Goal: Task Accomplishment & Management: Complete application form

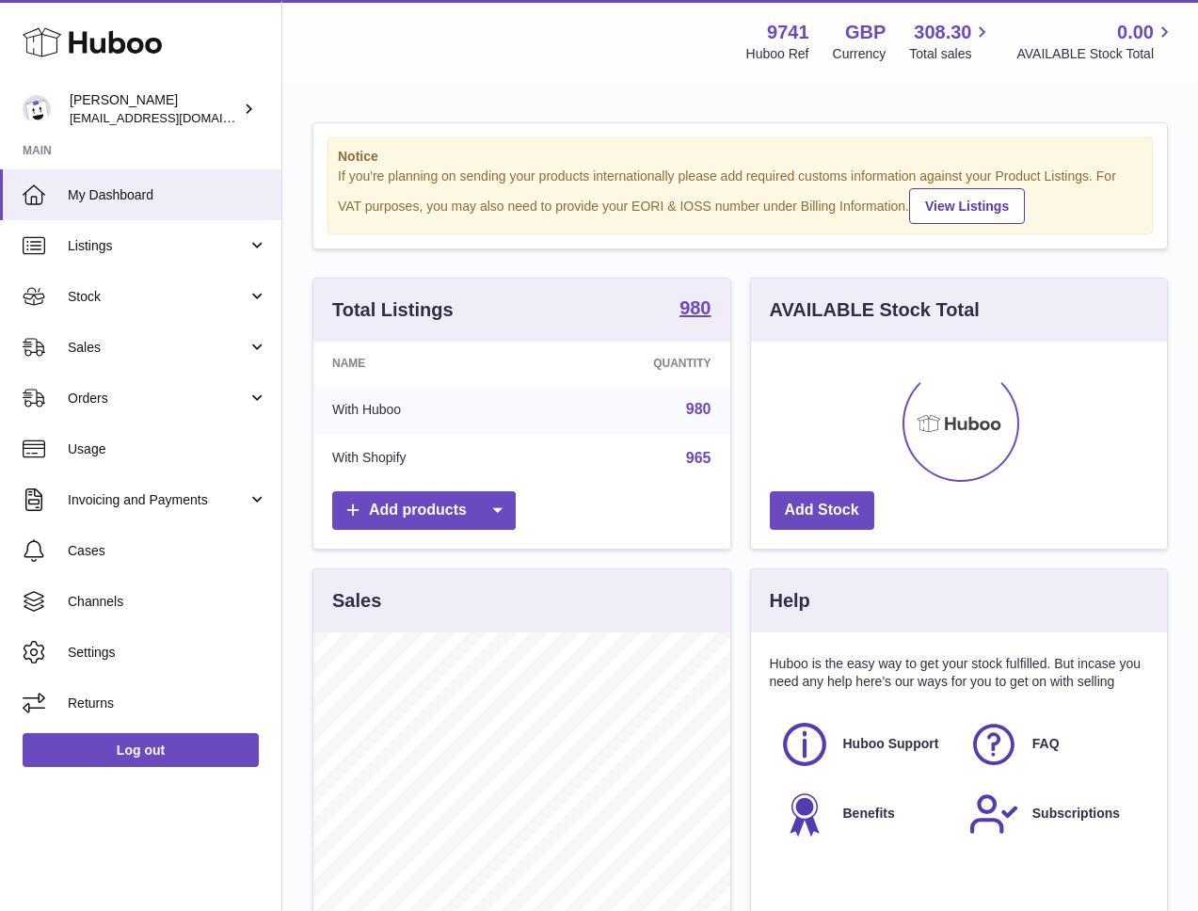
scroll to position [294, 416]
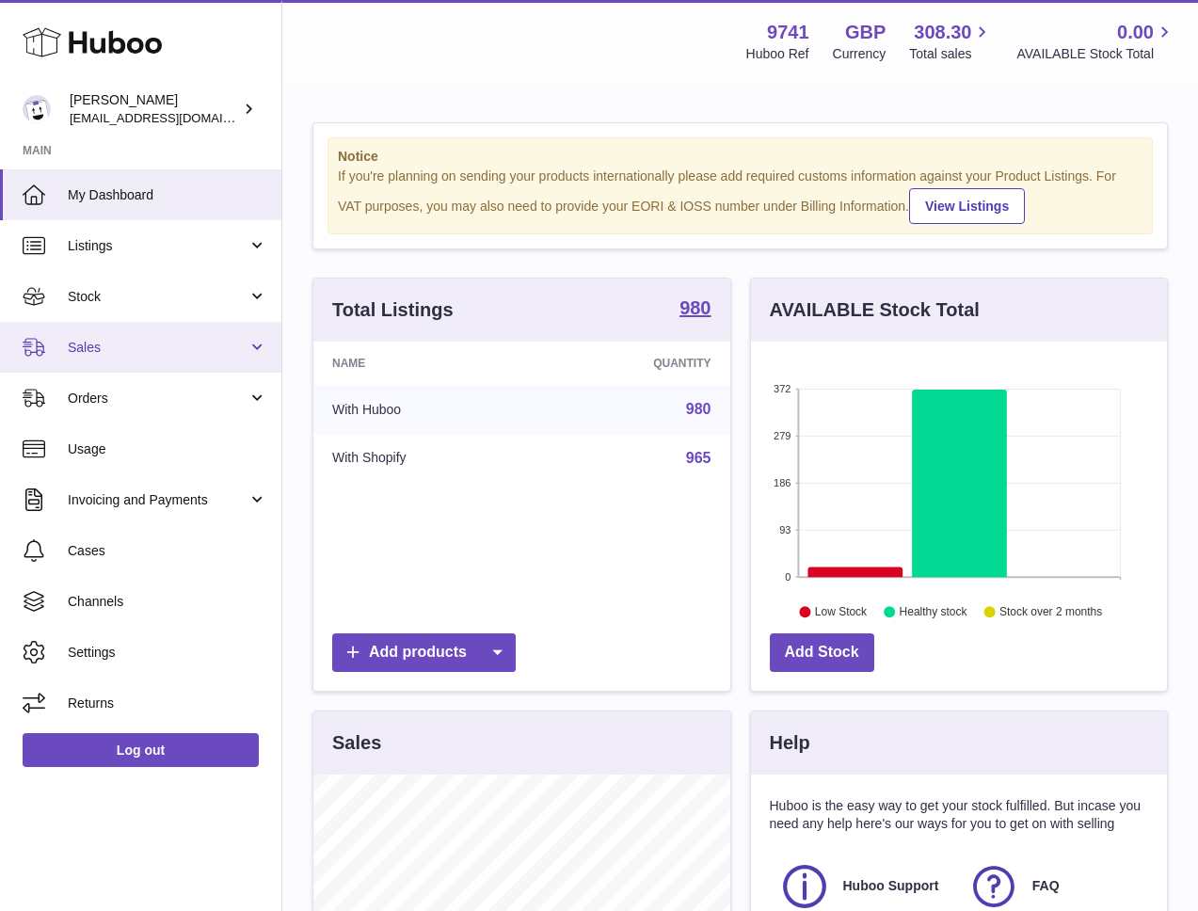
click at [88, 349] on span "Sales" at bounding box center [158, 348] width 180 height 18
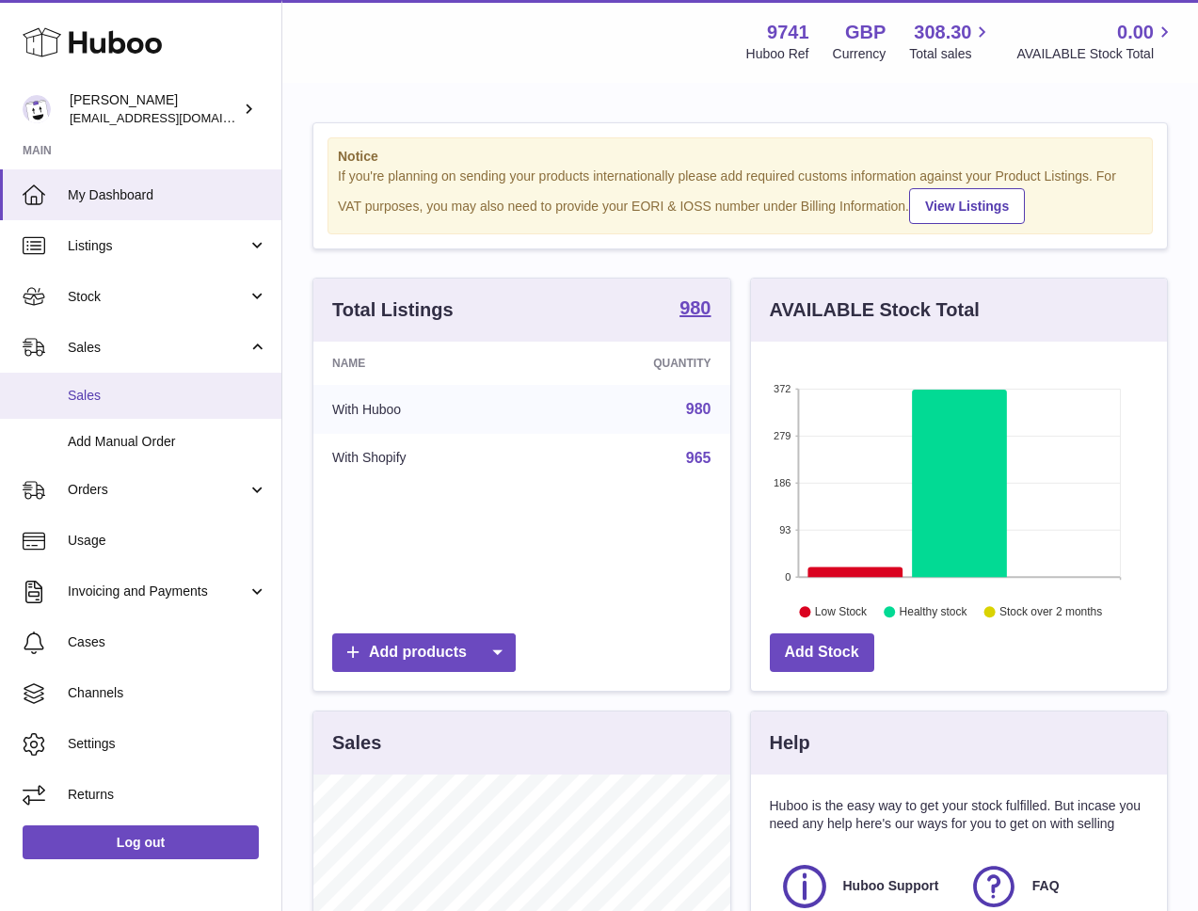
click at [99, 400] on span "Sales" at bounding box center [168, 396] width 200 height 18
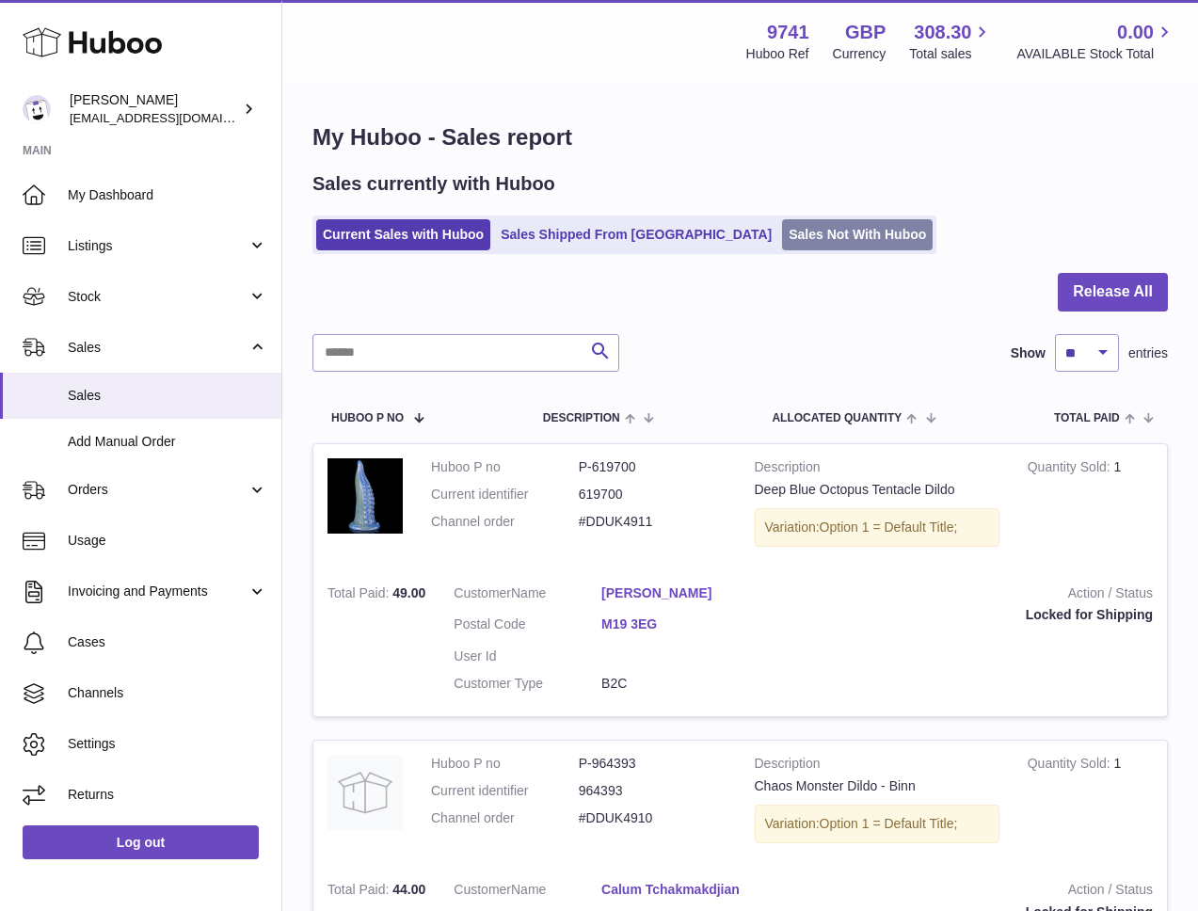
click at [782, 237] on link "Sales Not With Huboo" at bounding box center [857, 234] width 151 height 31
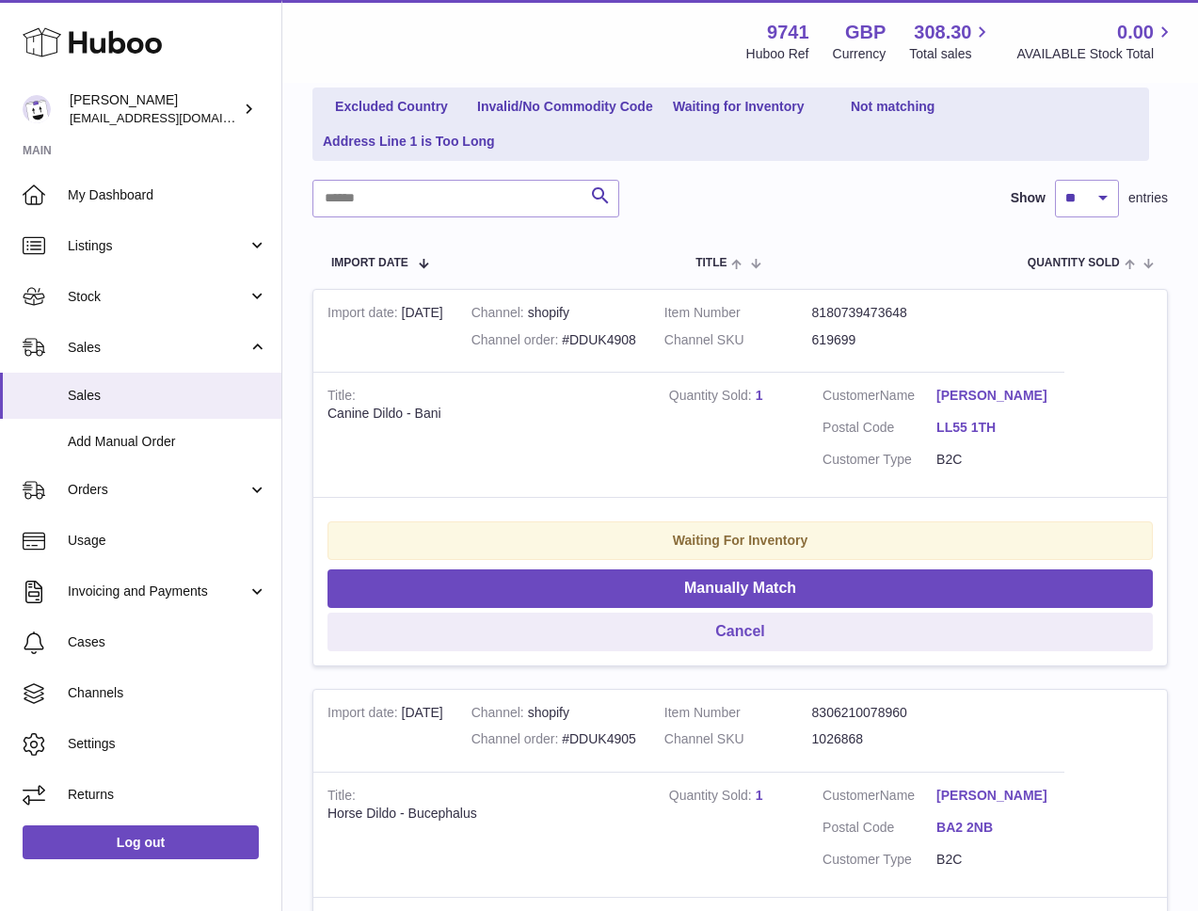
scroll to position [375, 0]
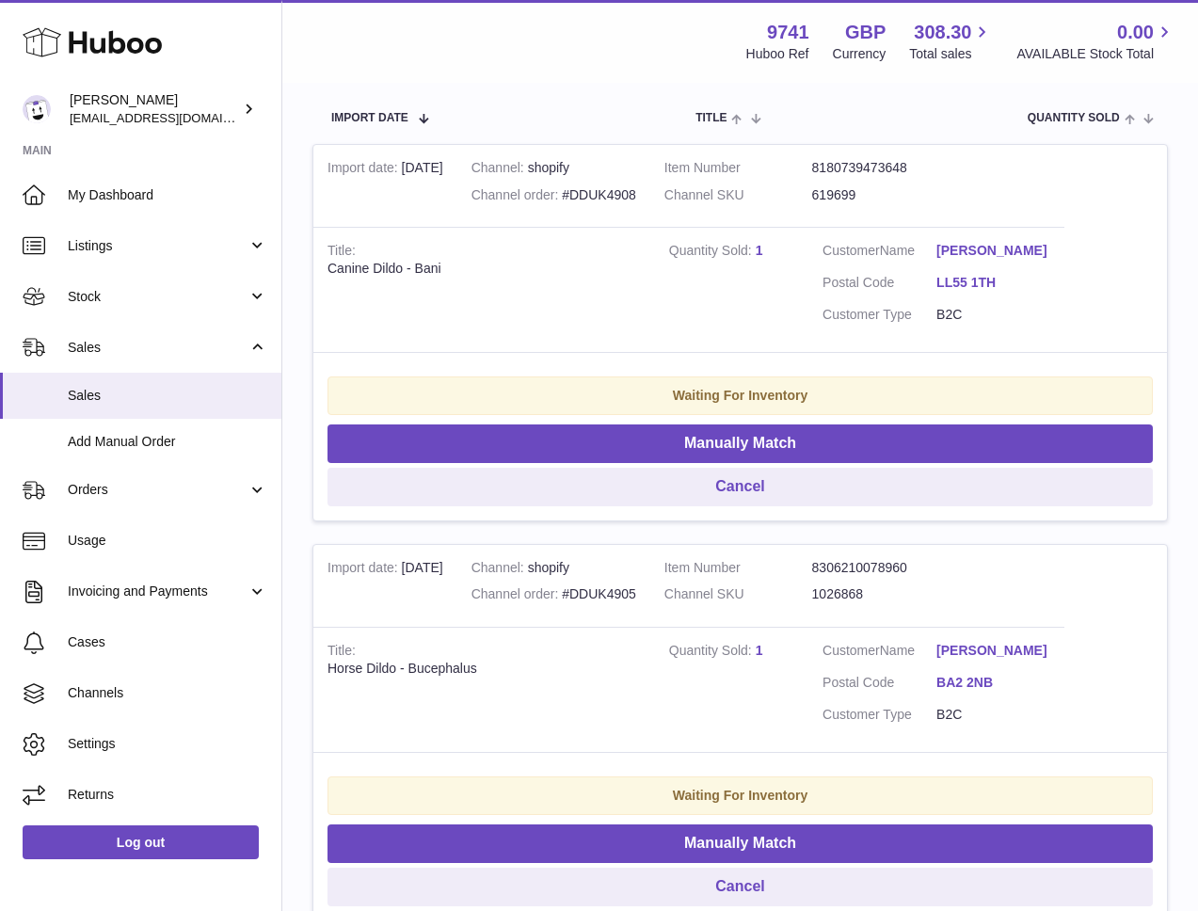
click at [592, 284] on td "Title Canine Dildo - Bani" at bounding box center [484, 289] width 342 height 125
drag, startPoint x: 445, startPoint y: 266, endPoint x: 321, endPoint y: 267, distance: 124.2
click at [321, 267] on td "Title Canine Dildo - Bani" at bounding box center [484, 289] width 342 height 125
click at [490, 267] on div "Canine Dildo - Bani" at bounding box center [484, 269] width 313 height 18
drag, startPoint x: 474, startPoint y: 269, endPoint x: 414, endPoint y: 264, distance: 60.5
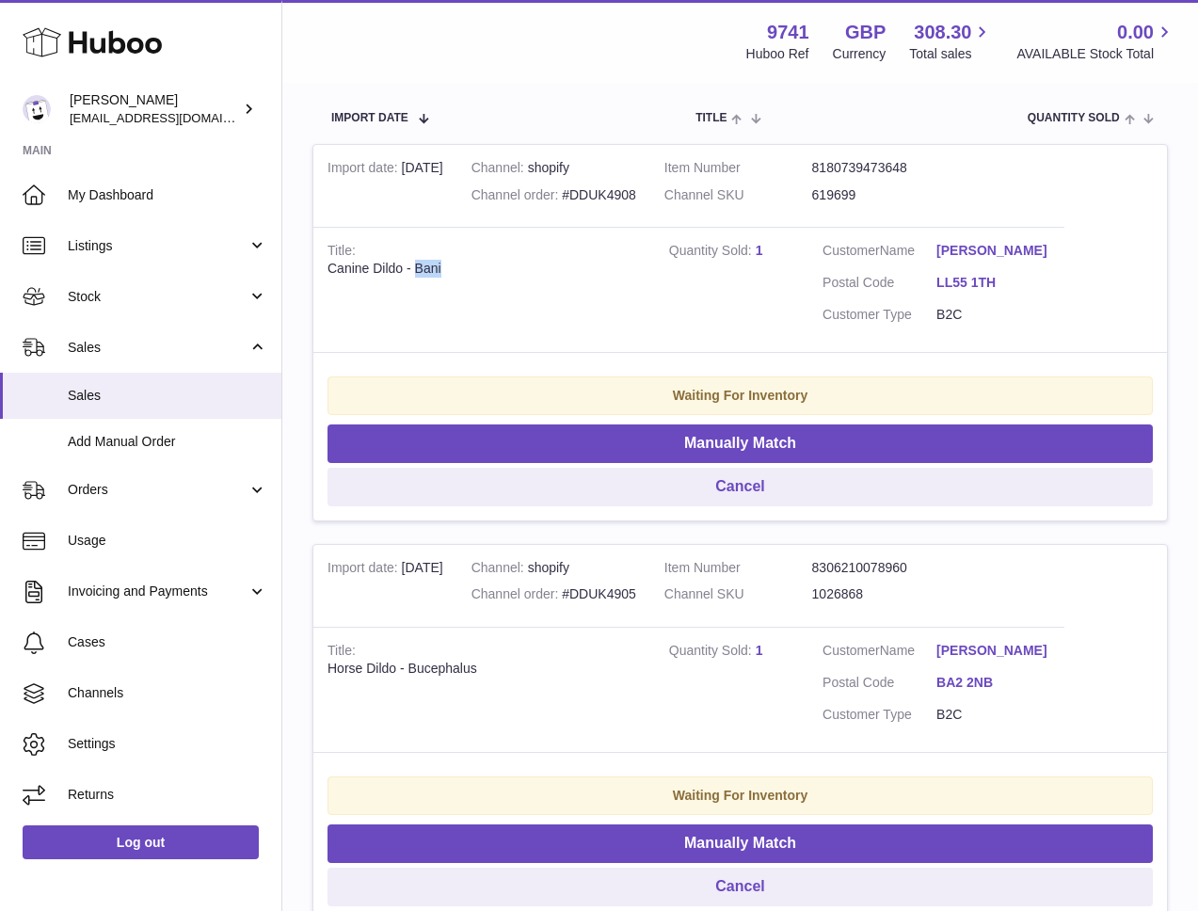
click at [414, 264] on div "Canine Dildo - Bani" at bounding box center [484, 269] width 313 height 18
copy div "Bani"
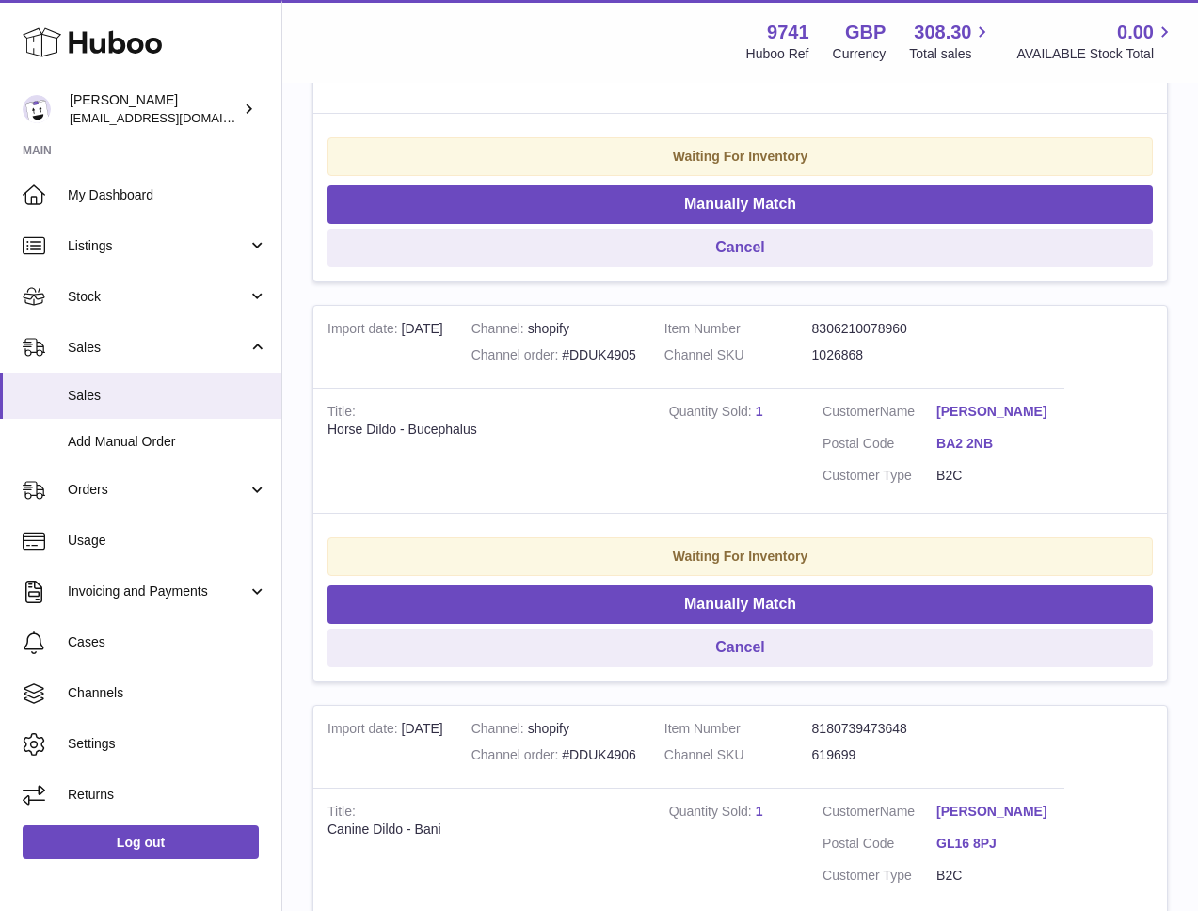
scroll to position [615, 0]
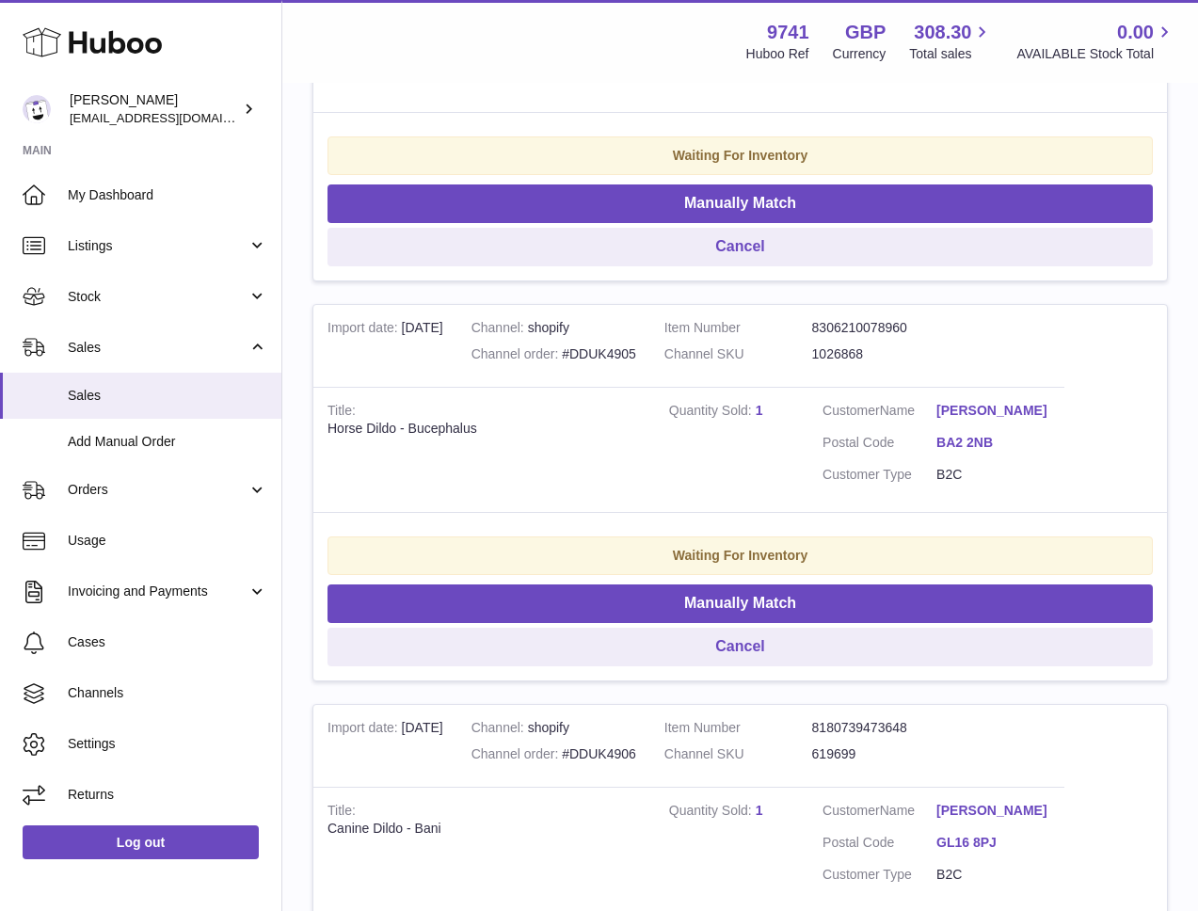
drag, startPoint x: 492, startPoint y: 416, endPoint x: 476, endPoint y: 426, distance: 19.1
click at [492, 416] on td "Title Horse Dildo - Bucephalus" at bounding box center [484, 449] width 342 height 125
drag, startPoint x: 474, startPoint y: 427, endPoint x: 408, endPoint y: 429, distance: 66.9
click at [408, 429] on div "Horse Dildo - Bucephalus" at bounding box center [484, 429] width 313 height 18
copy div "Bucephalus"
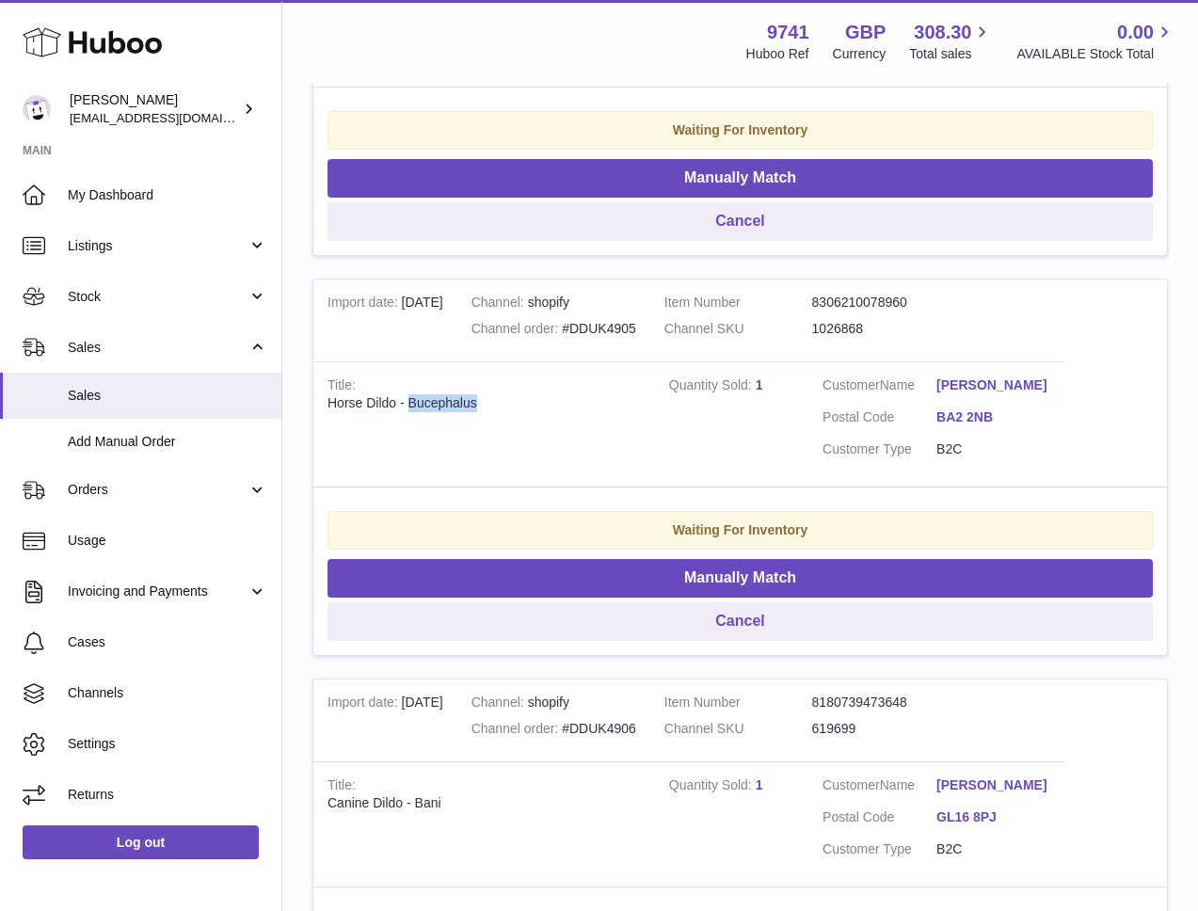
scroll to position [0, 0]
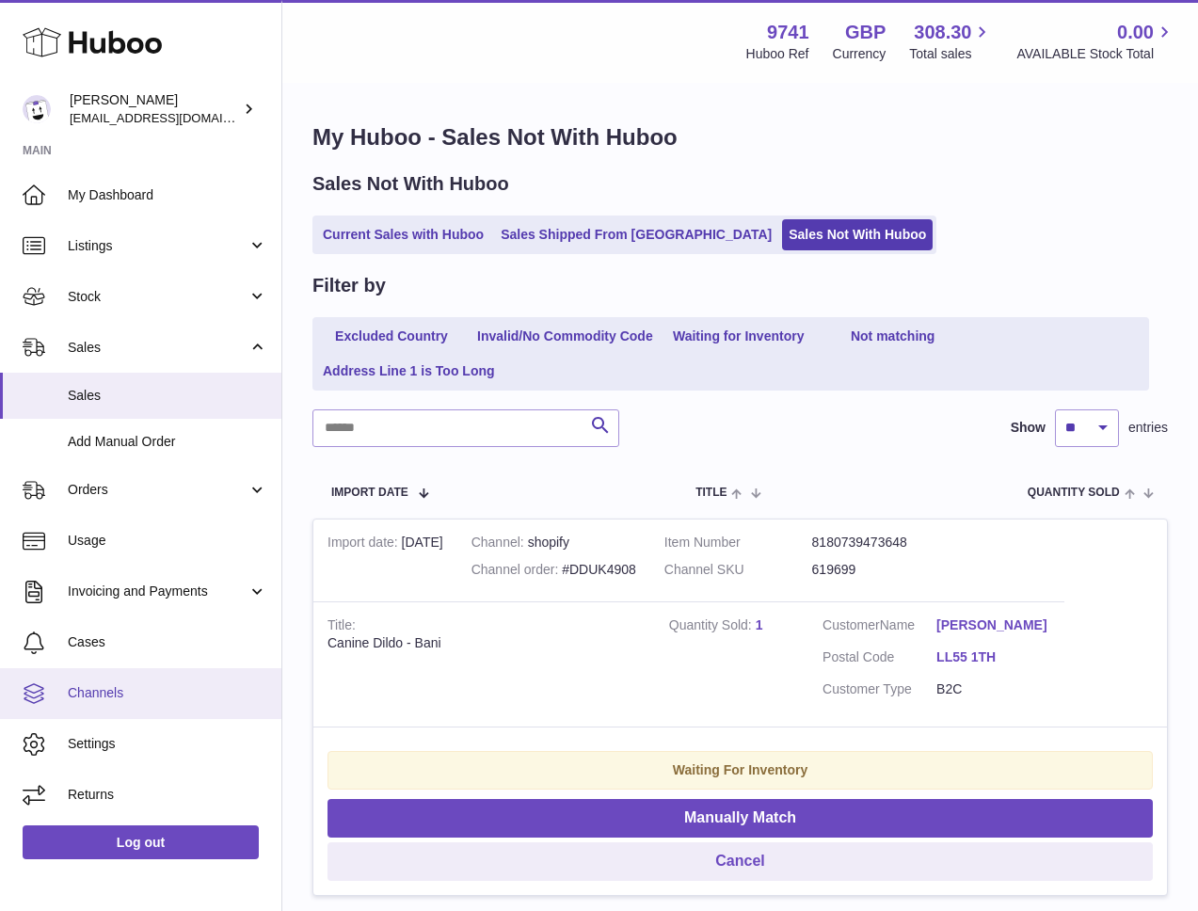
click at [99, 687] on span "Channels" at bounding box center [168, 693] width 200 height 18
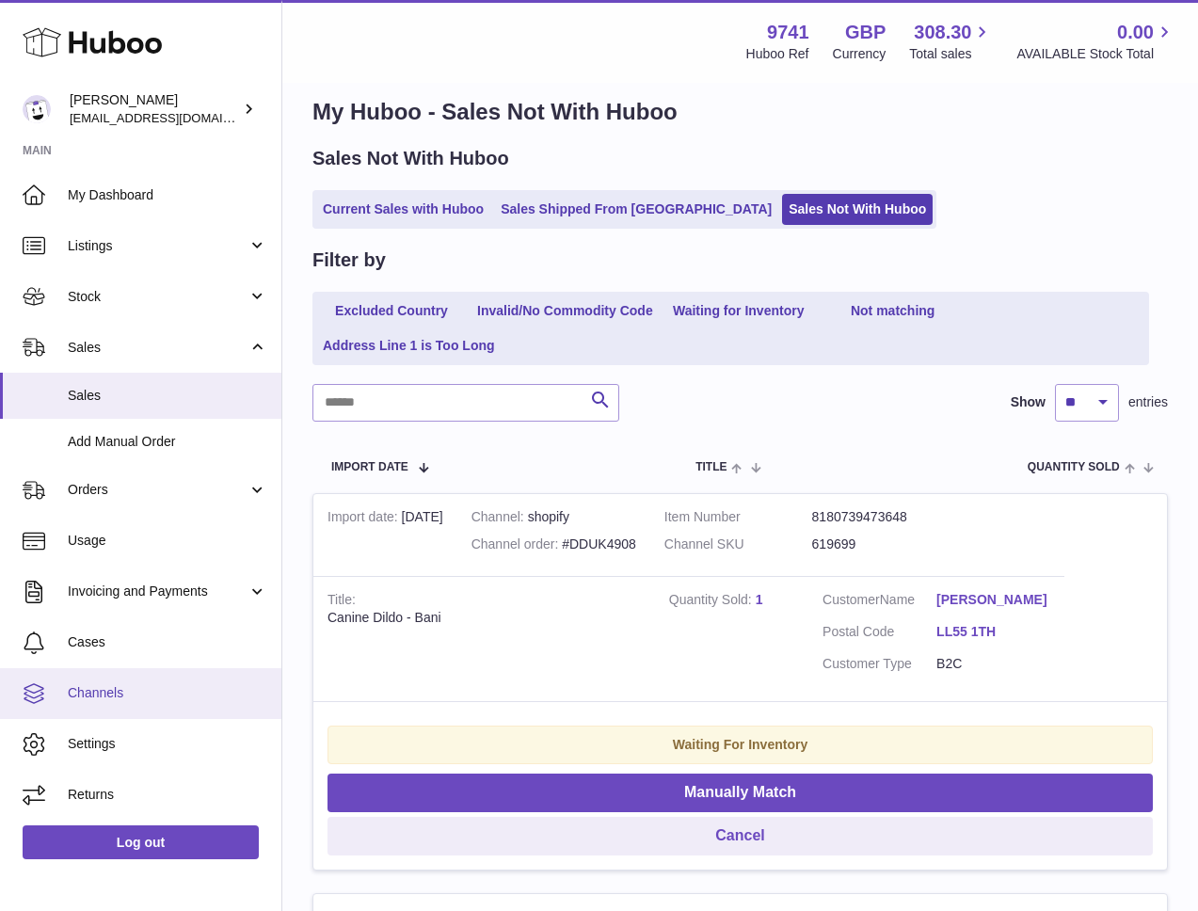
scroll to position [32, 0]
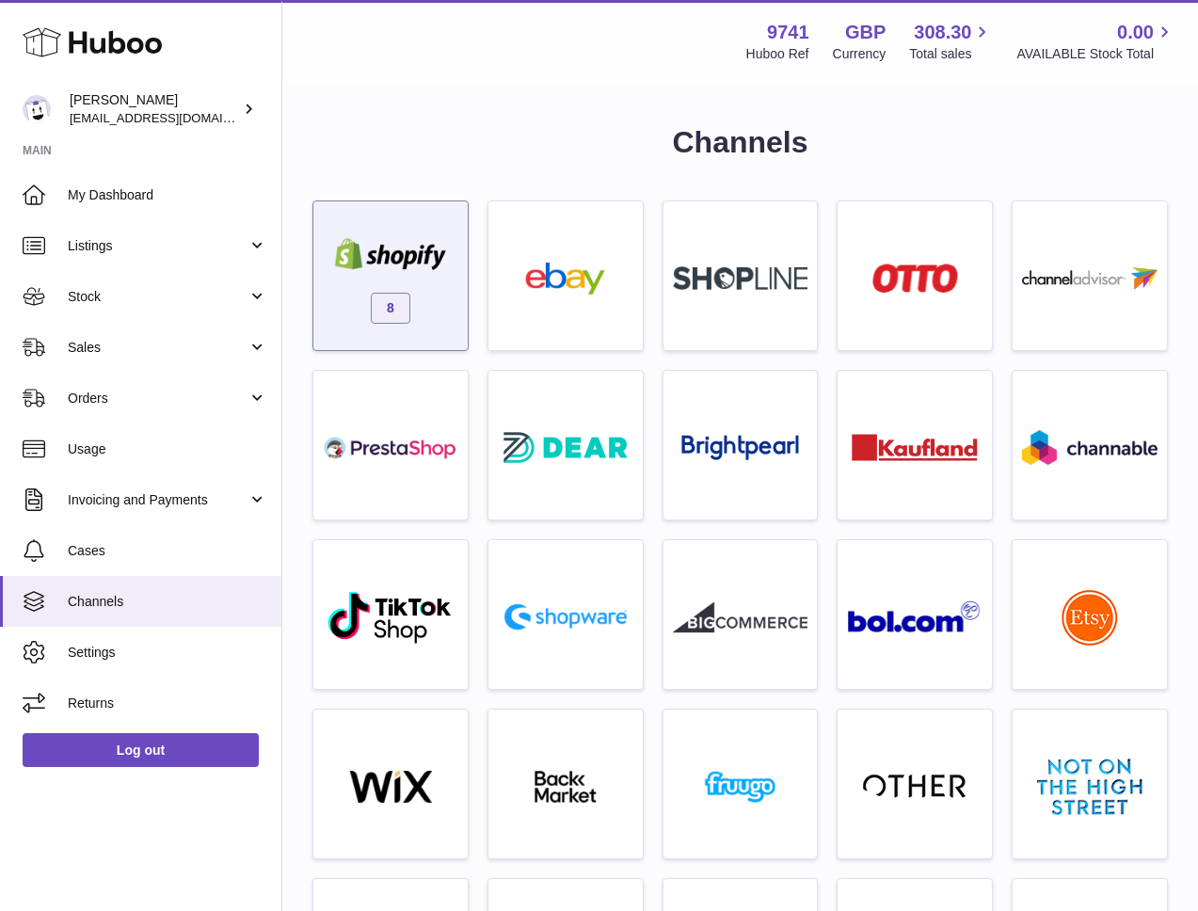
click at [386, 257] on img at bounding box center [391, 254] width 136 height 32
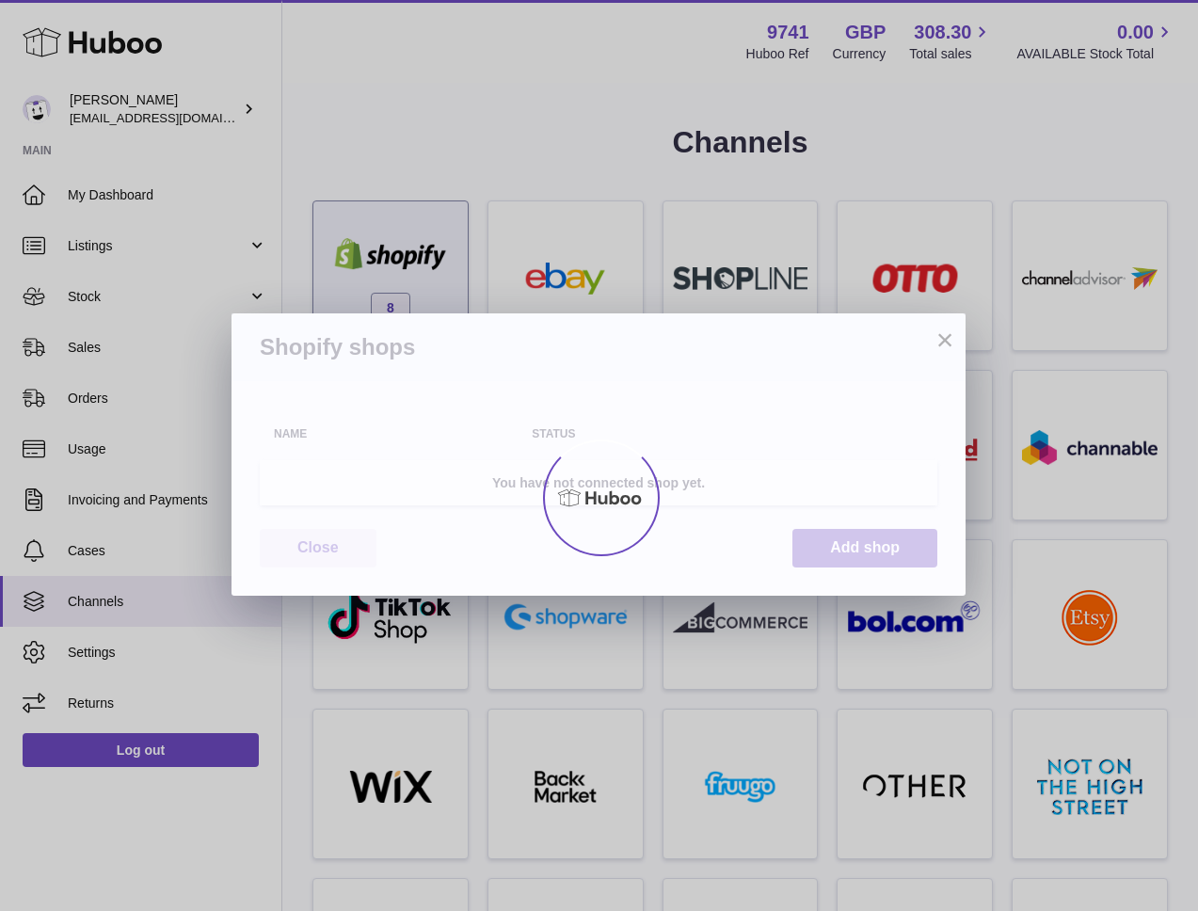
click at [386, 257] on div at bounding box center [599, 498] width 1198 height 826
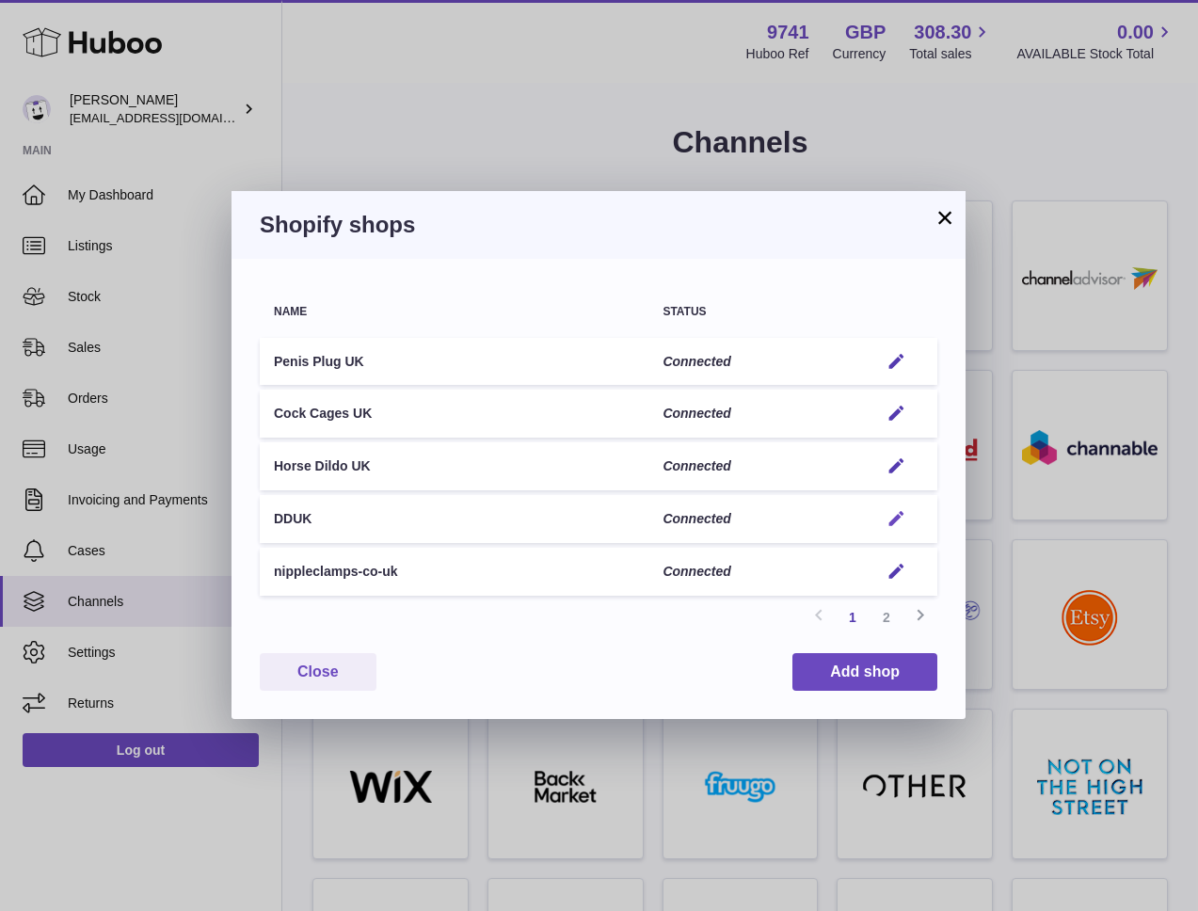
click at [896, 520] on em "button" at bounding box center [897, 519] width 20 height 20
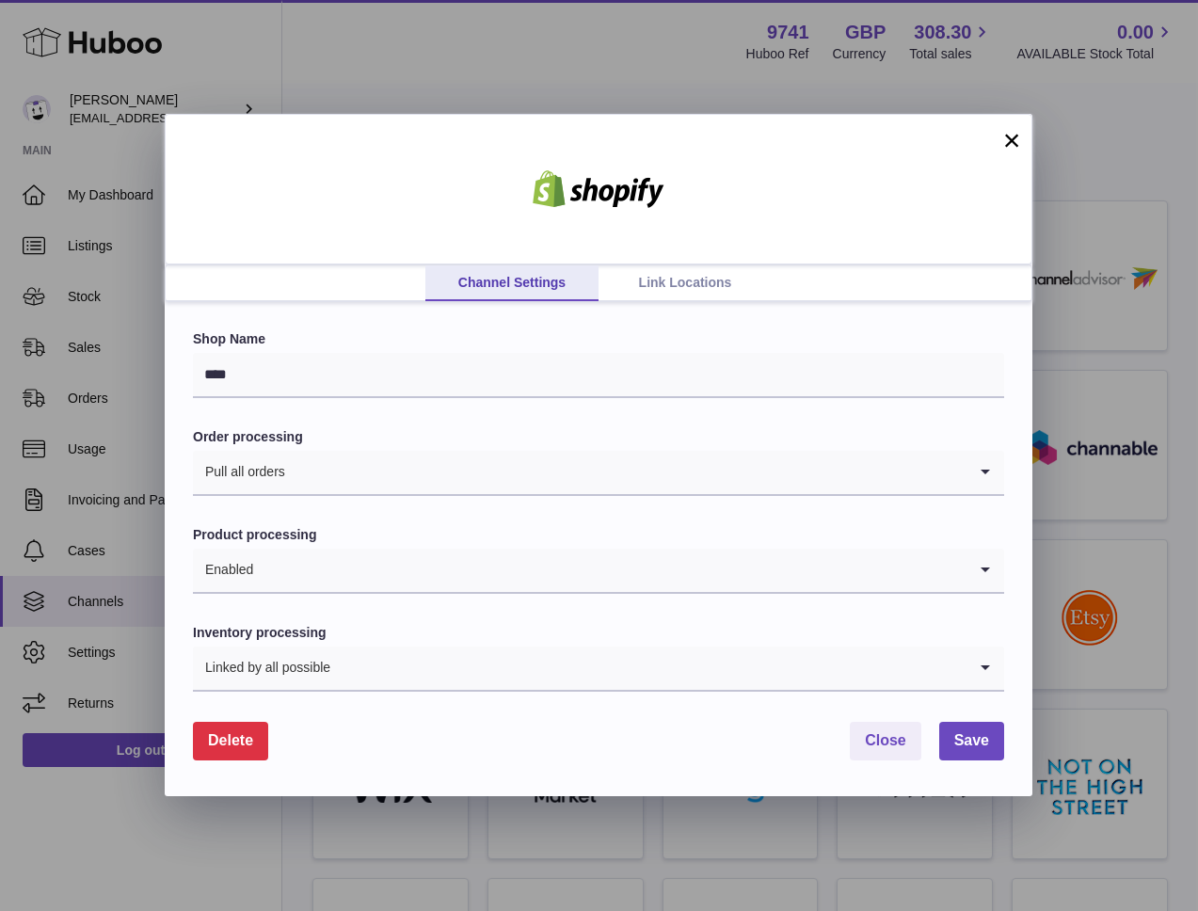
click at [1013, 133] on button "×" at bounding box center [1012, 140] width 23 height 23
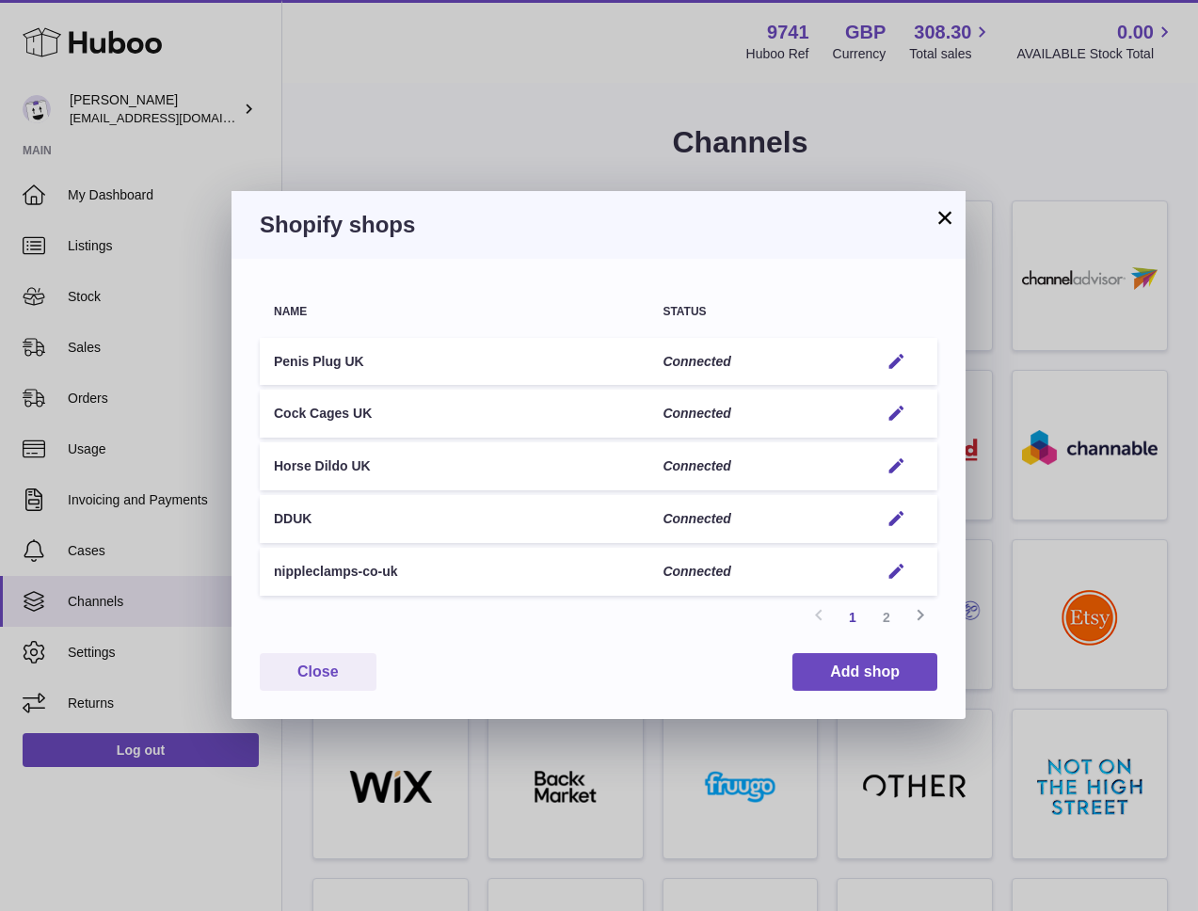
click at [950, 214] on button "×" at bounding box center [945, 217] width 23 height 23
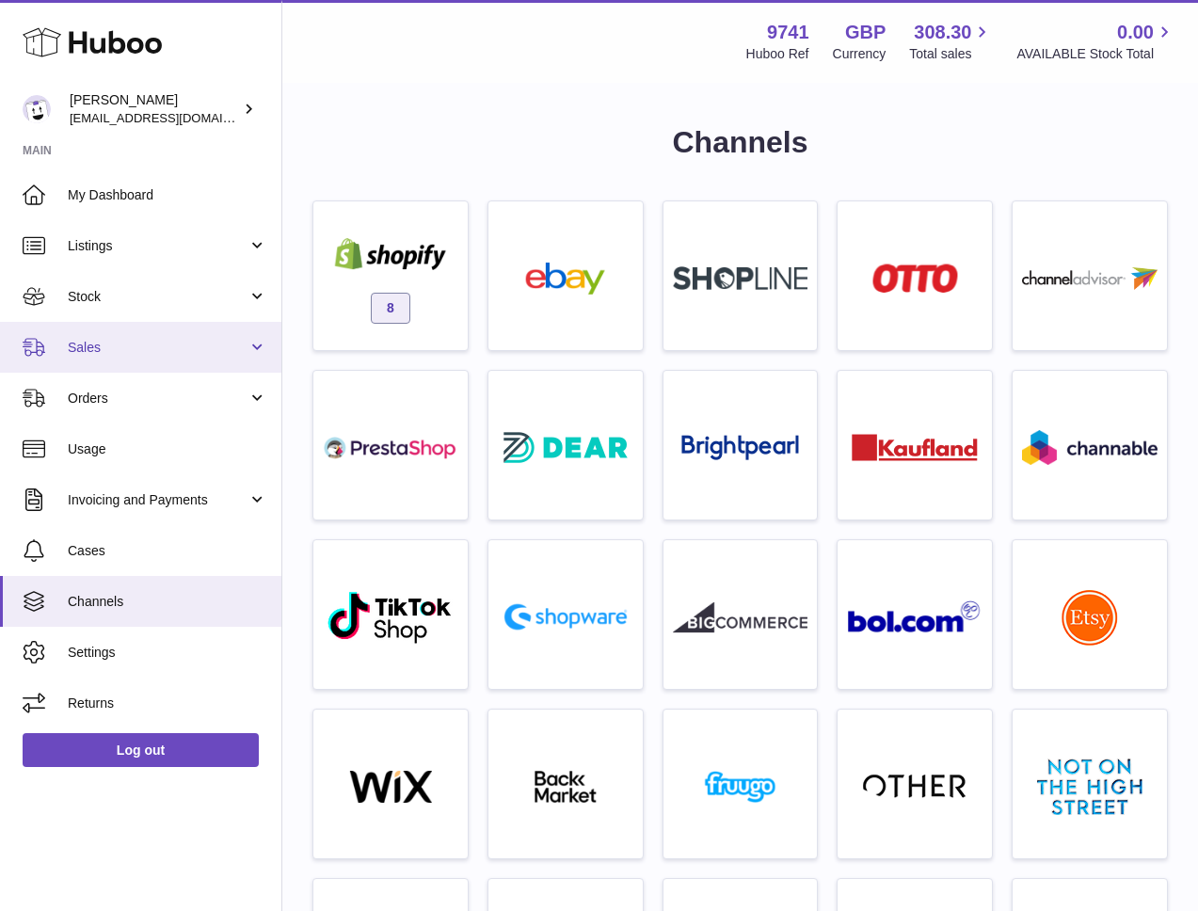
click at [91, 334] on link "Sales" at bounding box center [140, 347] width 281 height 51
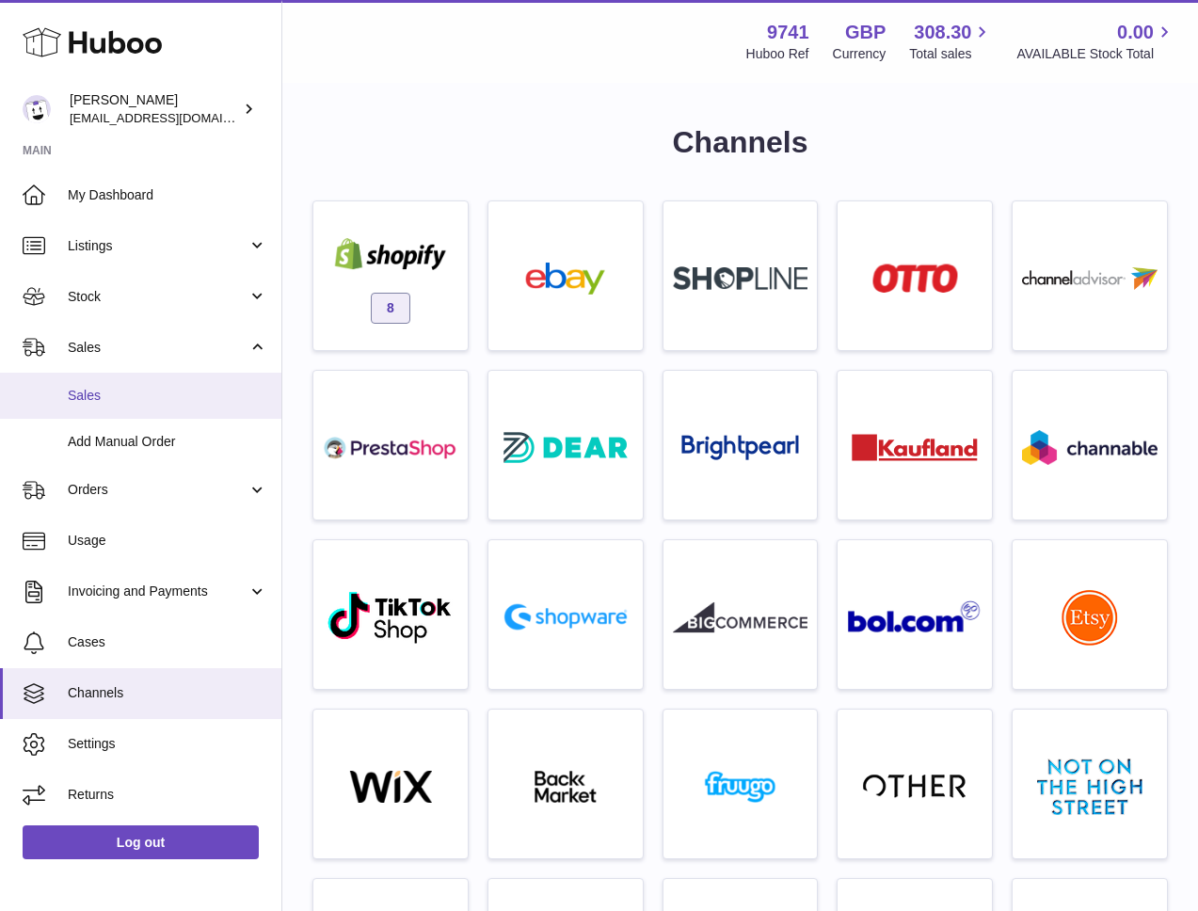
click at [105, 399] on span "Sales" at bounding box center [168, 396] width 200 height 18
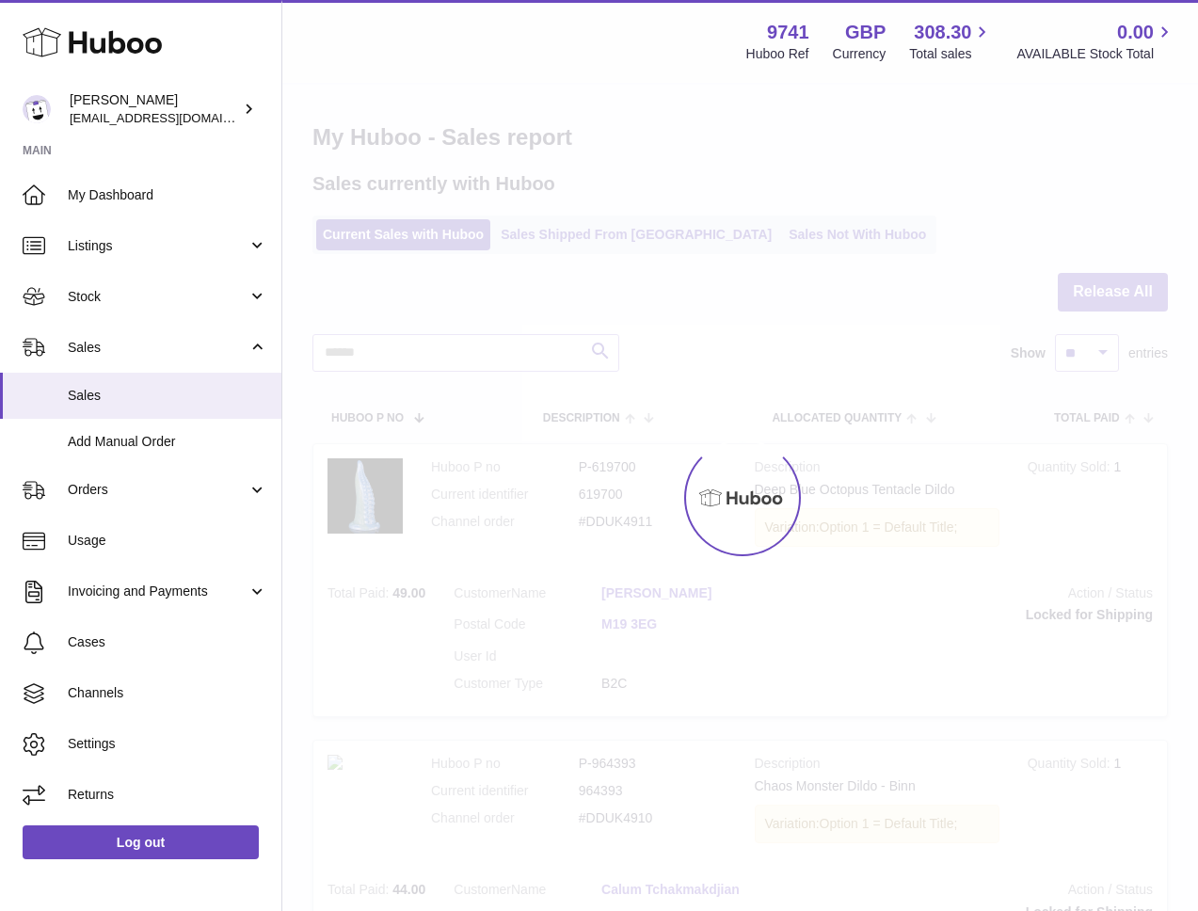
click at [727, 244] on div at bounding box center [740, 498] width 916 height 826
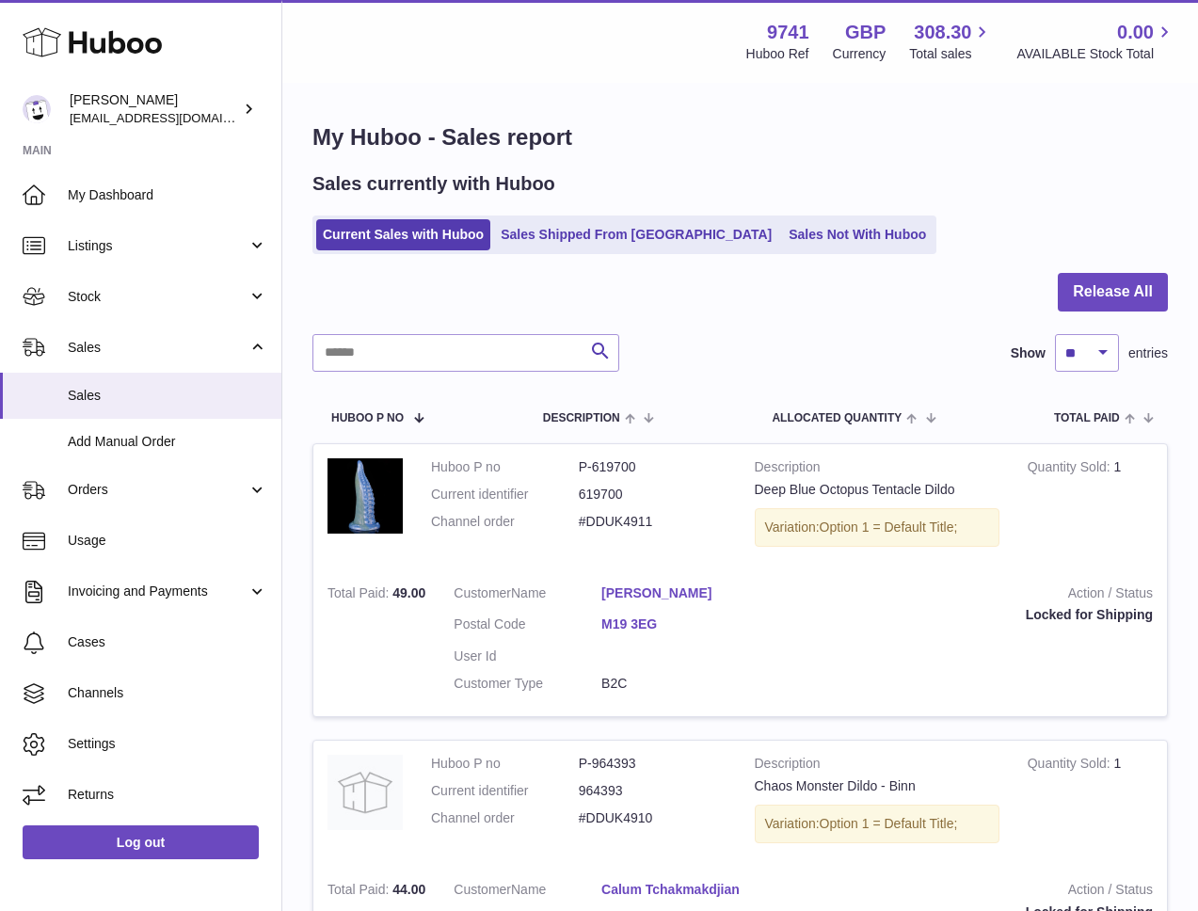
click at [782, 232] on link "Sales Not With Huboo" at bounding box center [857, 234] width 151 height 31
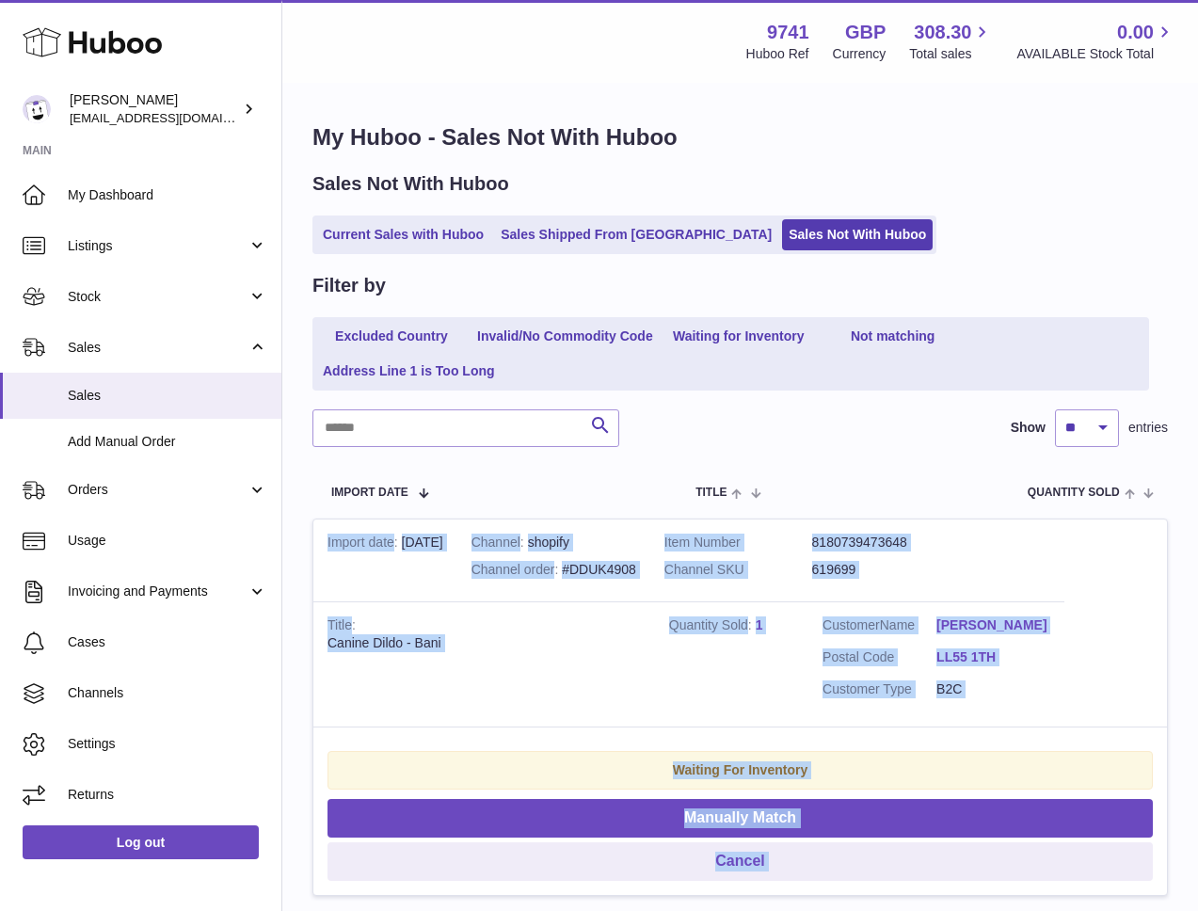
drag, startPoint x: 1030, startPoint y: 582, endPoint x: 326, endPoint y: 519, distance: 706.9
copy tbody "Import date 13th Oct Channel shopify Channel order #DDUK4908 Item Number 818073…"
click at [475, 620] on td "Title Canine Dildo - Bani" at bounding box center [484, 663] width 342 height 125
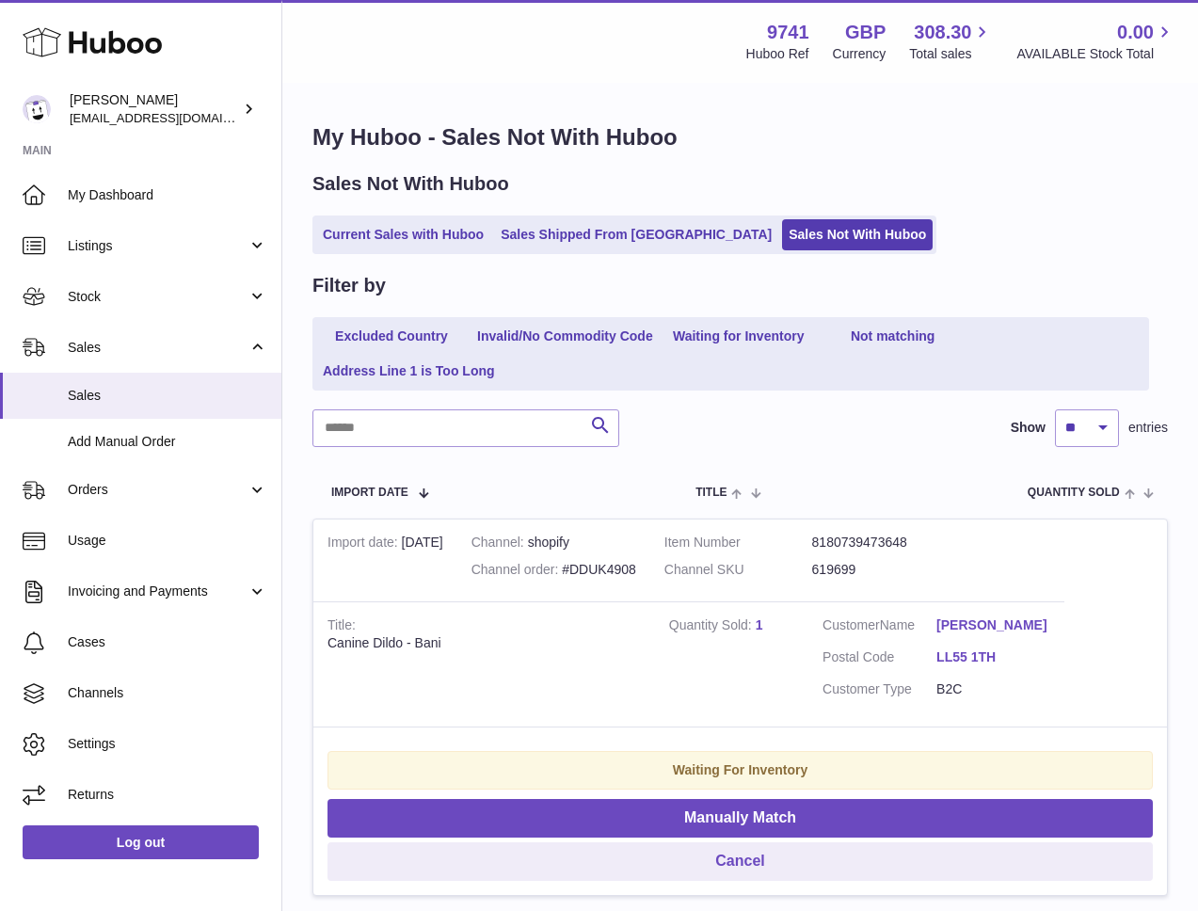
drag, startPoint x: 465, startPoint y: 639, endPoint x: 447, endPoint y: 639, distance: 17.9
click at [453, 637] on div "Canine Dildo - Bani" at bounding box center [484, 643] width 313 height 18
drag, startPoint x: 446, startPoint y: 640, endPoint x: 443, endPoint y: 663, distance: 22.8
click at [414, 641] on div "Canine Dildo - Bani" at bounding box center [484, 643] width 313 height 18
copy div "Bani"
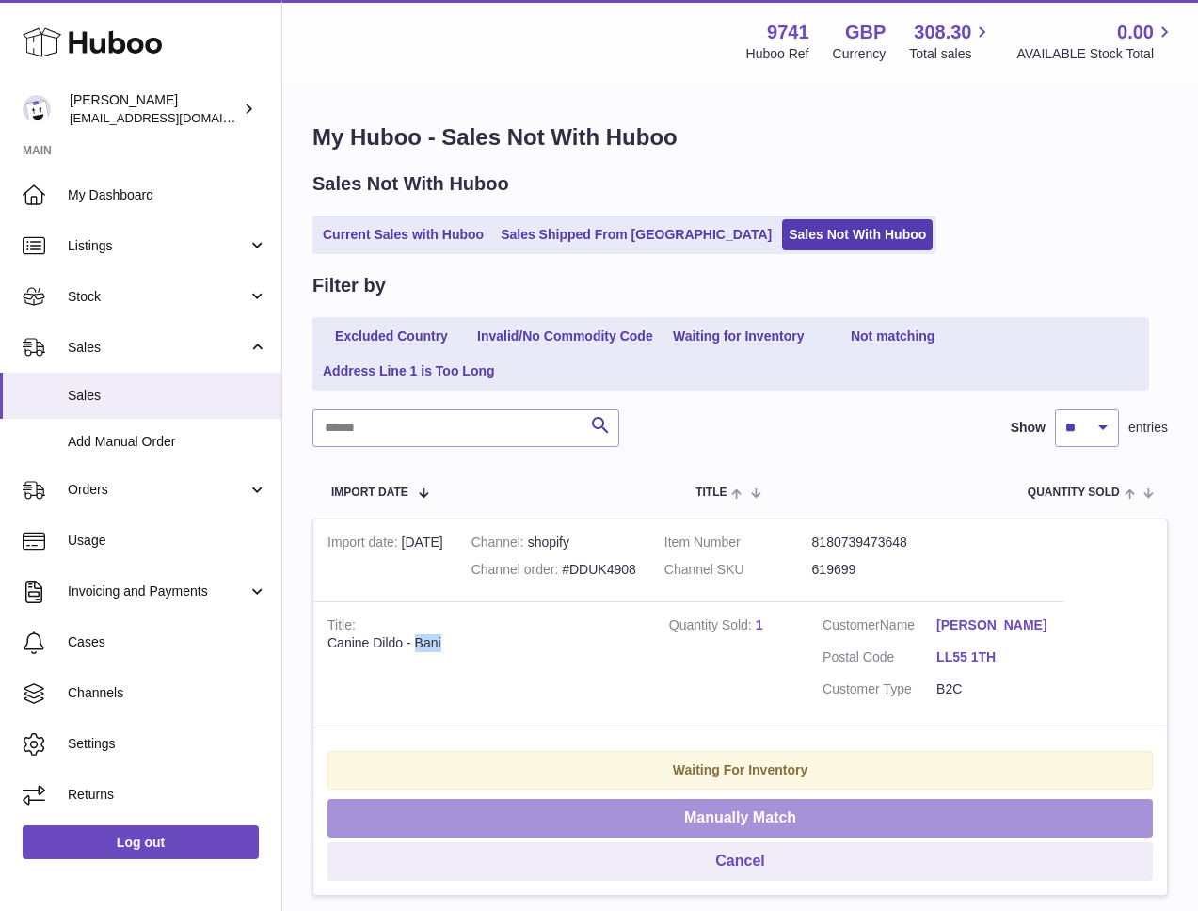
click at [674, 824] on button "Manually Match" at bounding box center [740, 818] width 825 height 39
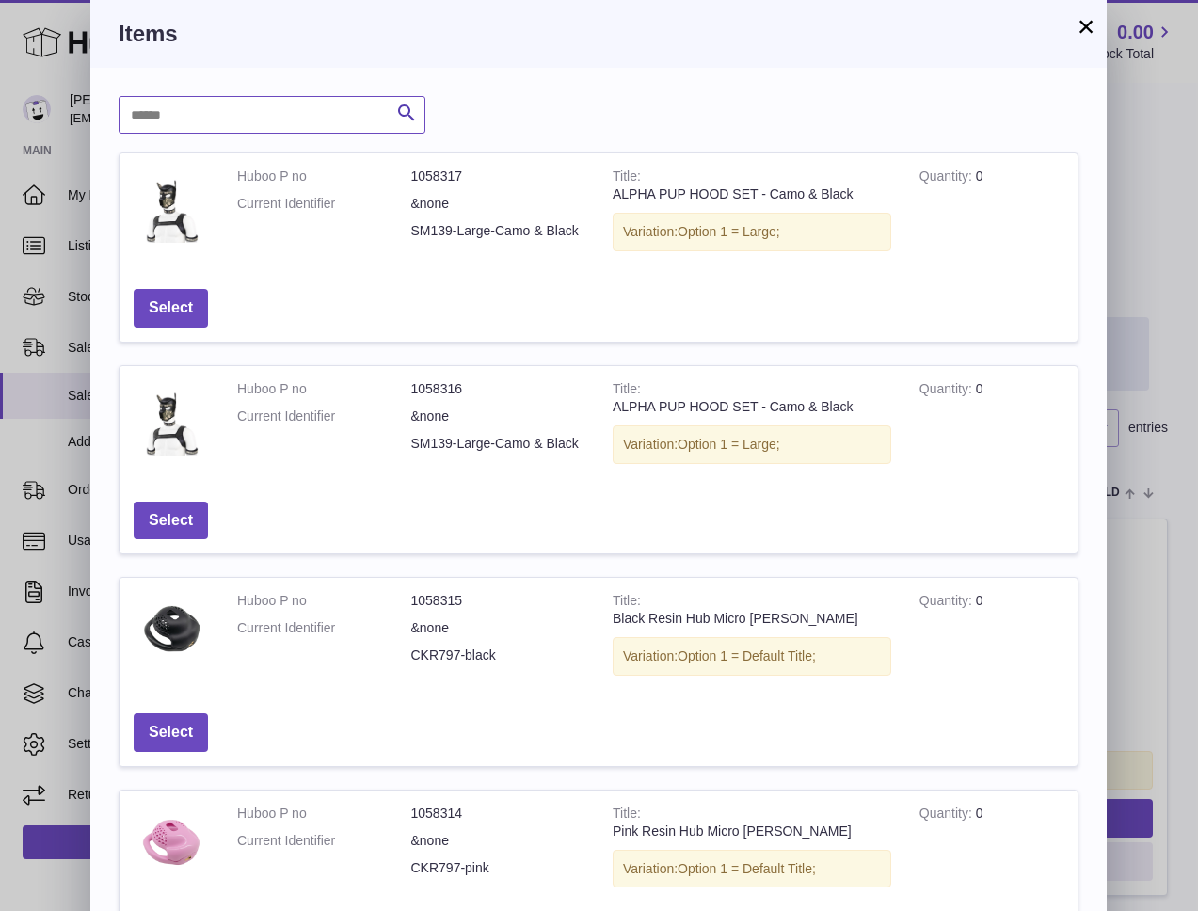
drag, startPoint x: 307, startPoint y: 132, endPoint x: 312, endPoint y: 118, distance: 14.9
click at [311, 122] on input "text" at bounding box center [272, 115] width 307 height 38
paste input "****"
type input "****"
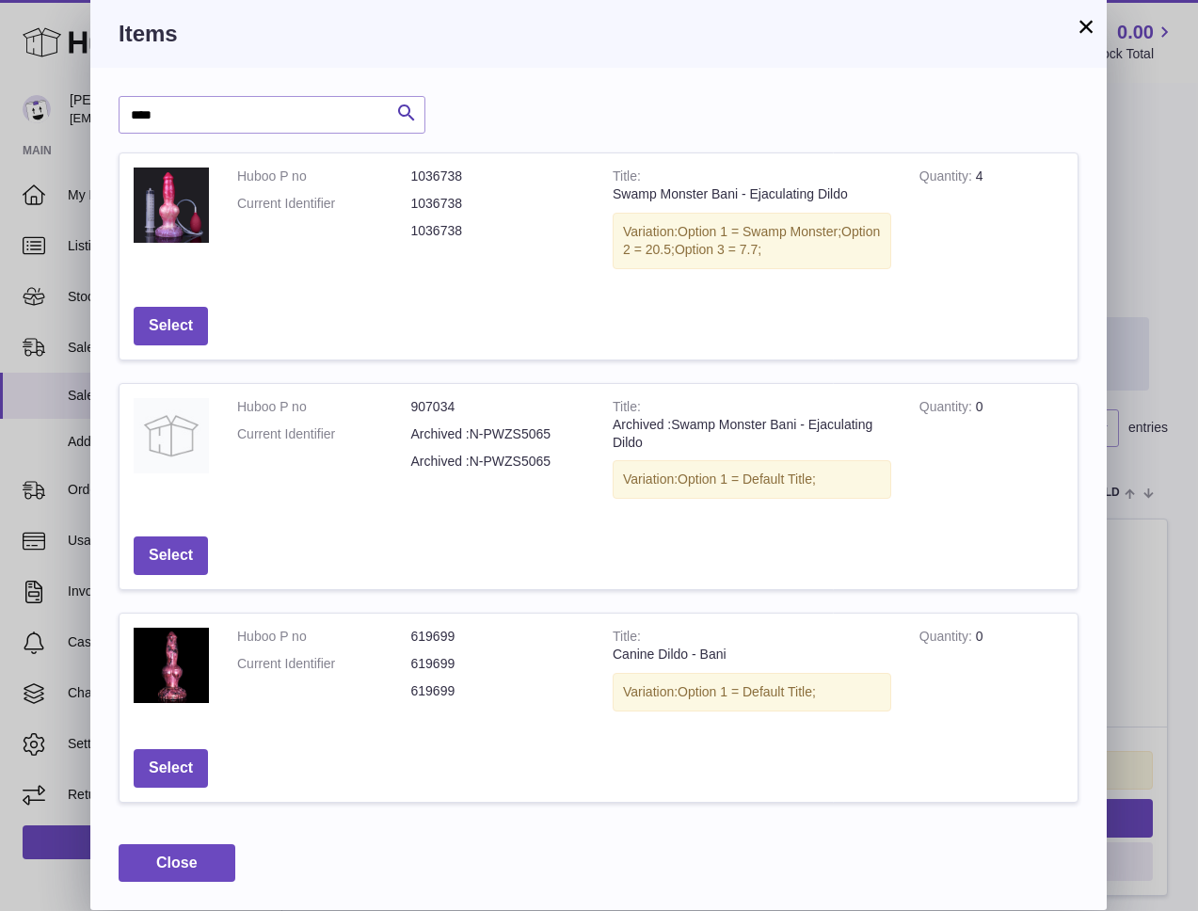
click at [1185, 231] on div "× Items **** Search Huboo P no Title Quantity Action Huboo P no 1036738 Current…" at bounding box center [599, 455] width 1198 height 911
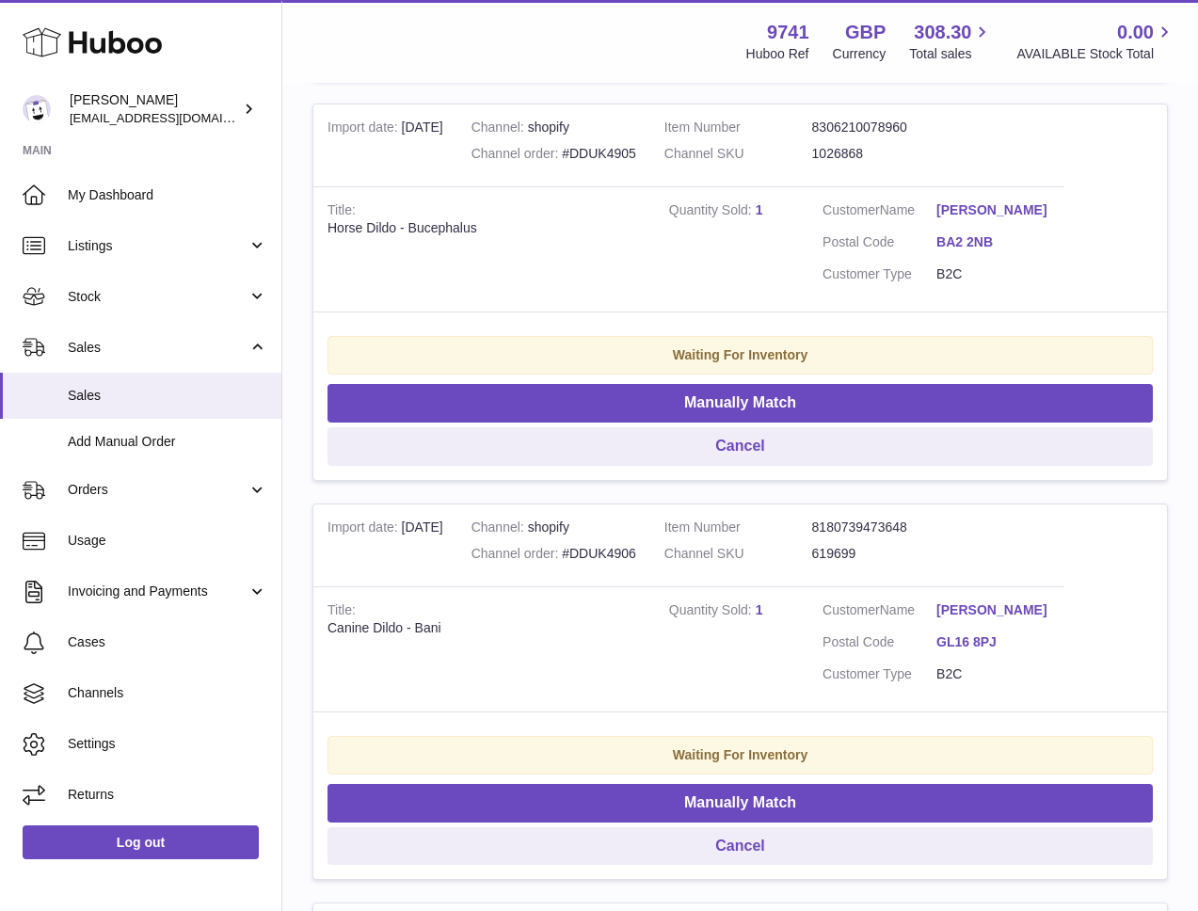
scroll to position [816, 0]
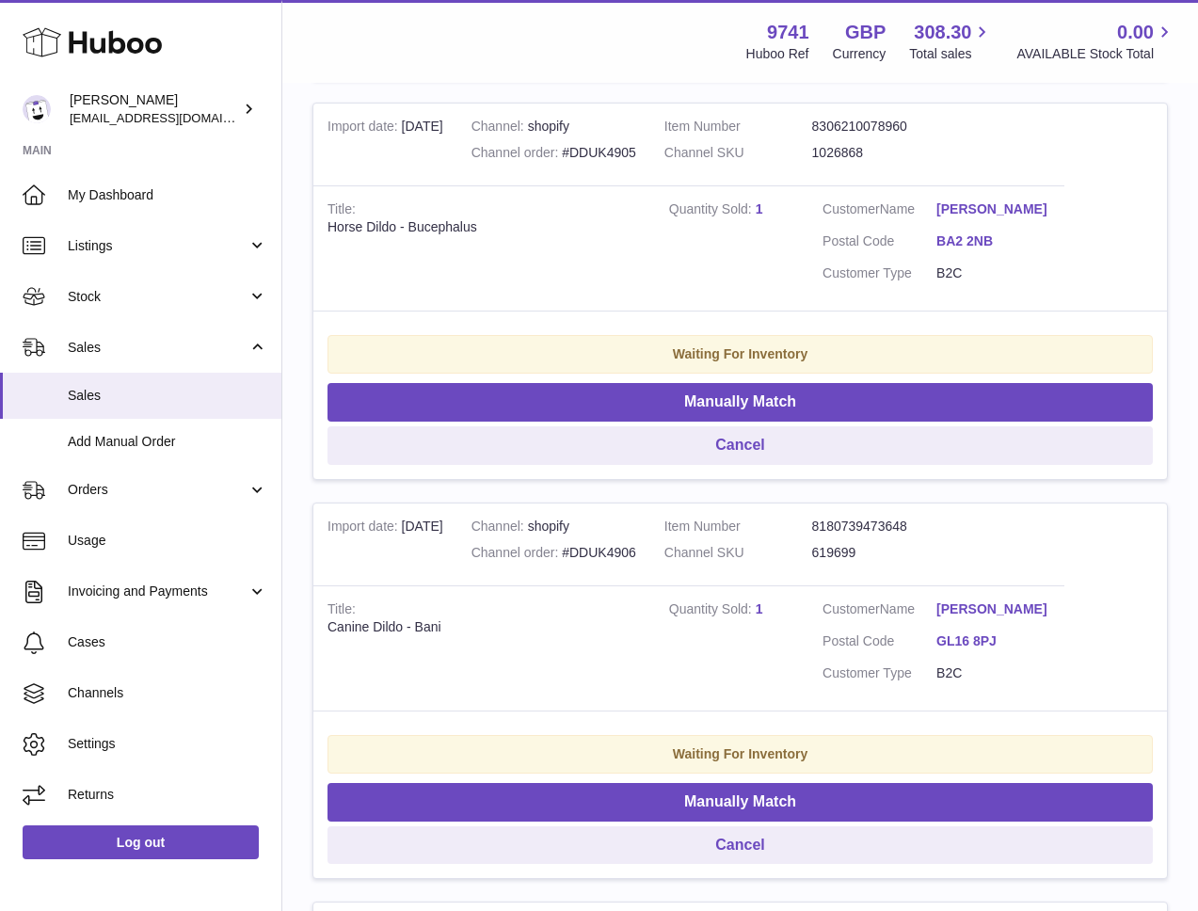
click at [453, 206] on td "Title Horse Dildo - Bucephalus" at bounding box center [484, 247] width 342 height 125
drag, startPoint x: 473, startPoint y: 228, endPoint x: 329, endPoint y: 233, distance: 144.1
click at [329, 233] on div "Horse Dildo - Bucephalus" at bounding box center [484, 227] width 313 height 18
copy div "Horse Dildo - Bucephalus"
click at [890, 147] on dd "1026868" at bounding box center [886, 153] width 148 height 18
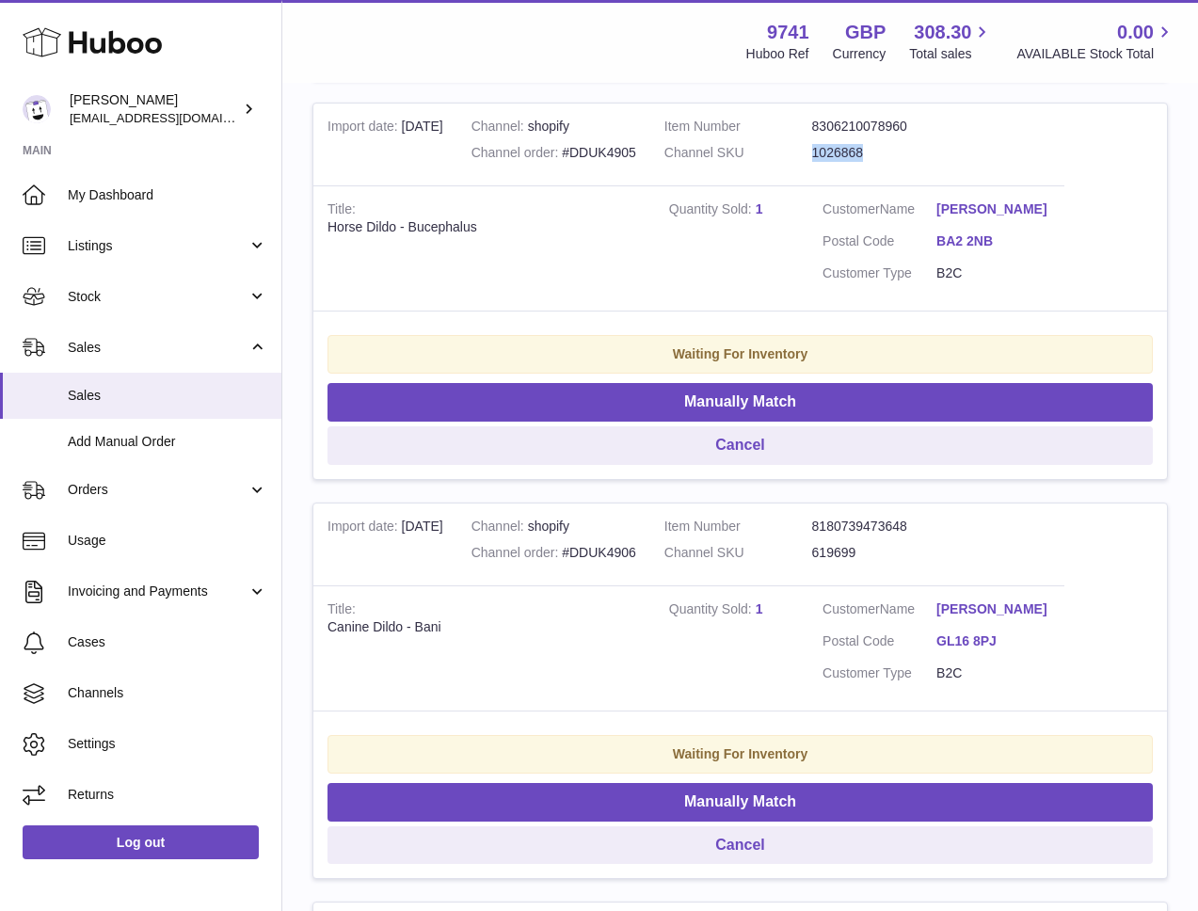
drag, startPoint x: 839, startPoint y: 153, endPoint x: 793, endPoint y: 158, distance: 45.4
click at [793, 158] on dl "Item Number 8306210078960 Channel SKU 1026868" at bounding box center [813, 145] width 296 height 55
copy dl "1026868"
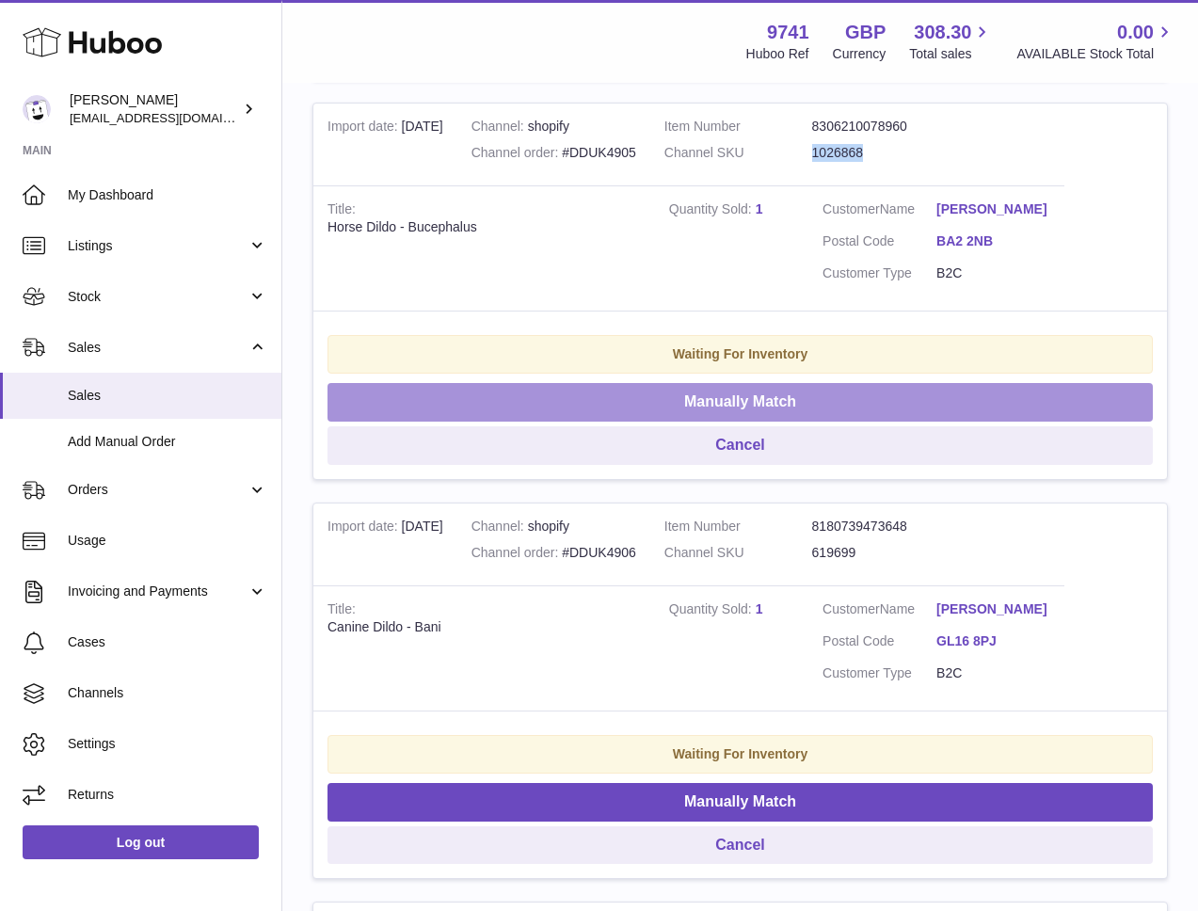
click at [711, 402] on button "Manually Match" at bounding box center [740, 402] width 825 height 39
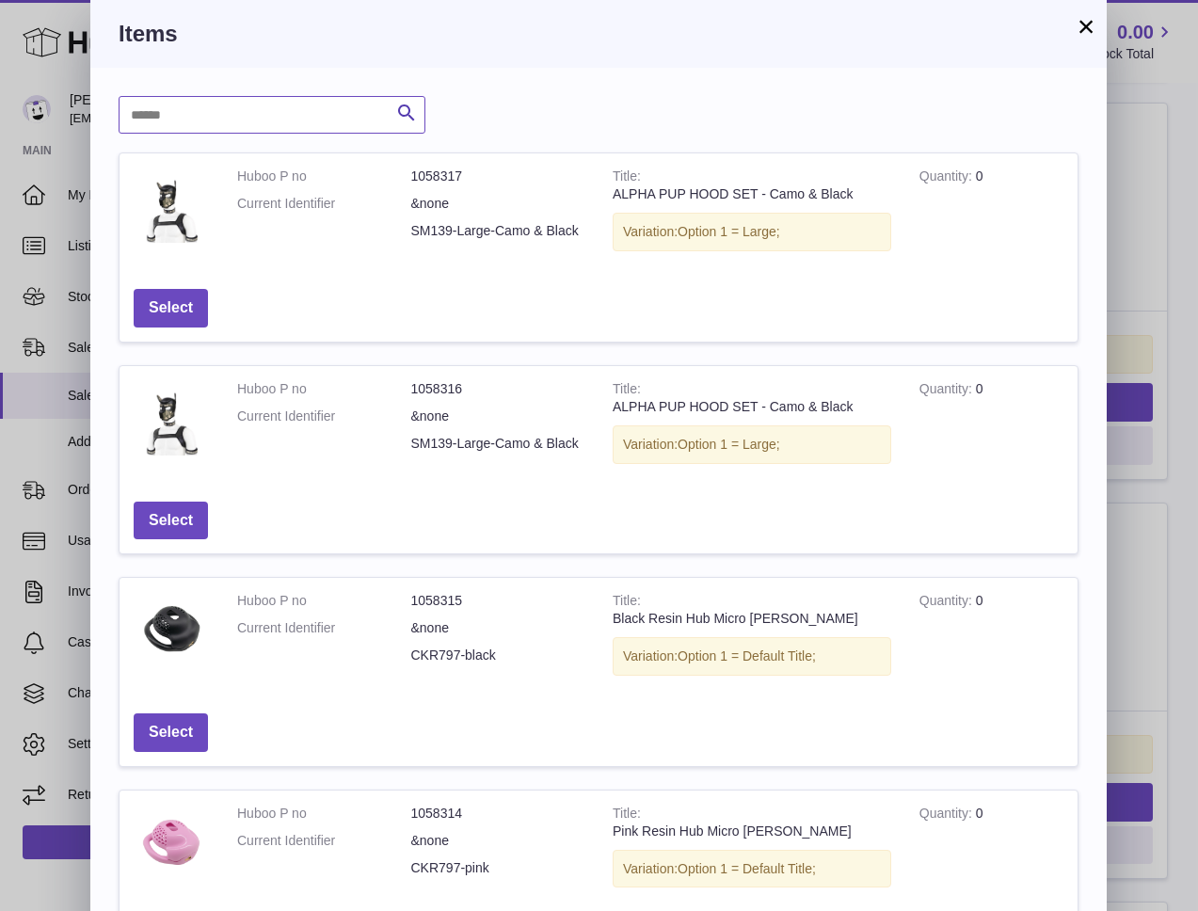
click at [272, 116] on input "text" at bounding box center [272, 115] width 307 height 38
paste input "*******"
type input "*******"
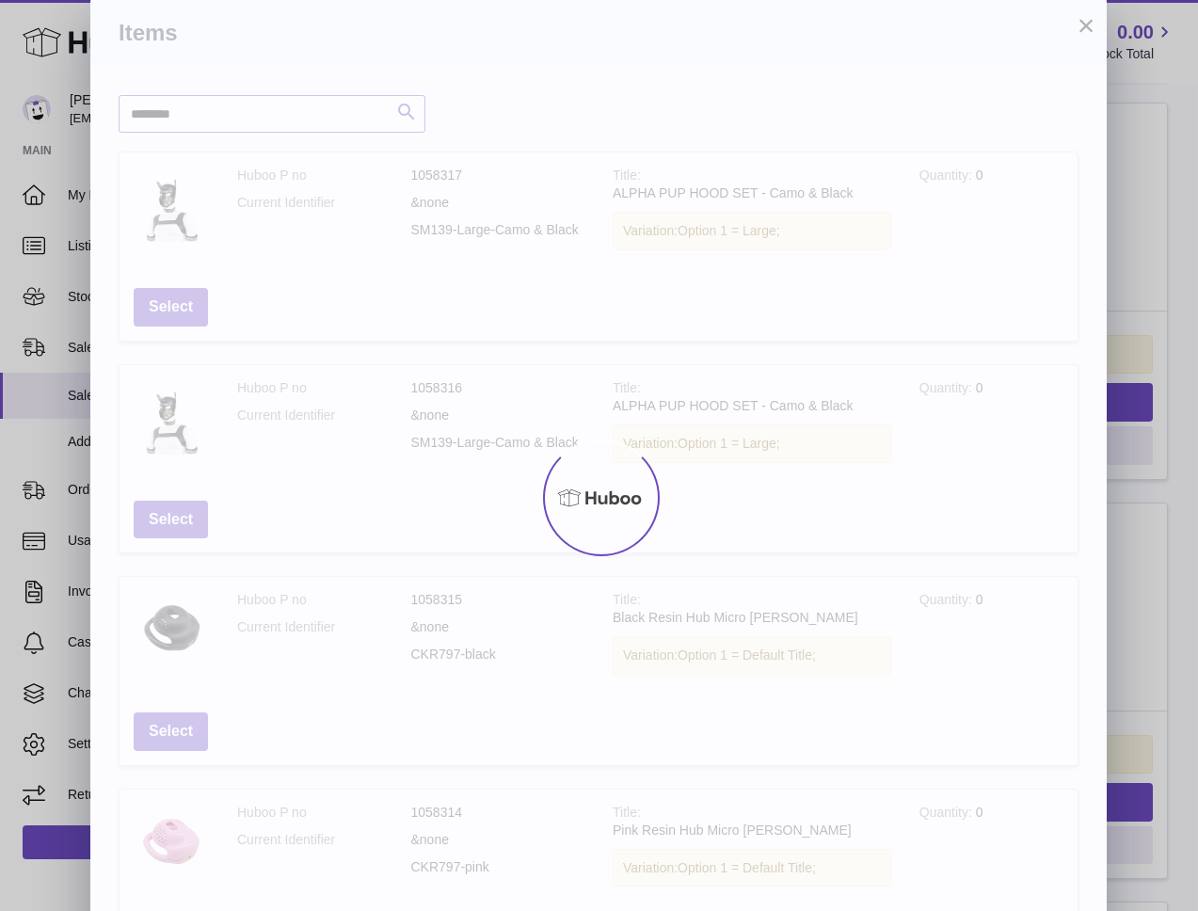
scroll to position [0, 0]
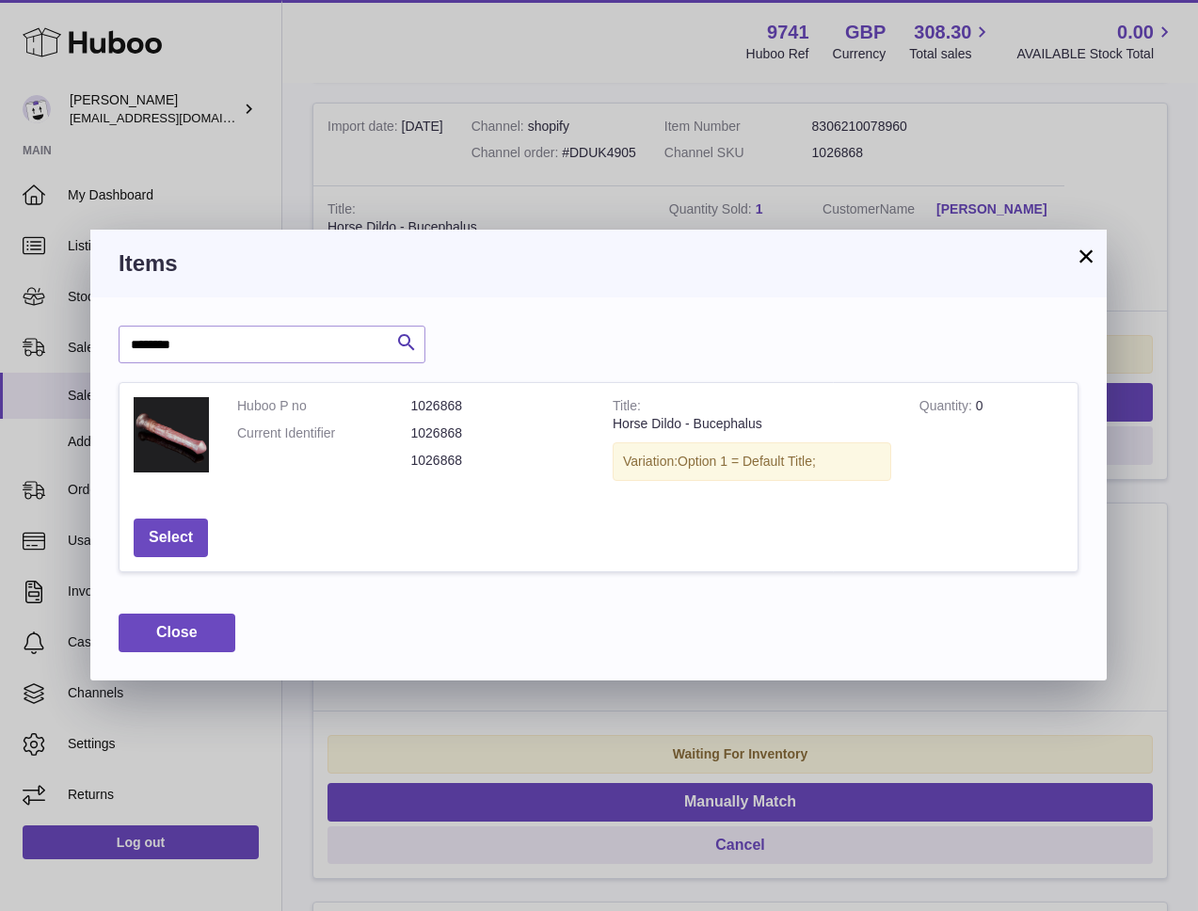
click at [1090, 267] on button "×" at bounding box center [1086, 256] width 23 height 23
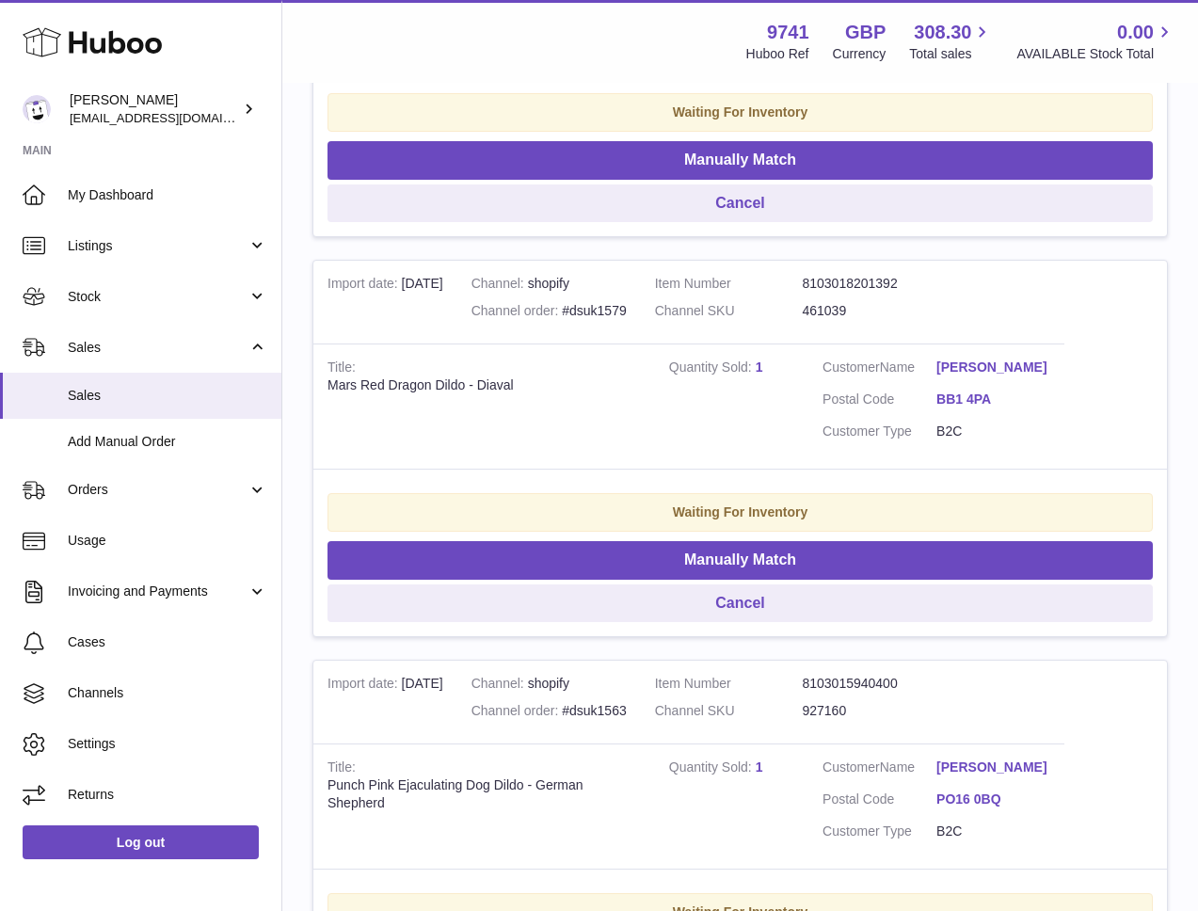
scroll to position [1461, 0]
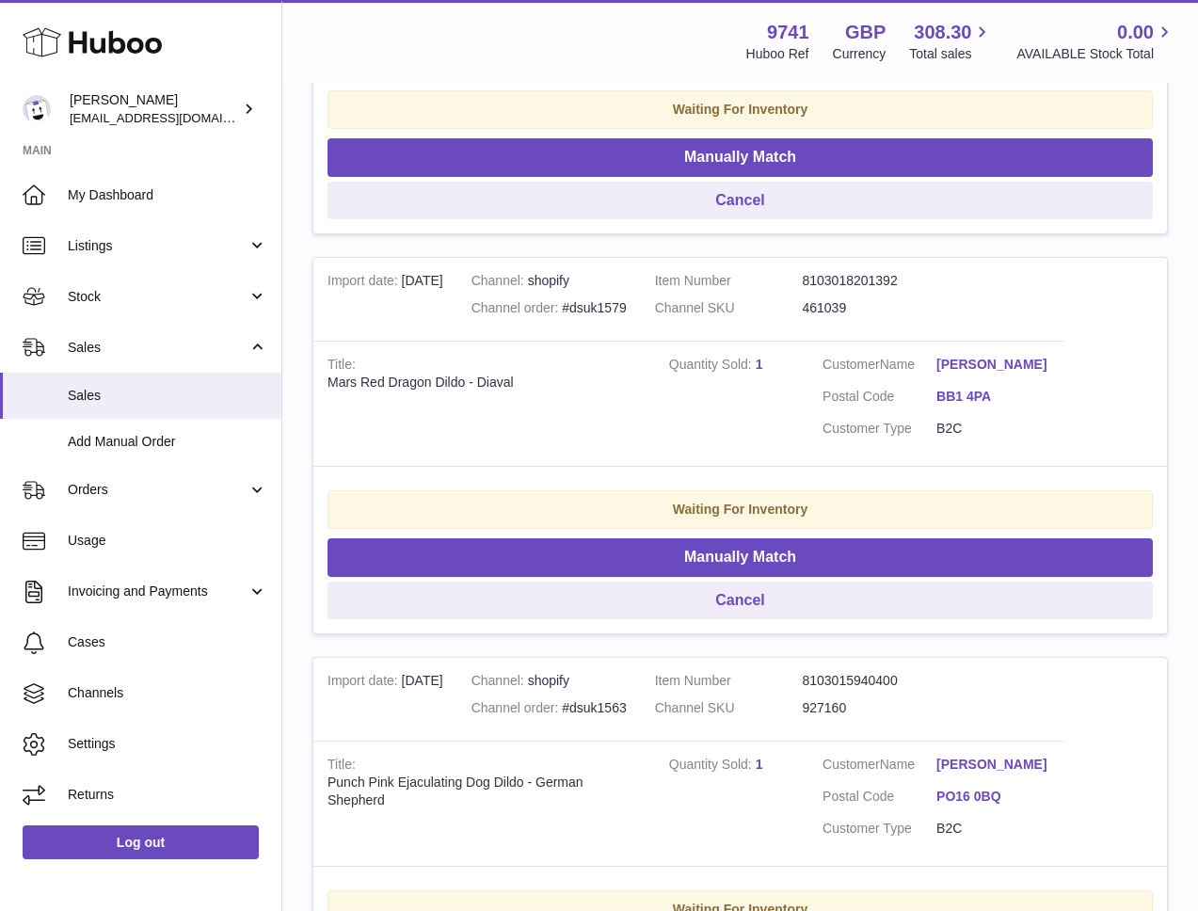
drag, startPoint x: 551, startPoint y: 343, endPoint x: 633, endPoint y: 321, distance: 84.7
click at [566, 339] on tr "Import date 13th Oct Channel shopify Channel order #dsuk1579 Item Number 810301…" at bounding box center [740, 445] width 856 height 377
drag, startPoint x: 592, startPoint y: 294, endPoint x: 702, endPoint y: 282, distance: 110.7
click at [600, 292] on td "Channel shopify Channel order #dsuk1579" at bounding box center [549, 299] width 184 height 83
drag, startPoint x: 876, startPoint y: 312, endPoint x: 809, endPoint y: 312, distance: 67.8
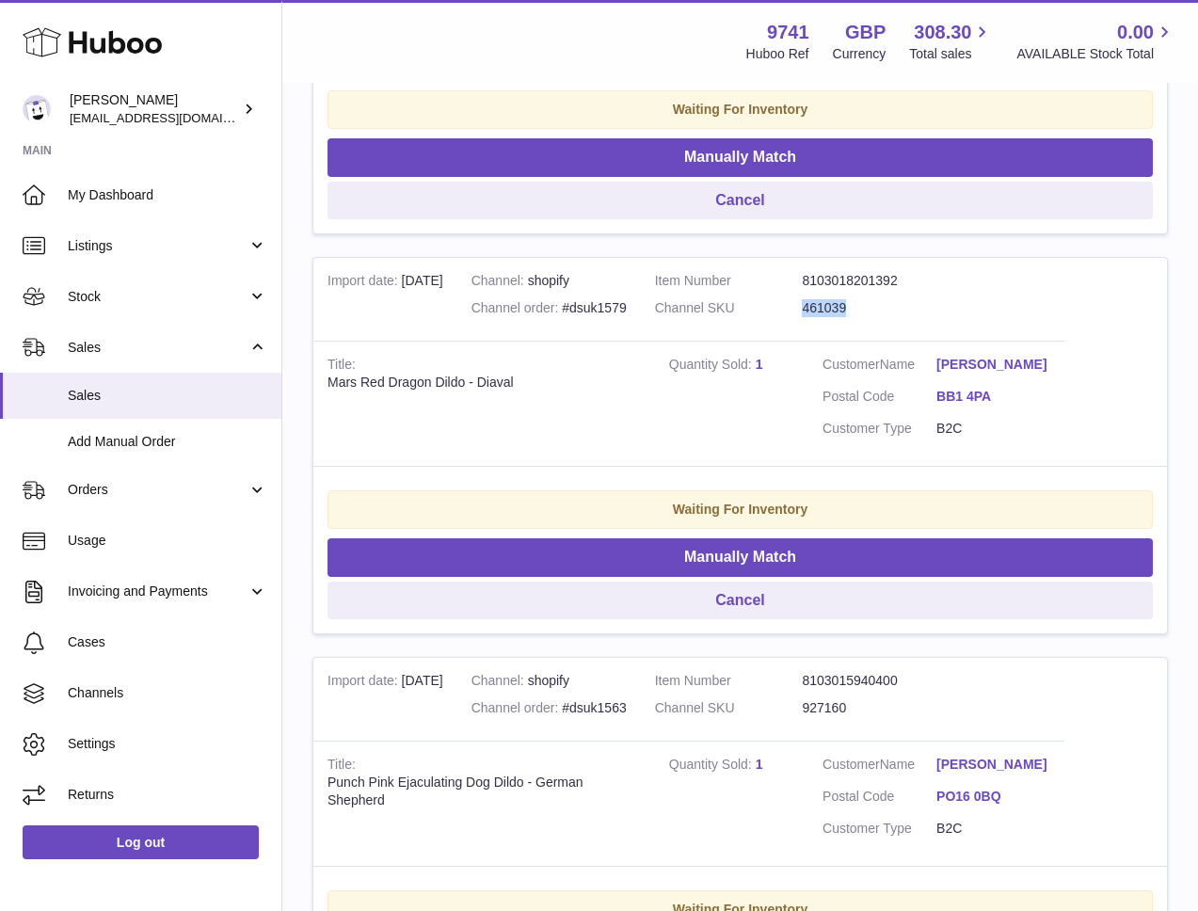
click at [809, 312] on dl "Item Number 8103018201392 Channel SKU 461039" at bounding box center [803, 299] width 296 height 55
copy dl "461039"
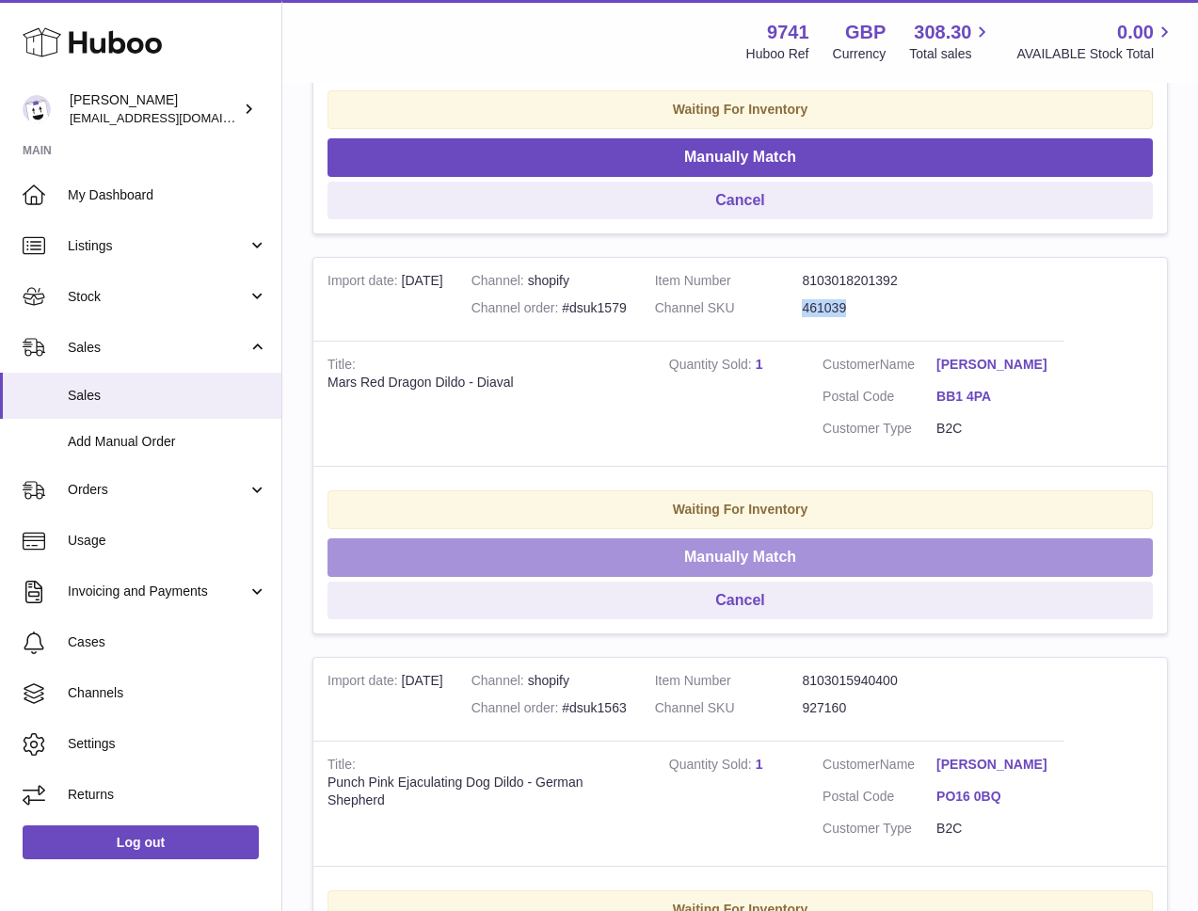
click at [668, 560] on button "Manually Match" at bounding box center [740, 557] width 825 height 39
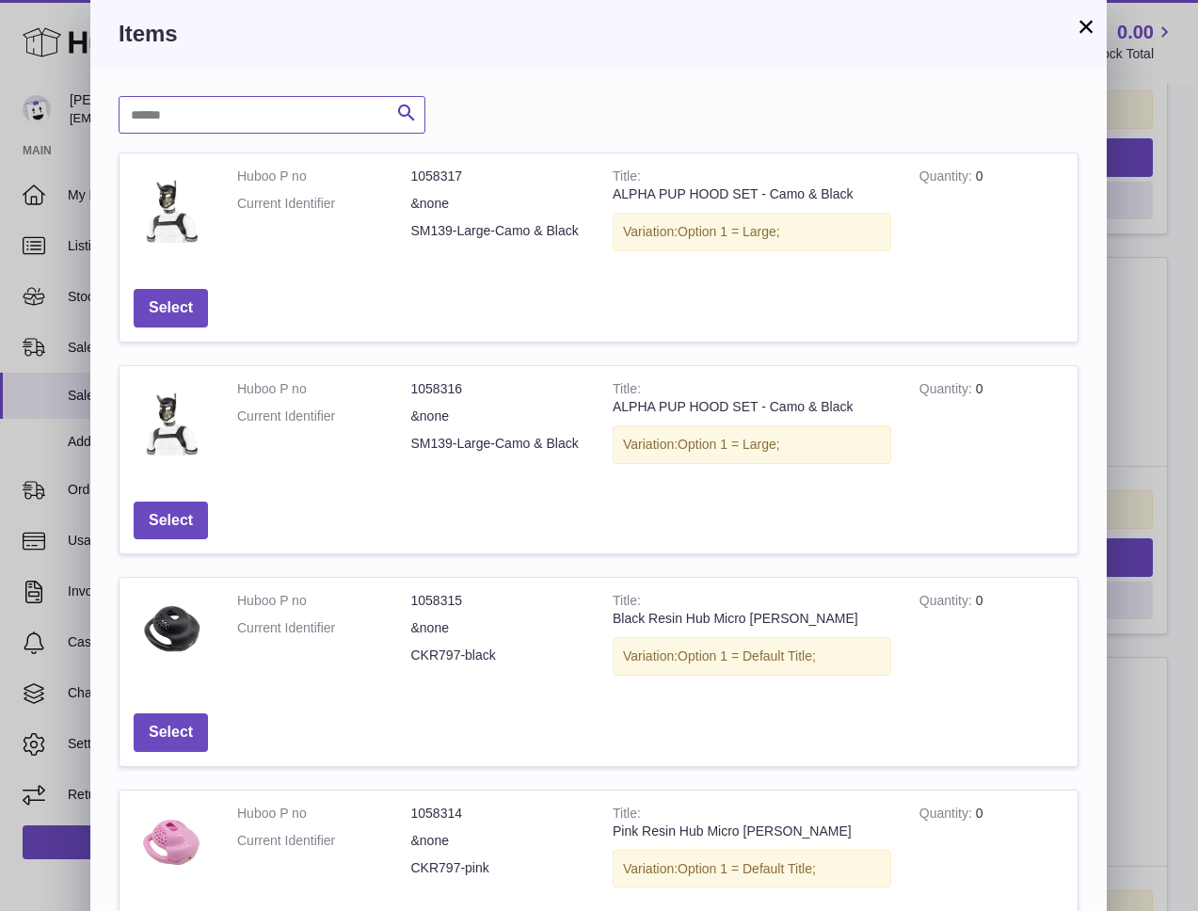
click at [283, 132] on input "text" at bounding box center [272, 115] width 307 height 38
paste input "******"
type input "******"
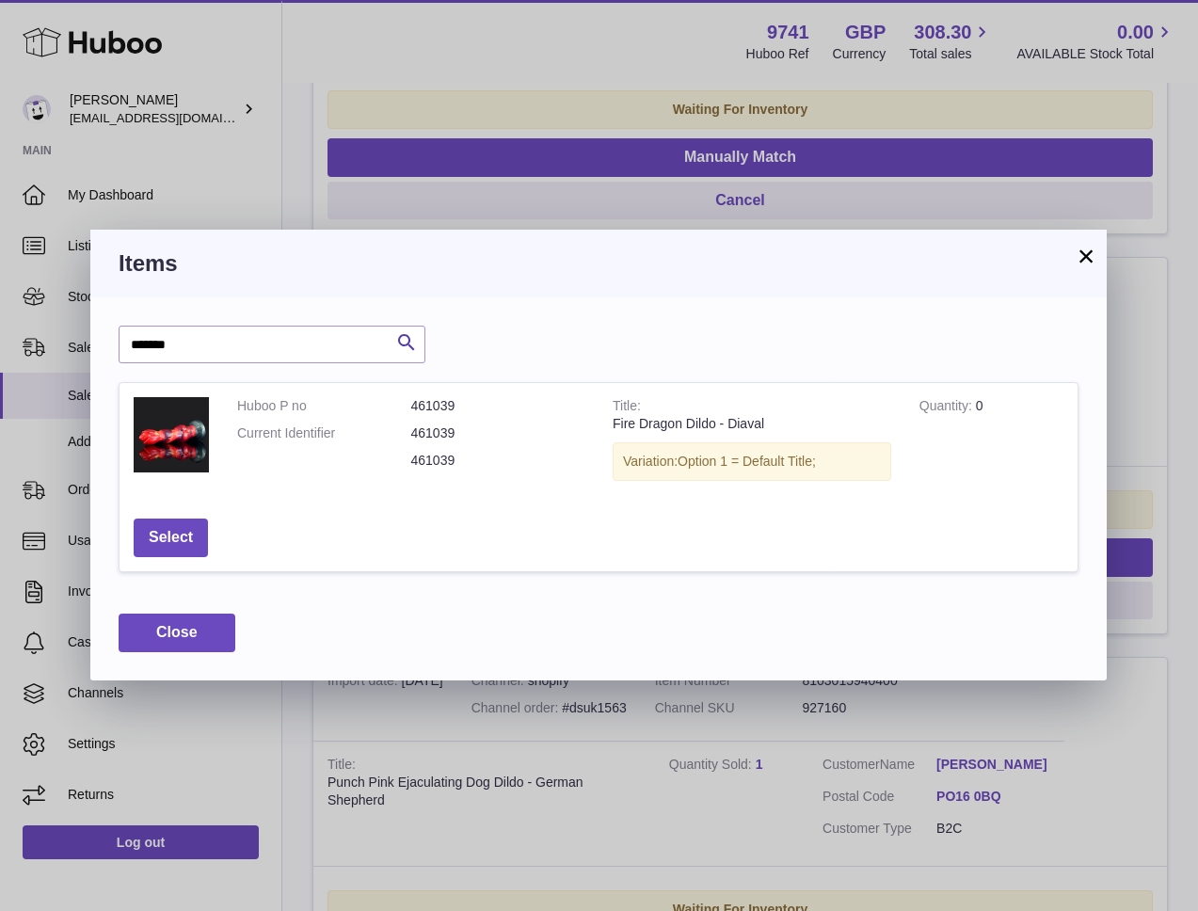
click at [1090, 257] on button "×" at bounding box center [1086, 256] width 23 height 23
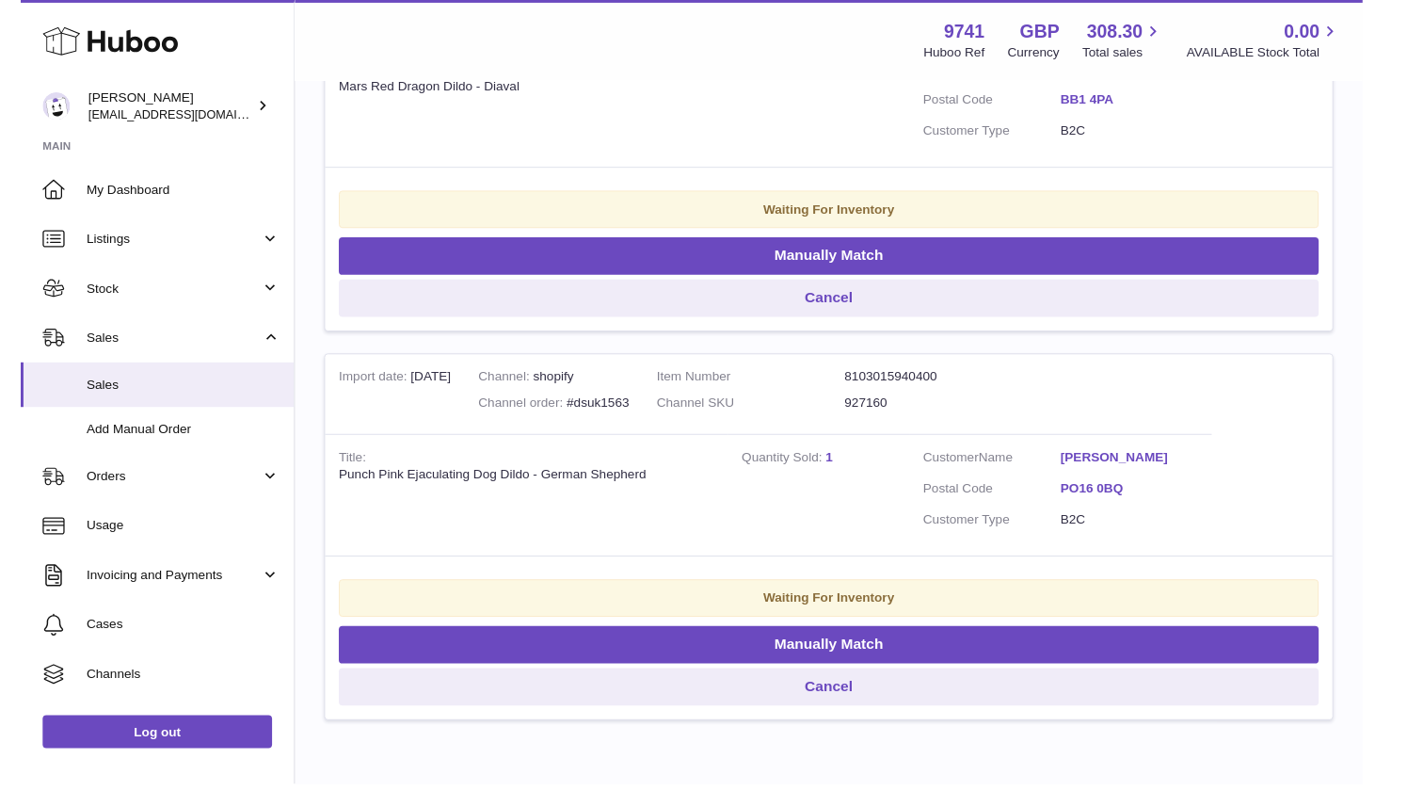
scroll to position [862, 0]
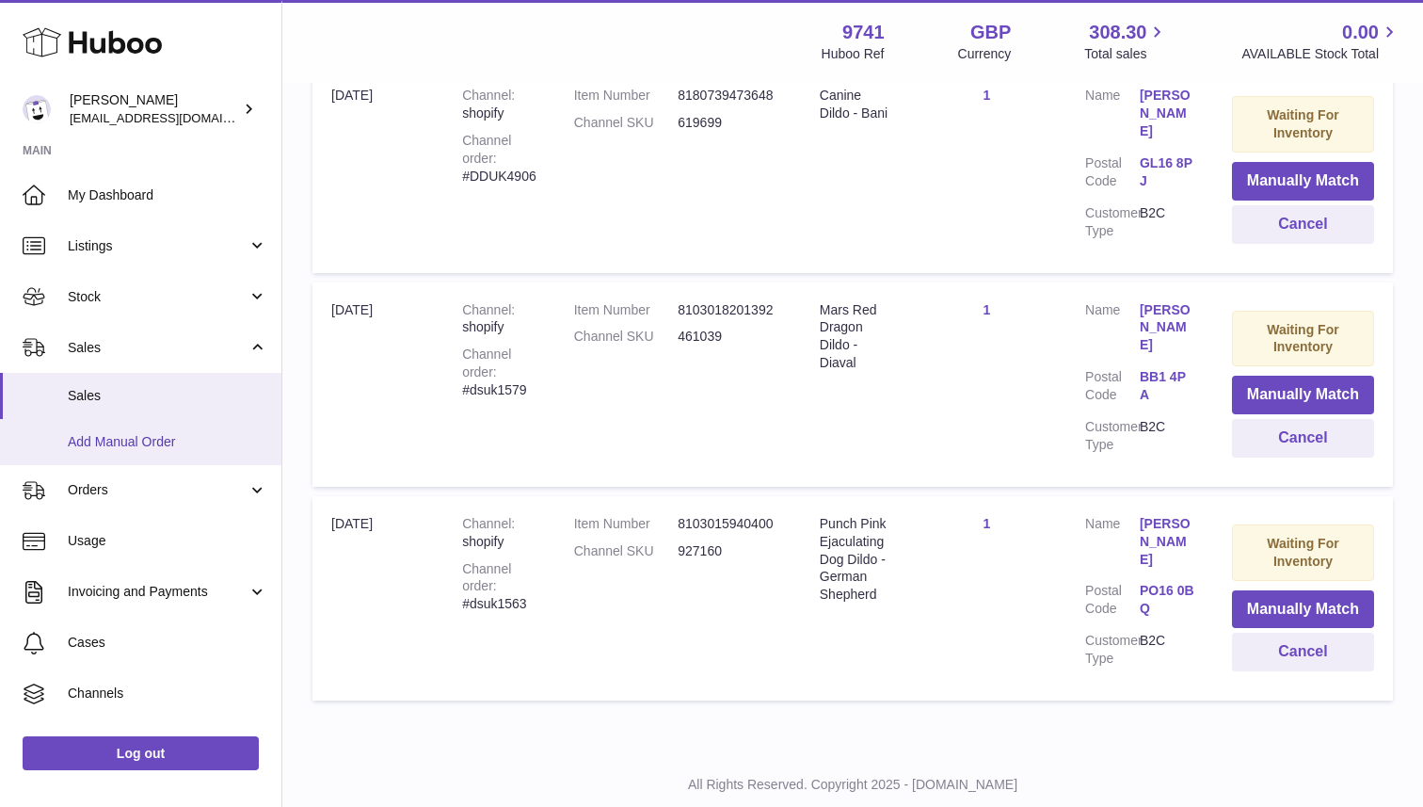
click at [160, 453] on link "Add Manual Order" at bounding box center [140, 442] width 281 height 46
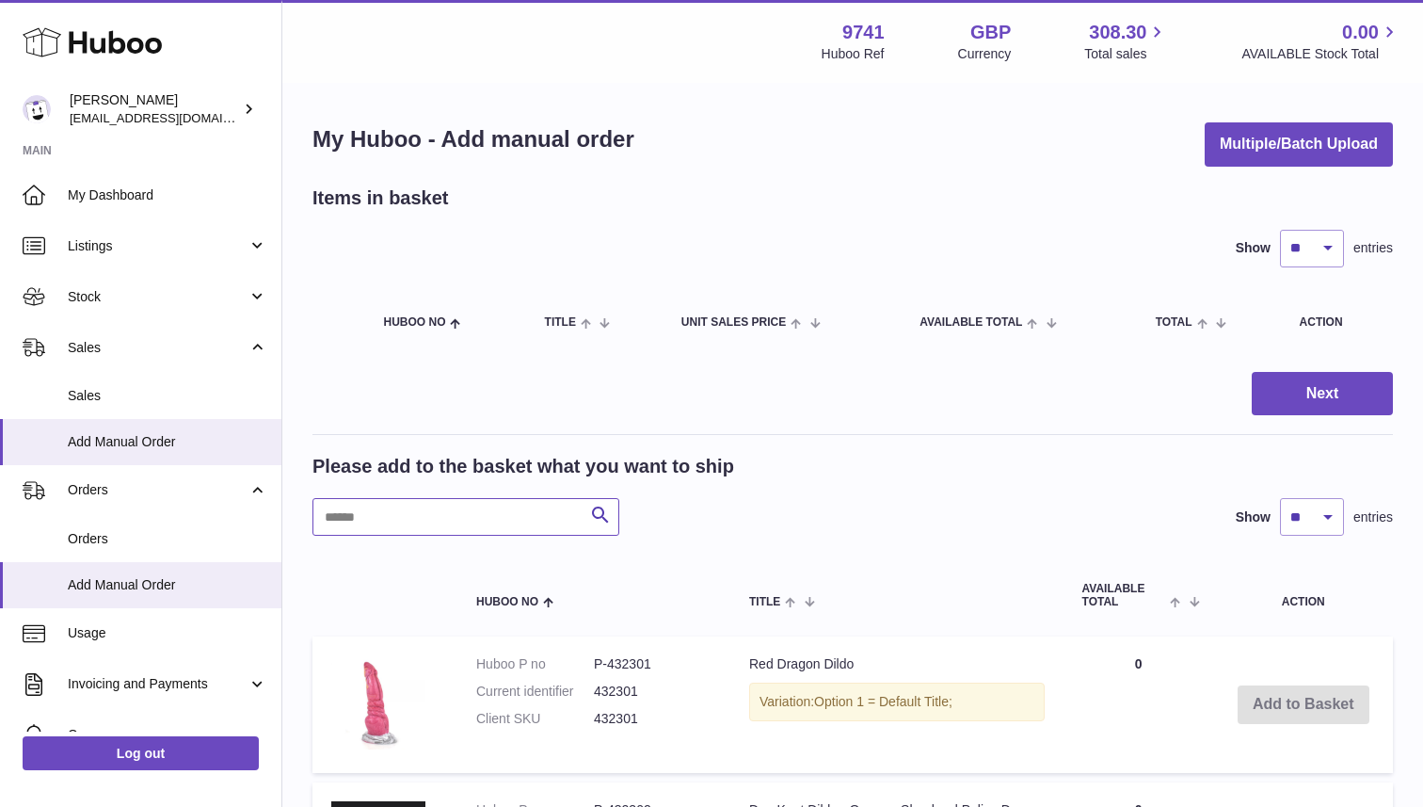
click at [457, 509] on input "text" at bounding box center [465, 517] width 307 height 38
paste input "******"
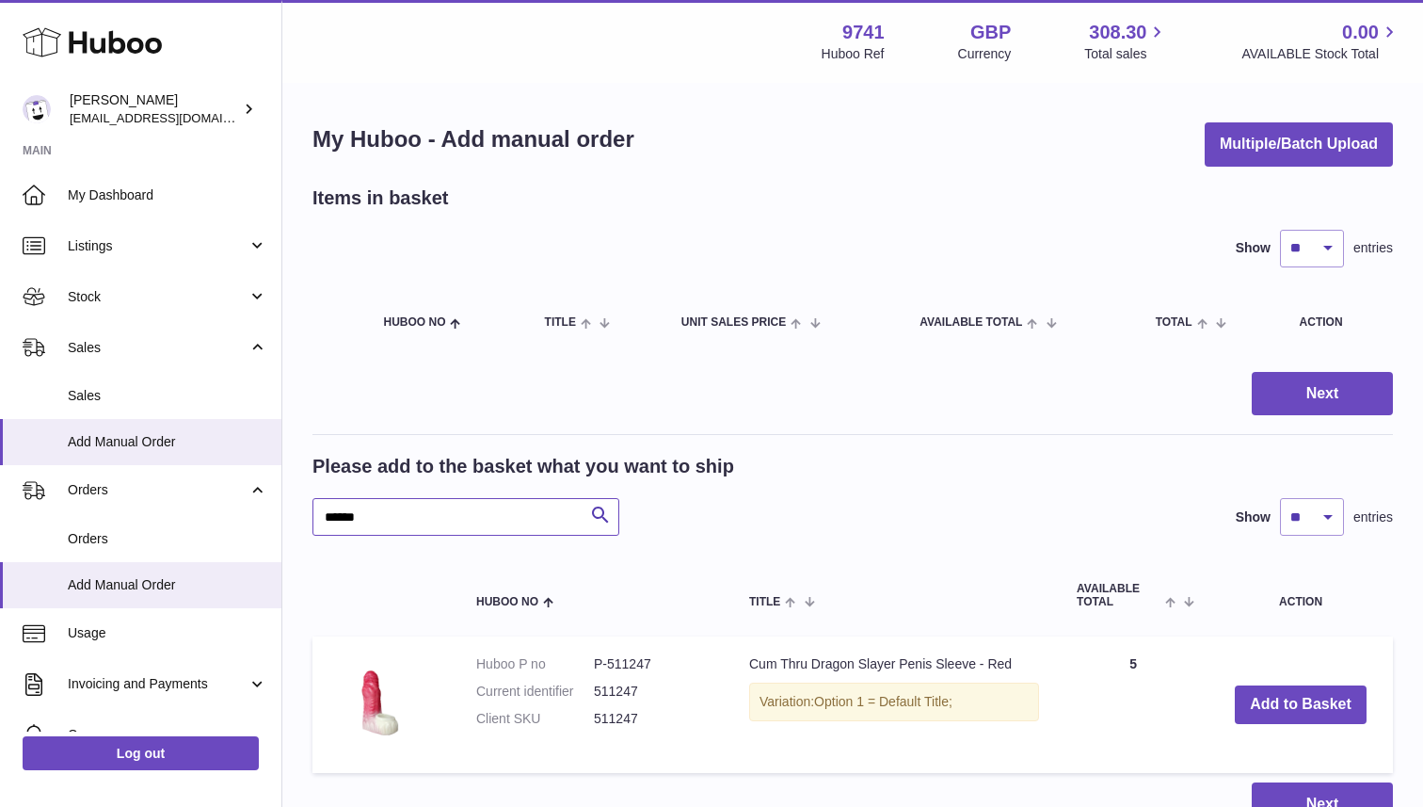
scroll to position [13, 0]
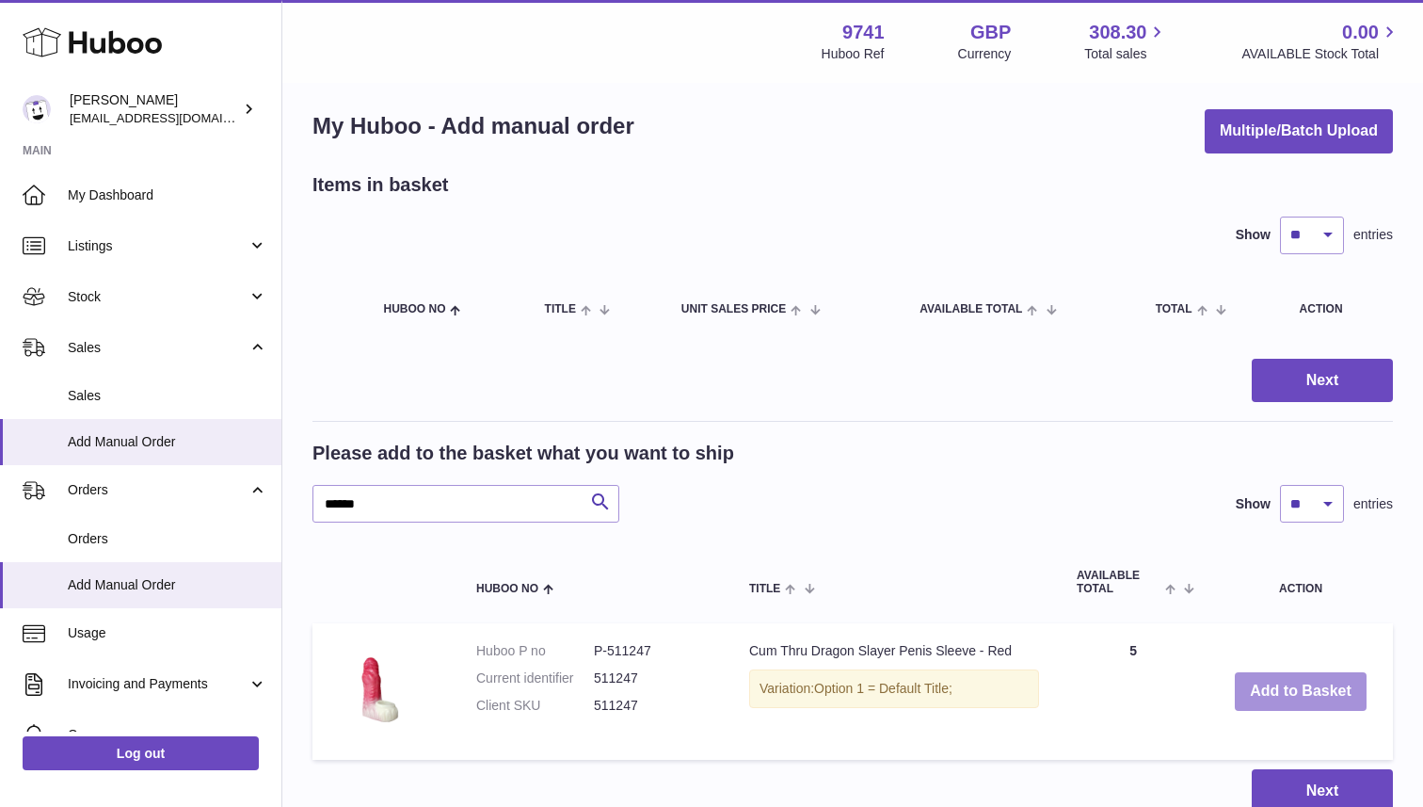
click at [1317, 685] on button "Add to Basket" at bounding box center [1301, 691] width 132 height 39
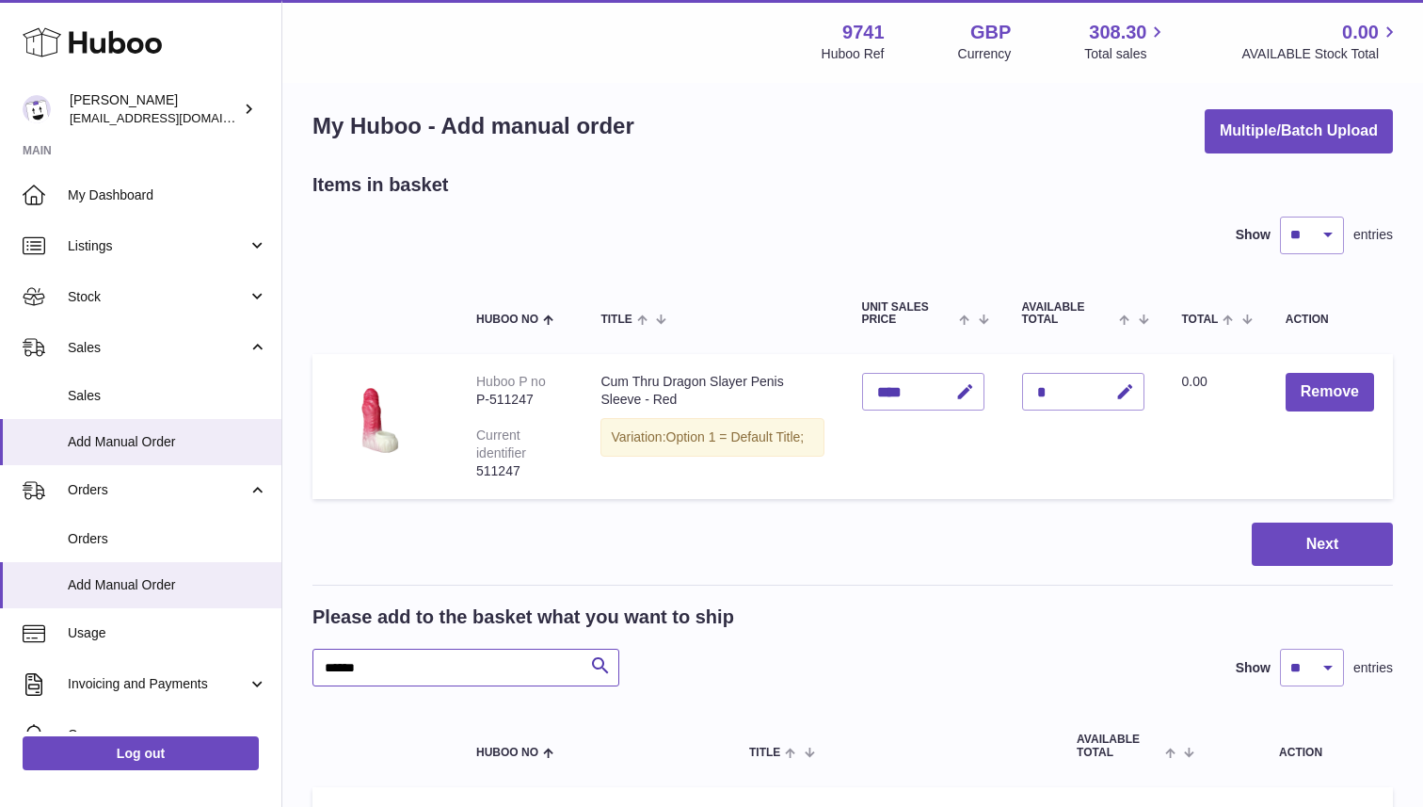
click at [436, 669] on input "******" at bounding box center [465, 668] width 307 height 38
paste input "****"
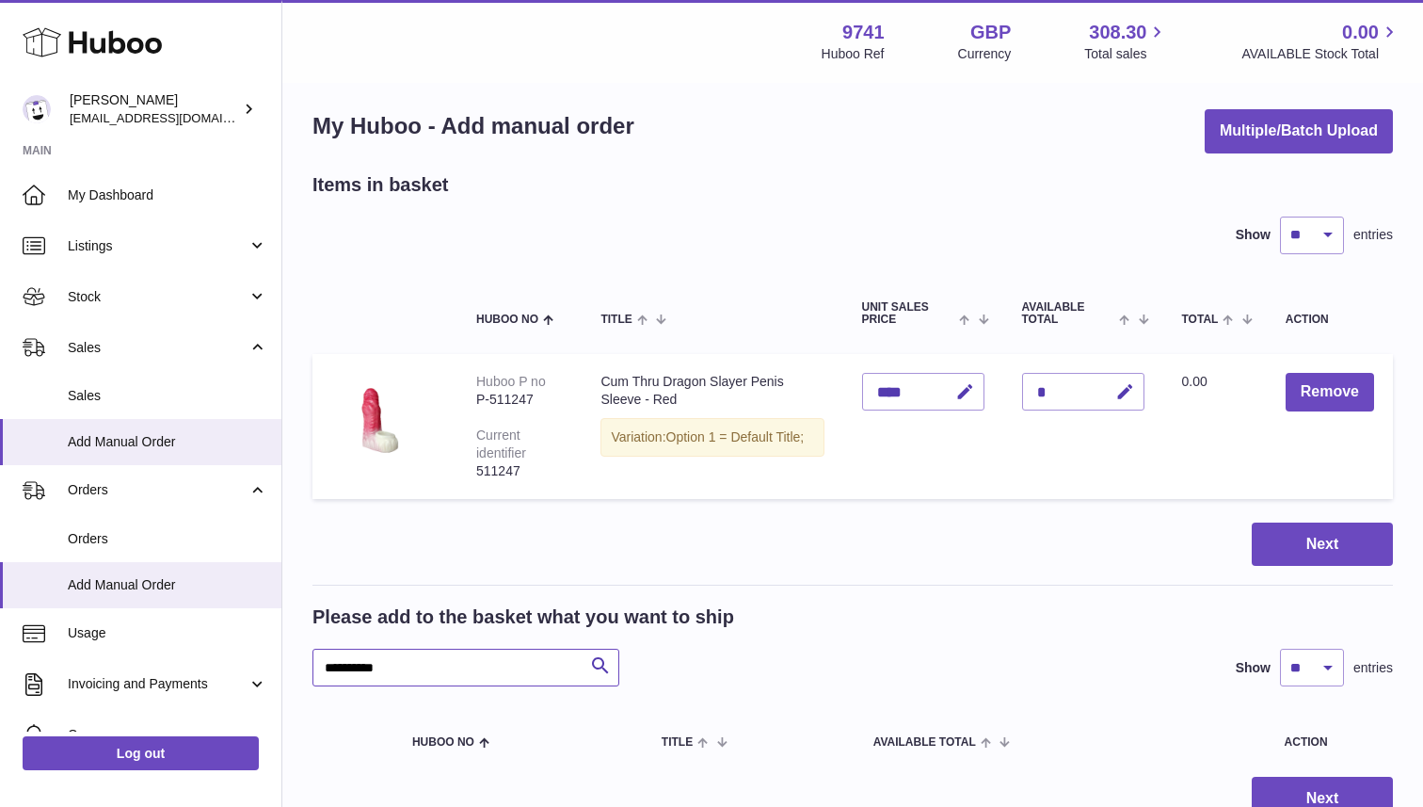
click at [356, 662] on input "**********" at bounding box center [465, 668] width 307 height 38
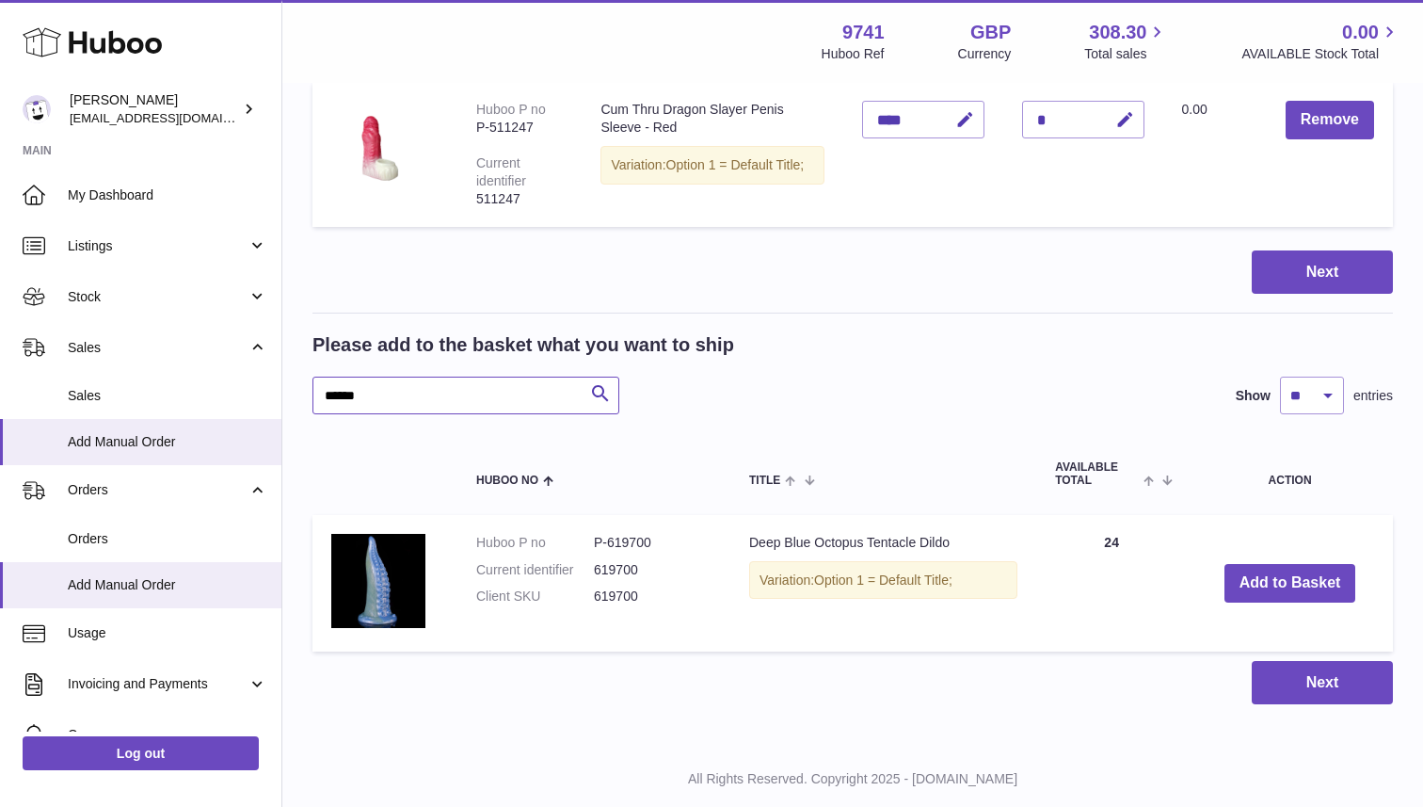
scroll to position [292, 0]
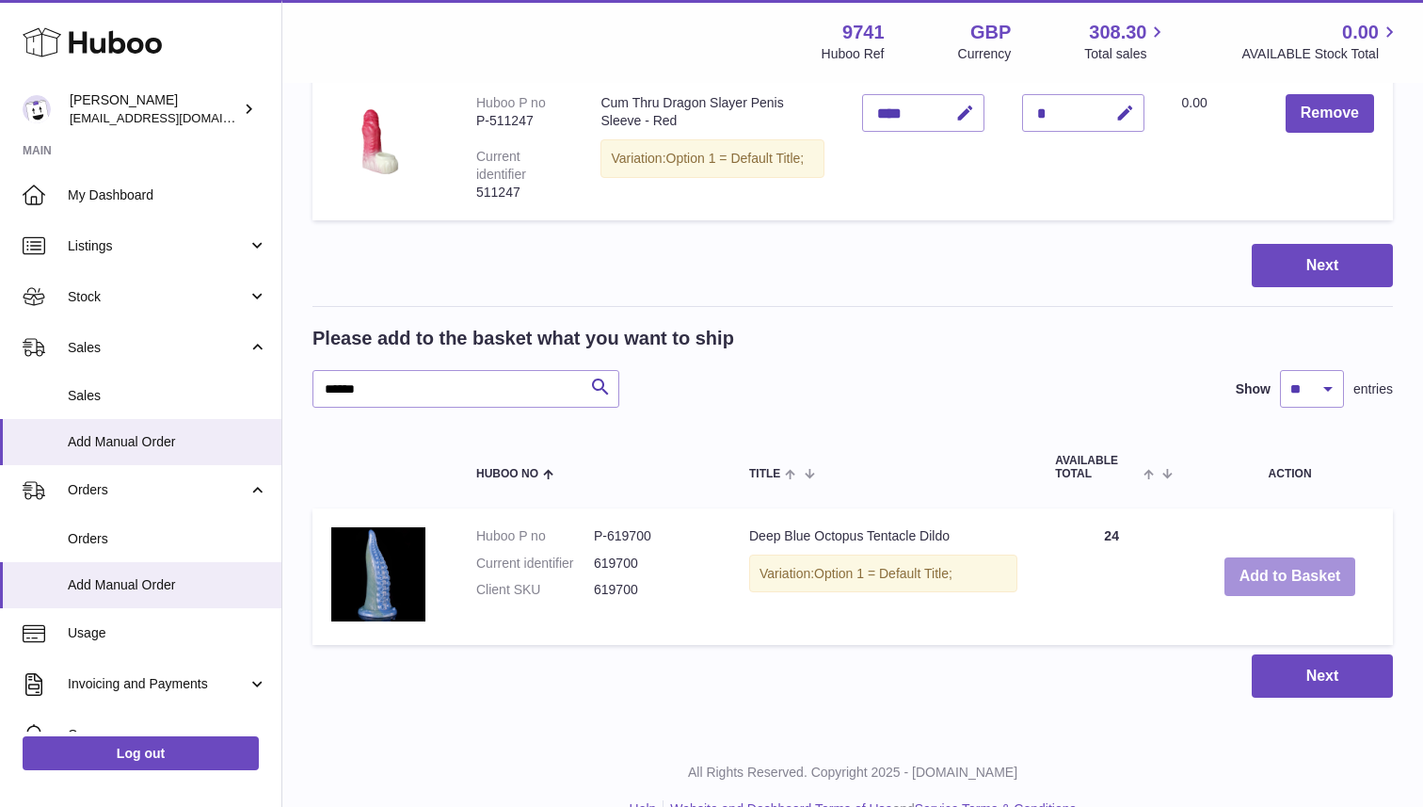
click at [1269, 567] on button "Add to Basket" at bounding box center [1291, 576] width 132 height 39
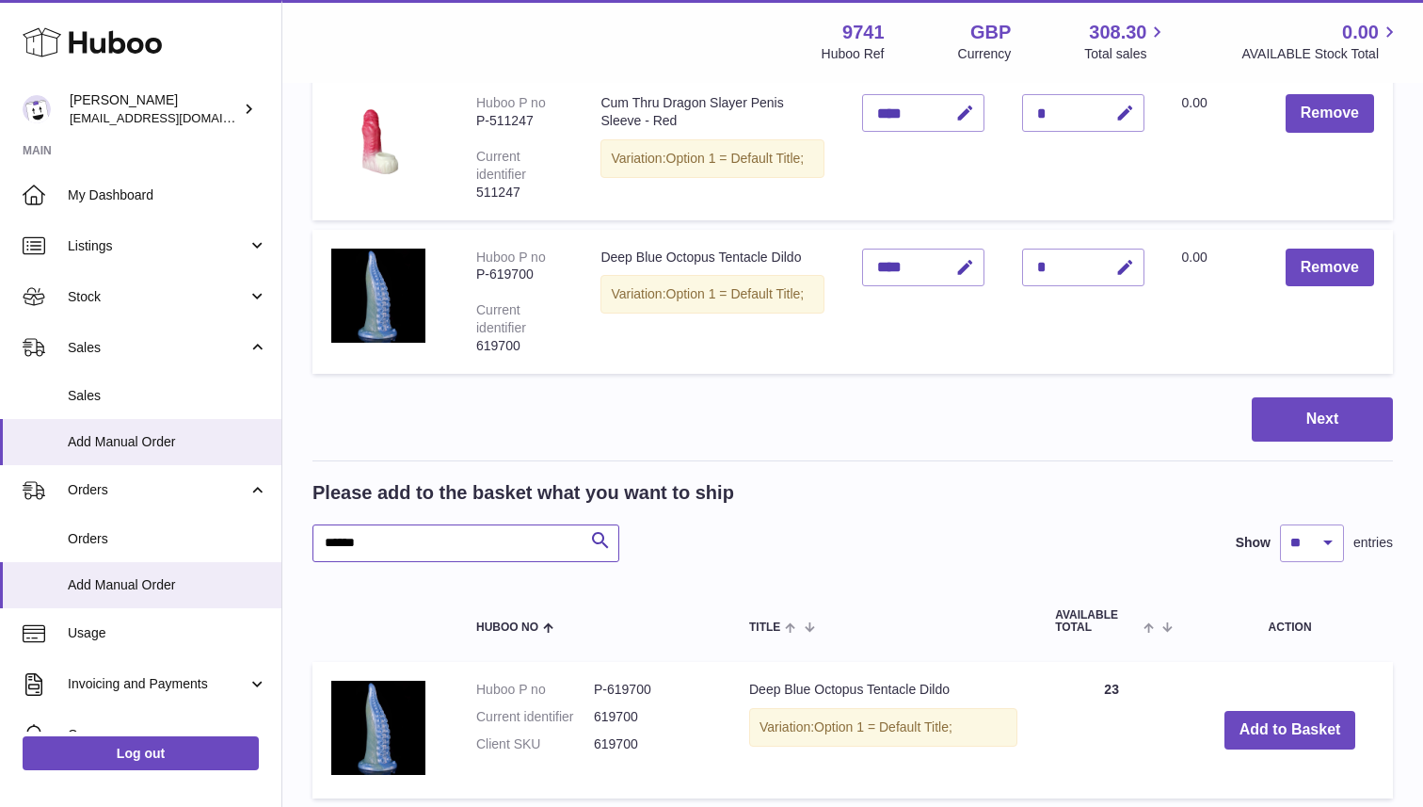
click at [421, 529] on input "******" at bounding box center [465, 543] width 307 height 38
paste input "text"
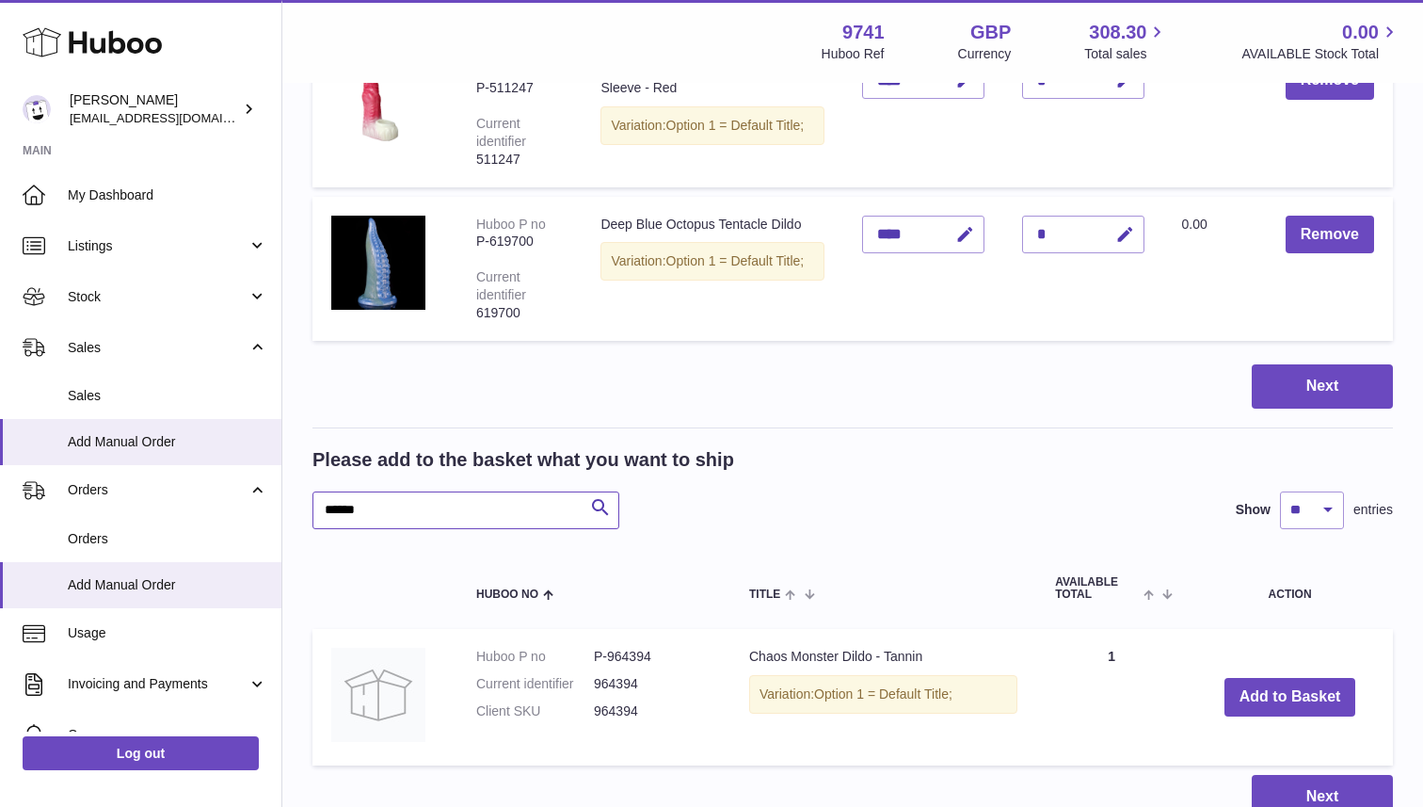
scroll to position [336, 0]
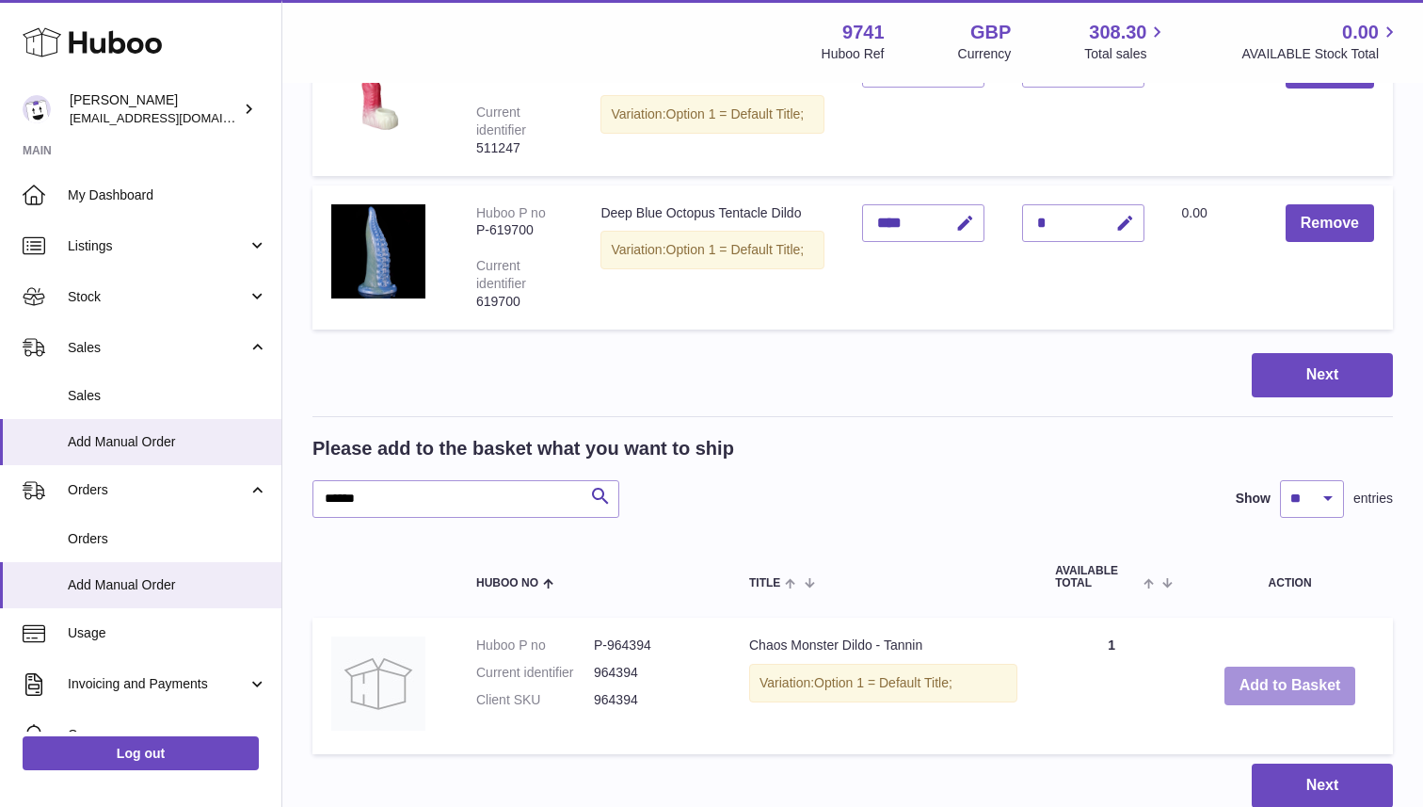
click at [1266, 682] on button "Add to Basket" at bounding box center [1291, 685] width 132 height 39
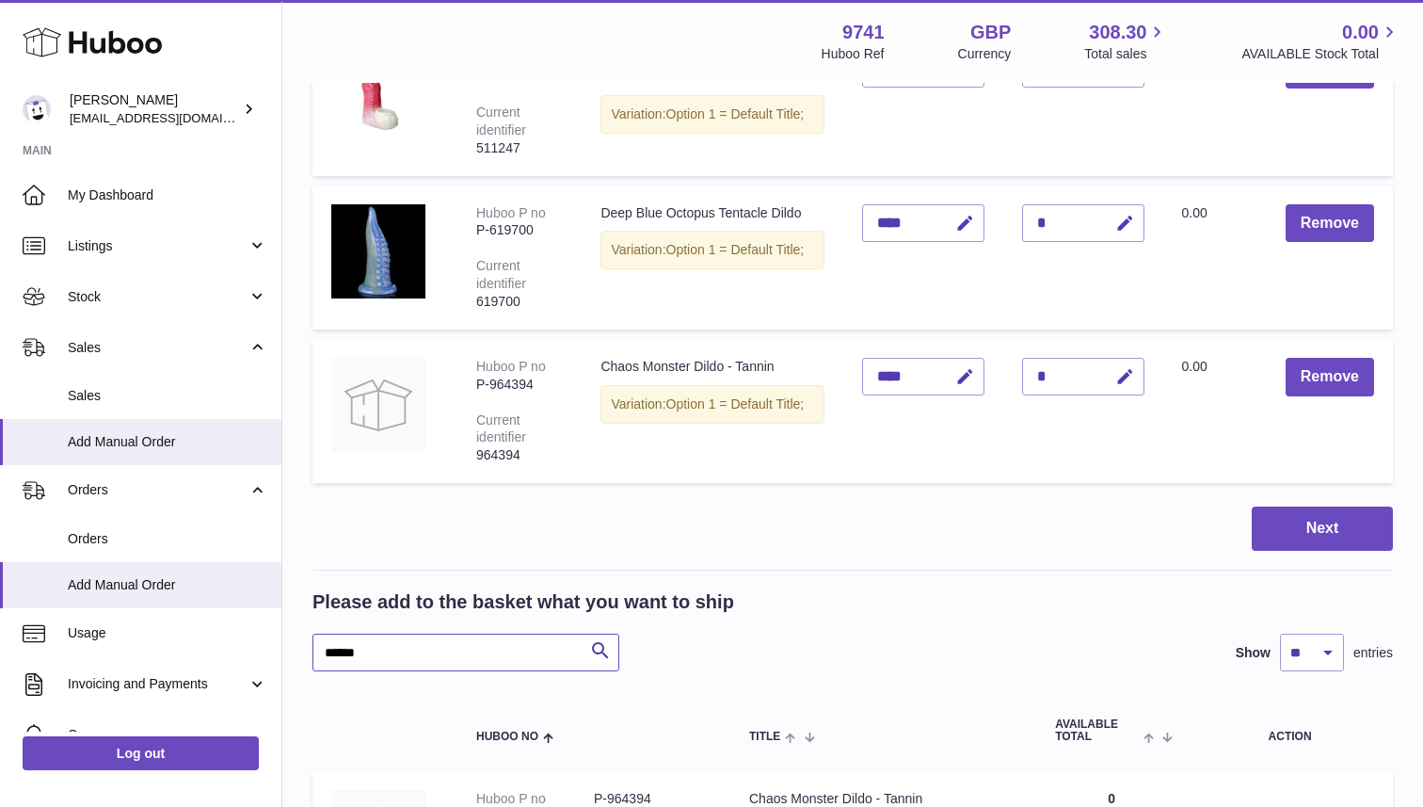
click at [414, 642] on input "******" at bounding box center [465, 652] width 307 height 38
paste input "text"
type input "******"
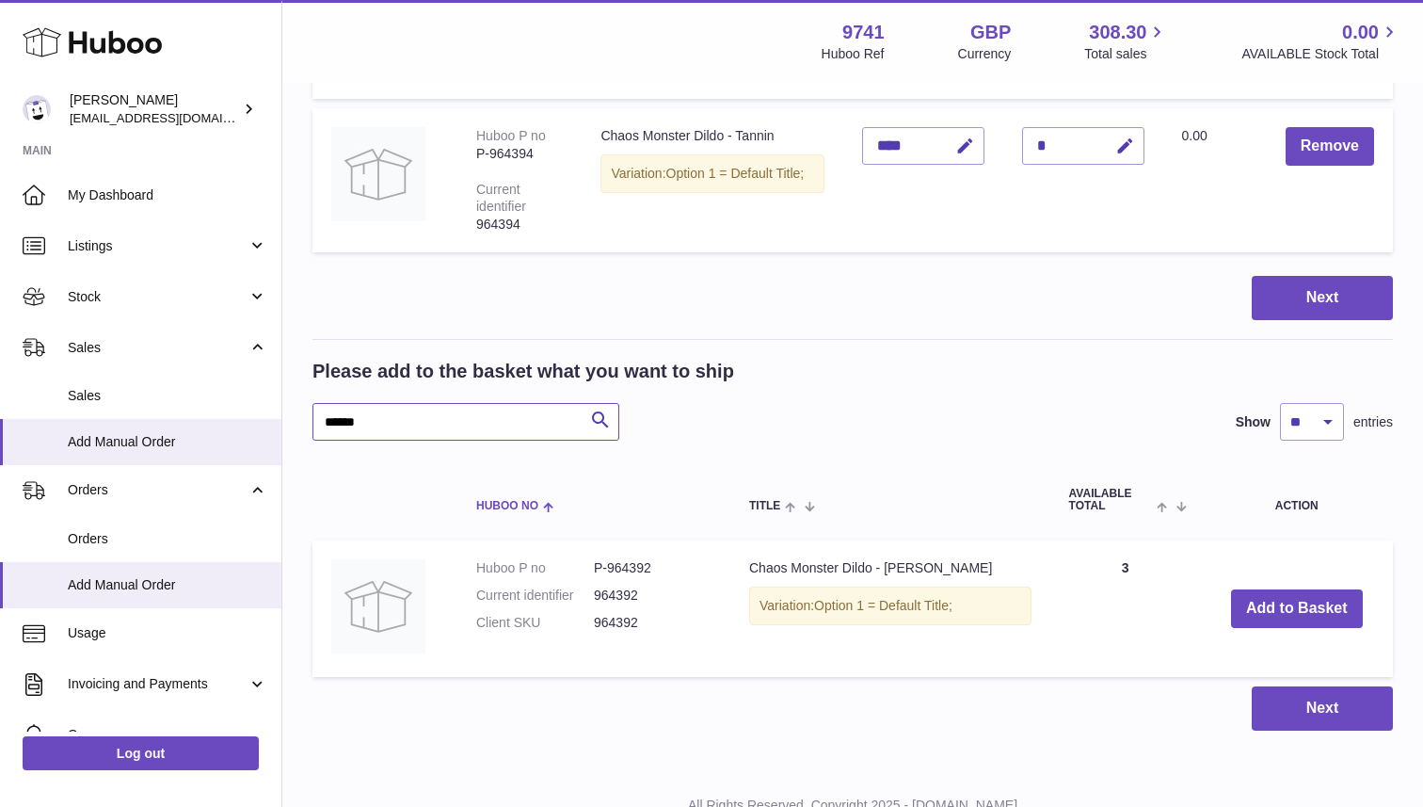
scroll to position [573, 0]
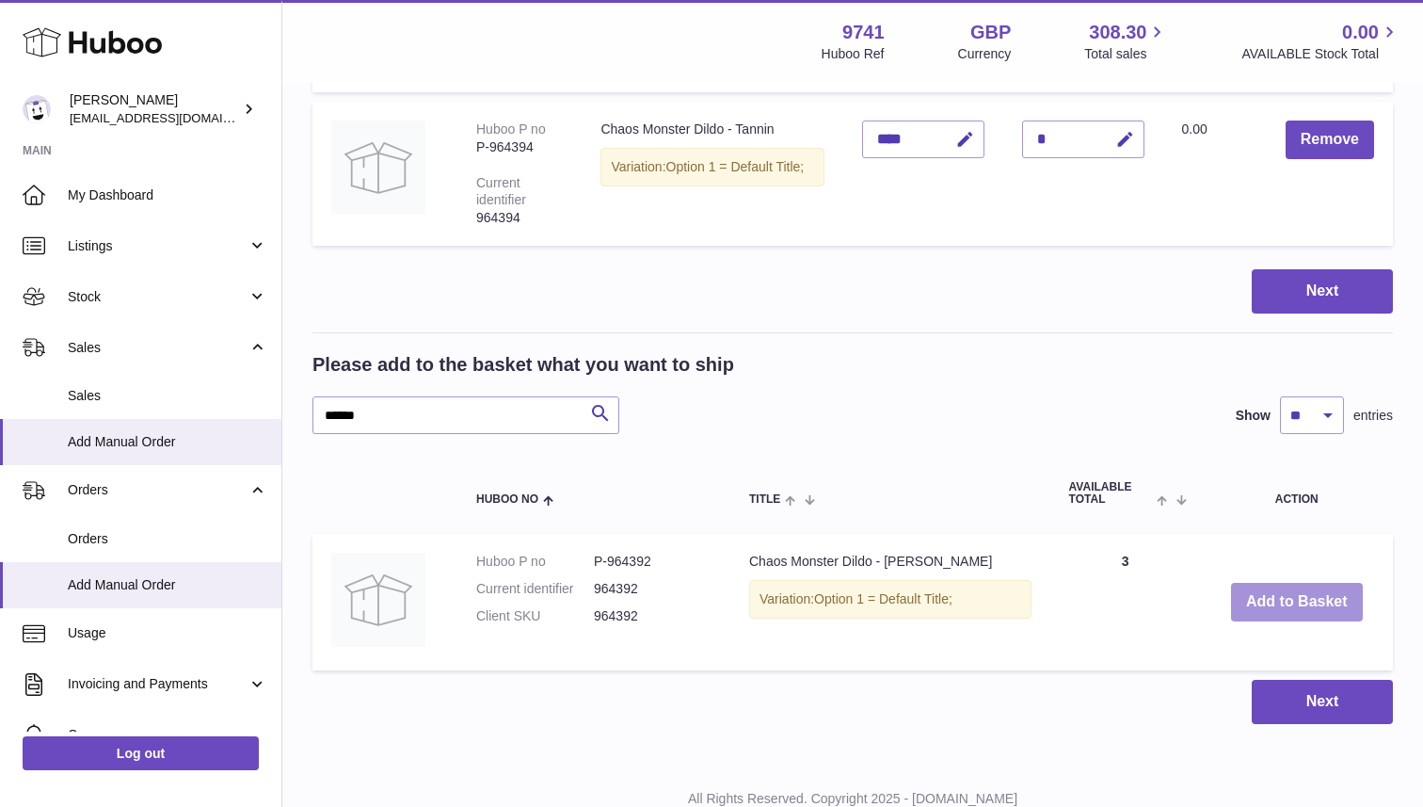
click at [1285, 606] on button "Add to Basket" at bounding box center [1297, 602] width 132 height 39
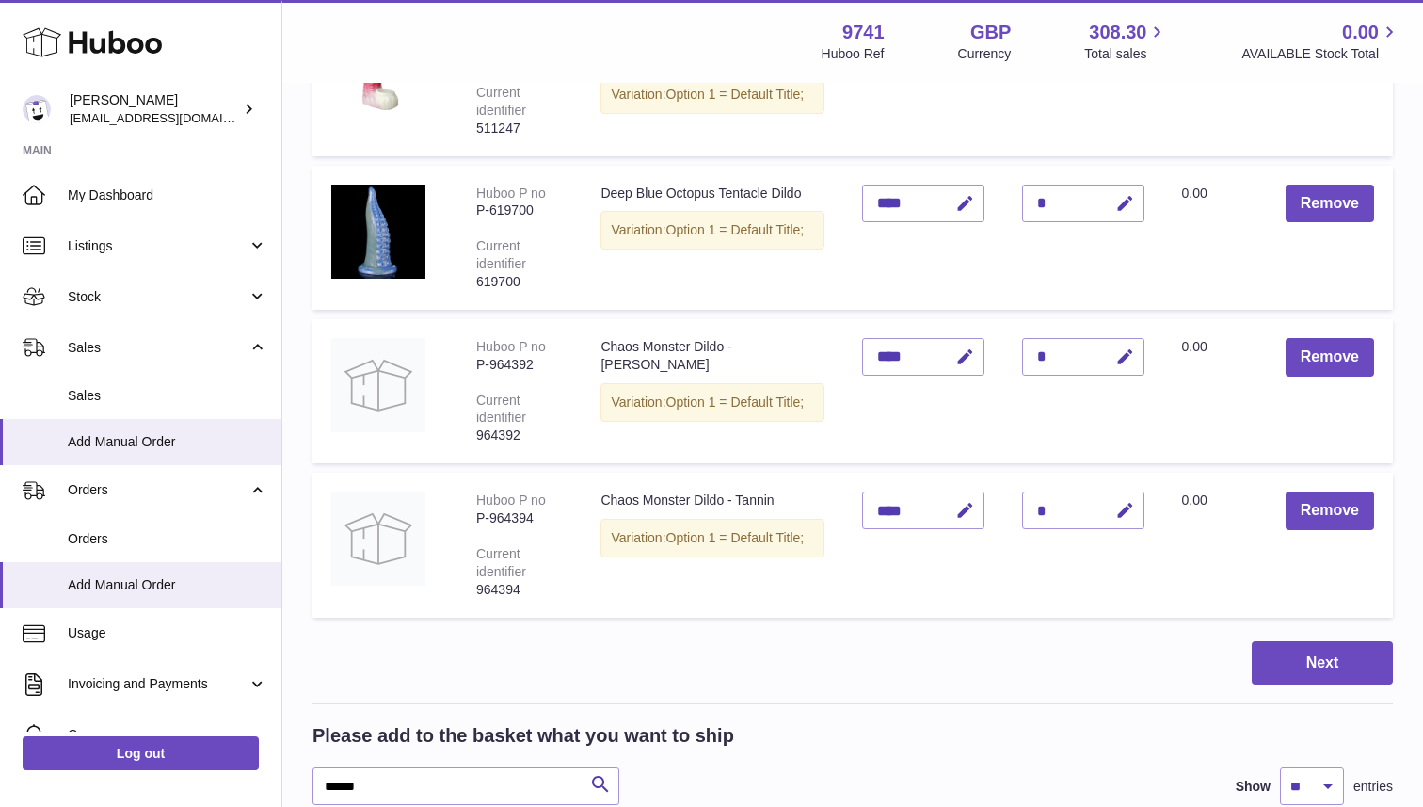
scroll to position [399, 0]
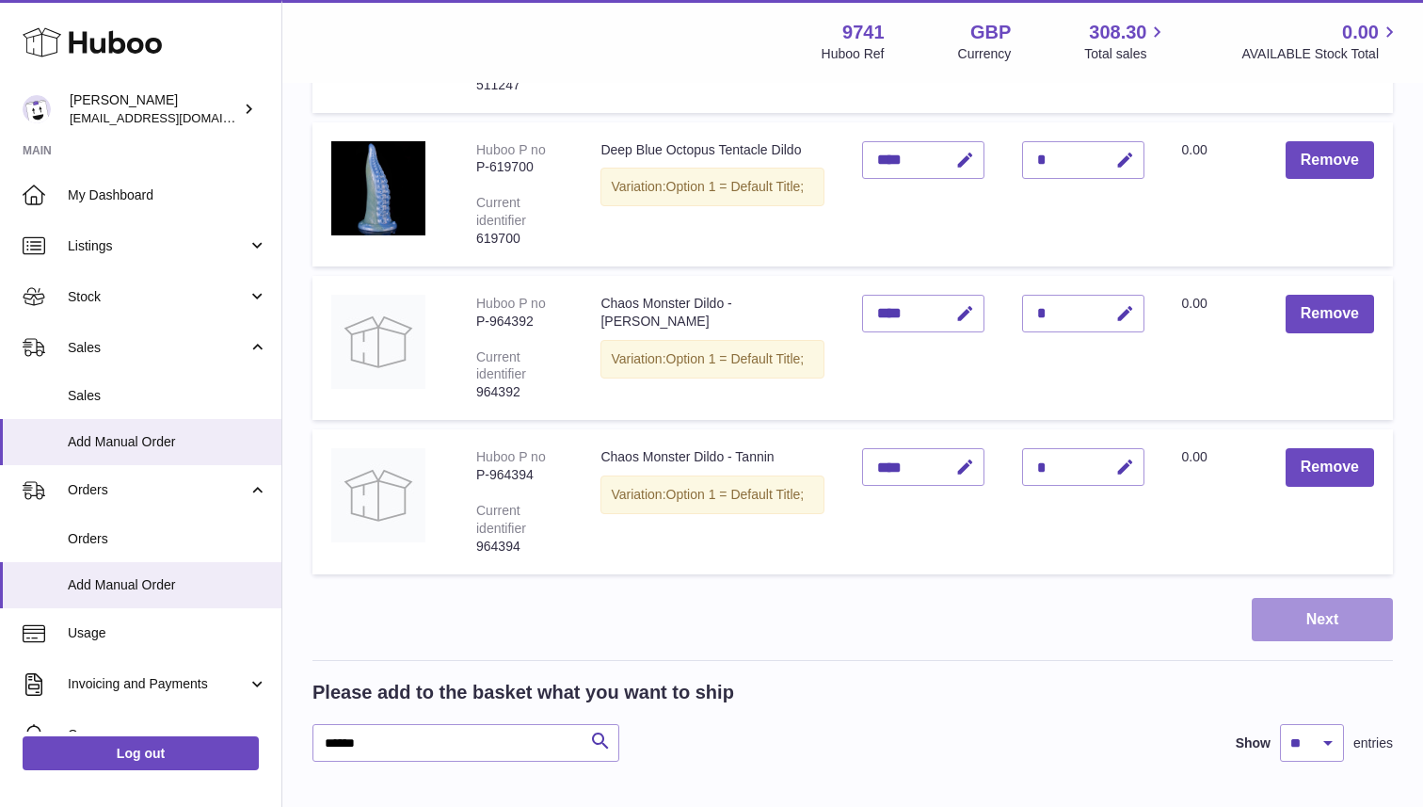
click at [1291, 616] on button "Next" at bounding box center [1322, 620] width 141 height 44
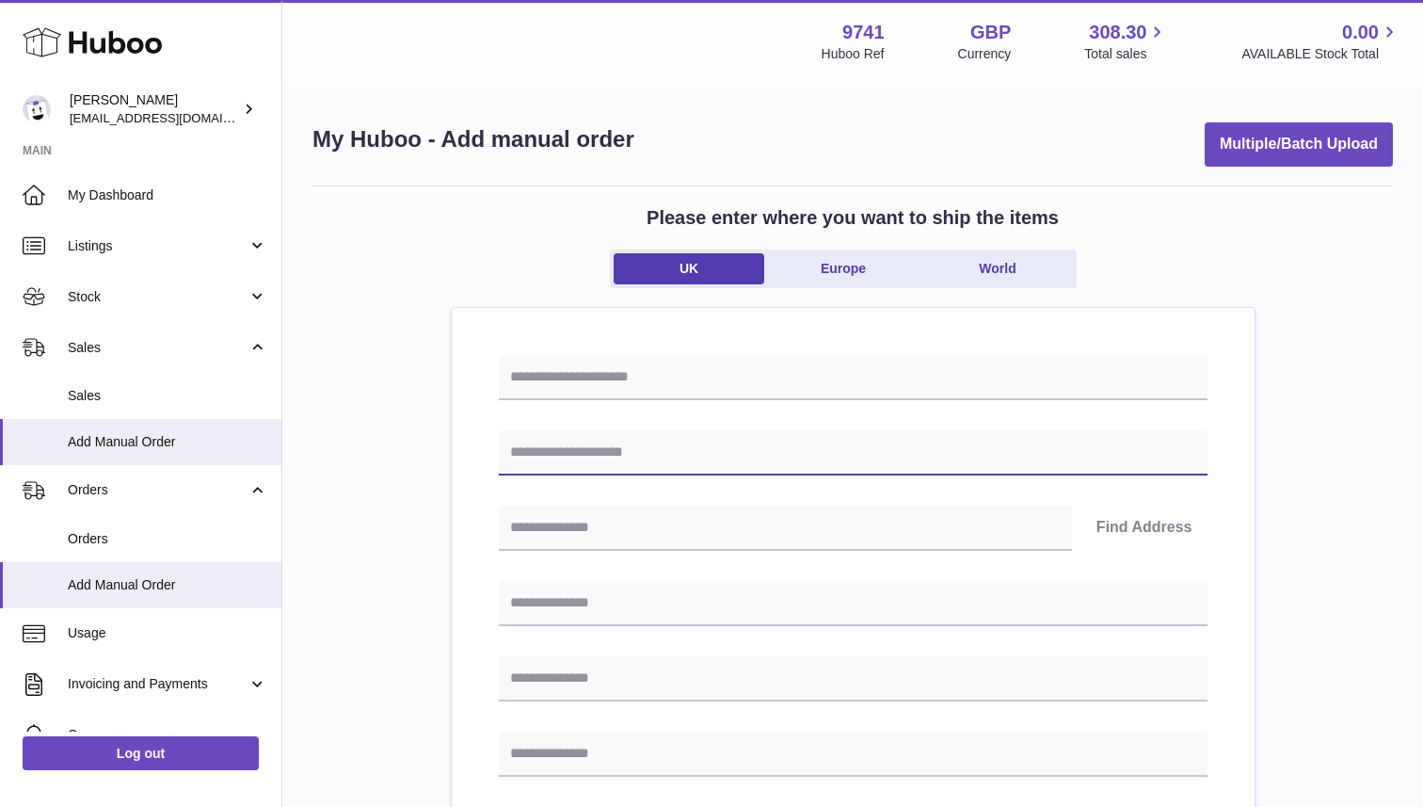
click at [629, 448] on input "text" at bounding box center [853, 452] width 709 height 45
paste input "**********"
type input "**********"
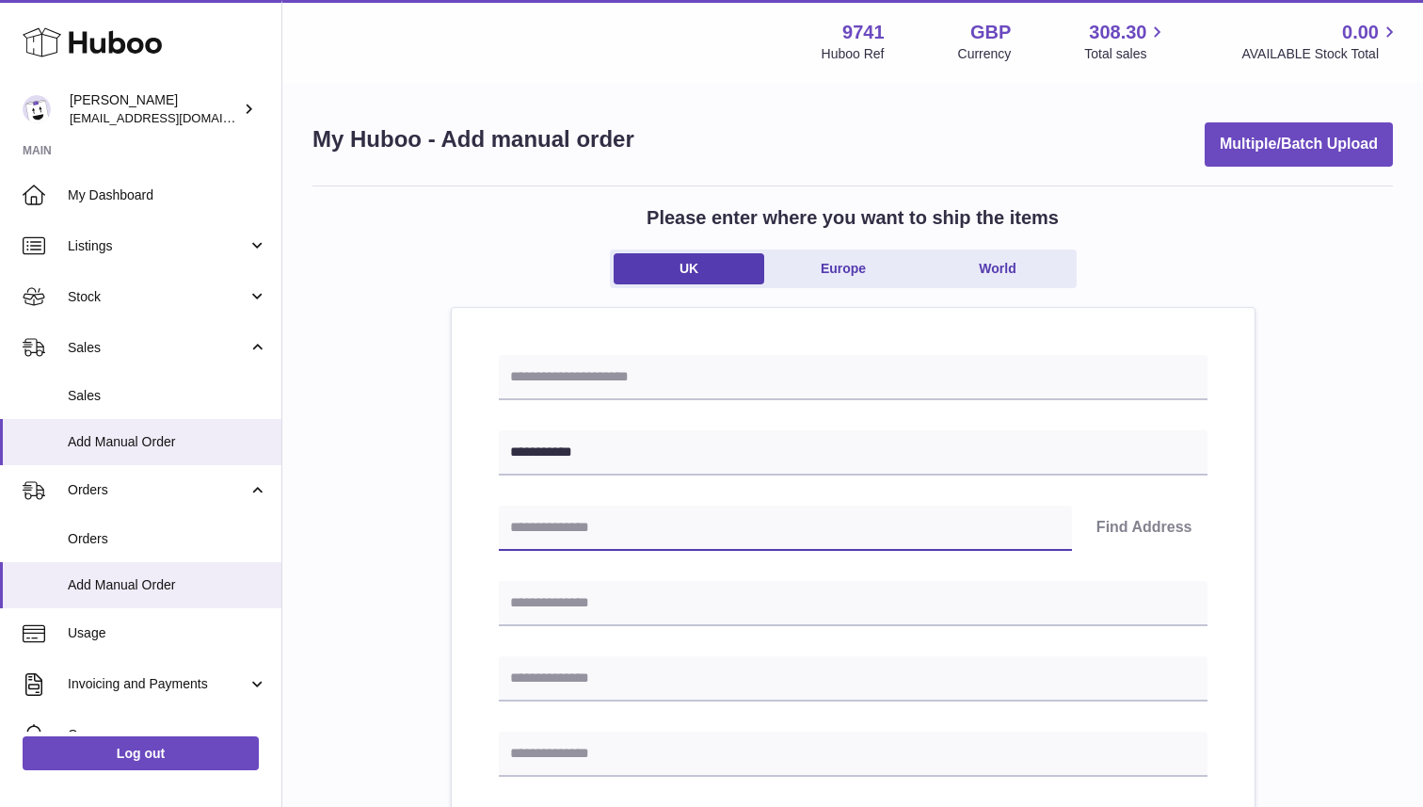
click at [782, 530] on input "text" at bounding box center [785, 527] width 573 height 45
paste input "********"
type input "********"
click at [1142, 527] on button "Find Address" at bounding box center [1145, 527] width 126 height 45
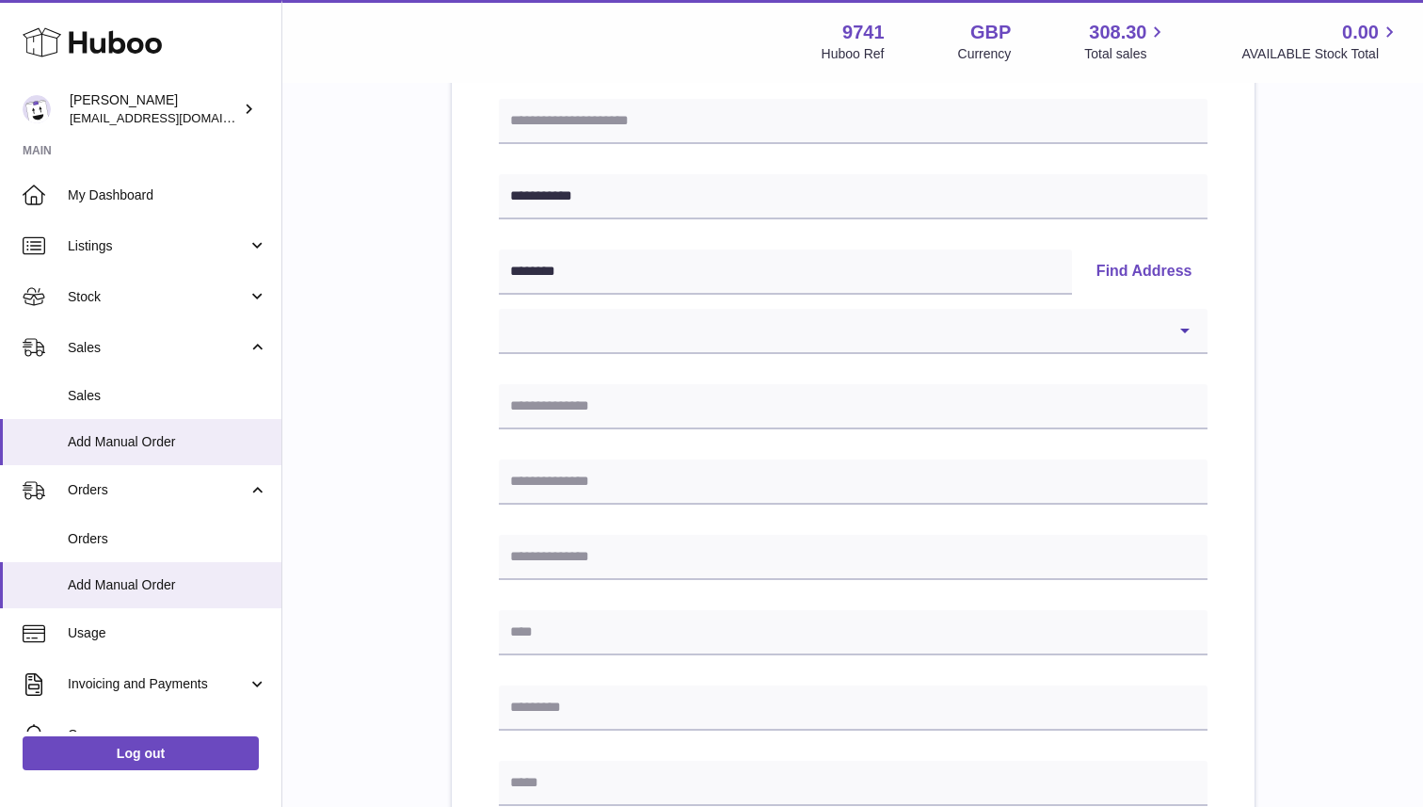
scroll to position [262, 0]
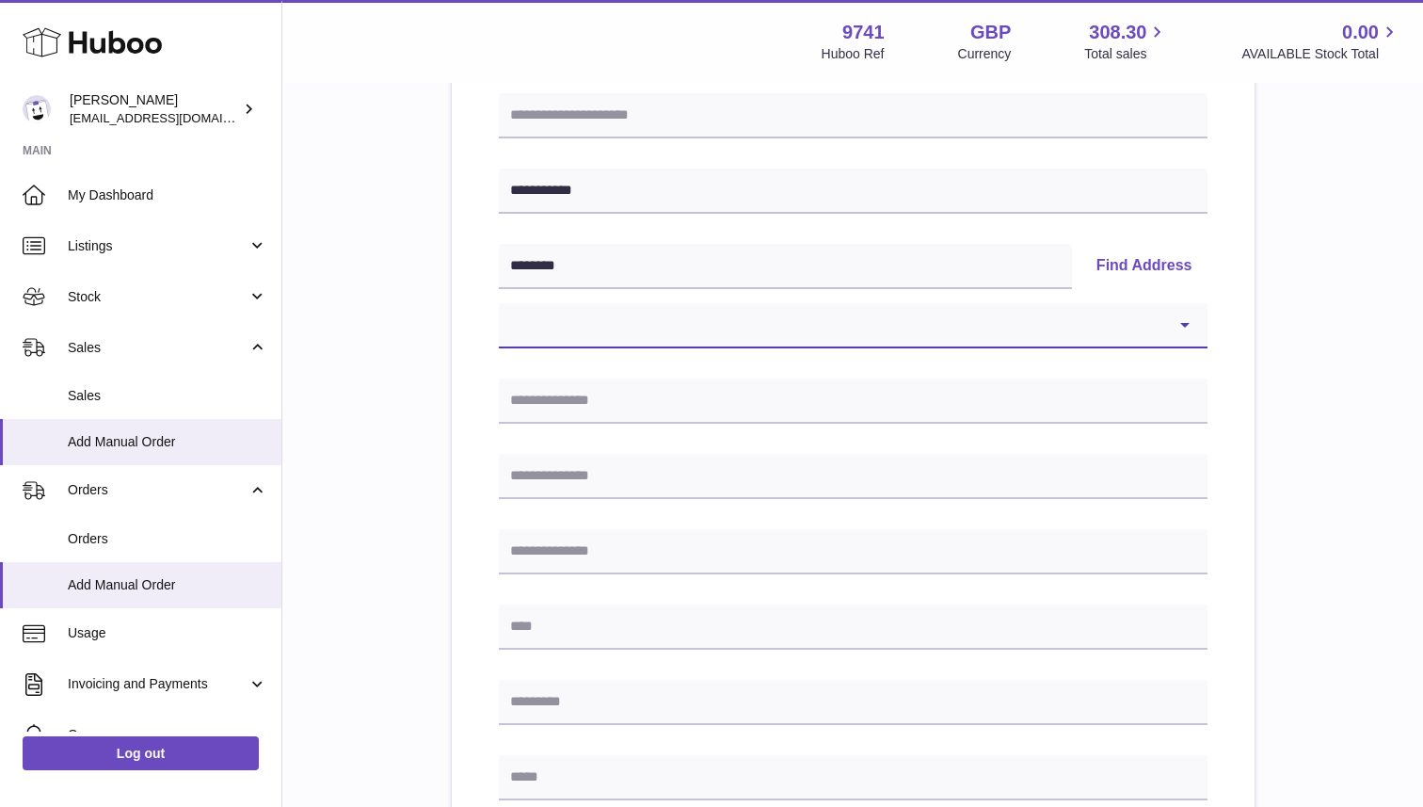
click at [882, 326] on select "**********" at bounding box center [853, 325] width 709 height 45
click at [1136, 330] on select "**********" at bounding box center [853, 325] width 709 height 45
select select "**"
click at [499, 303] on select "**********" at bounding box center [853, 325] width 709 height 45
type input "**********"
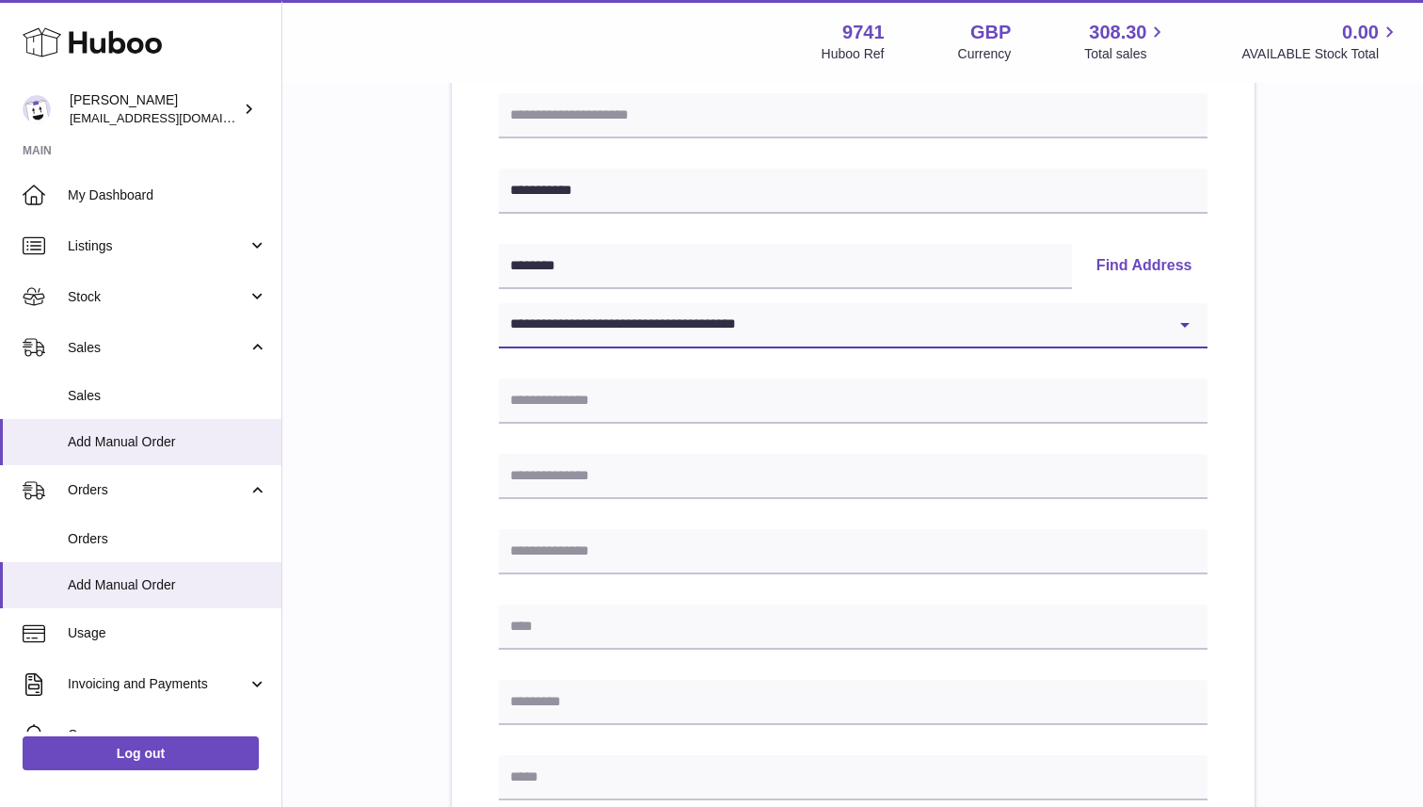
type input "**********"
type input "********"
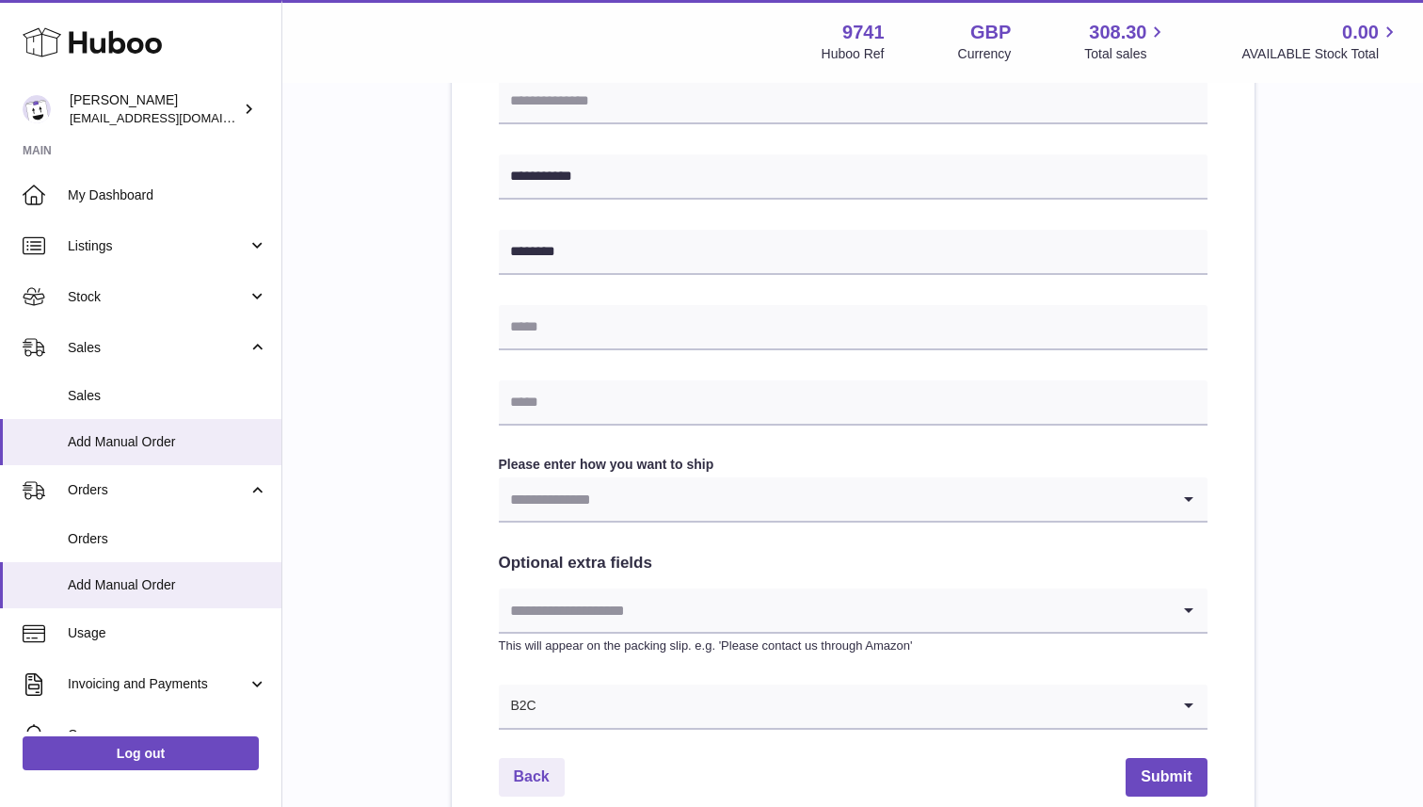
scroll to position [730, 0]
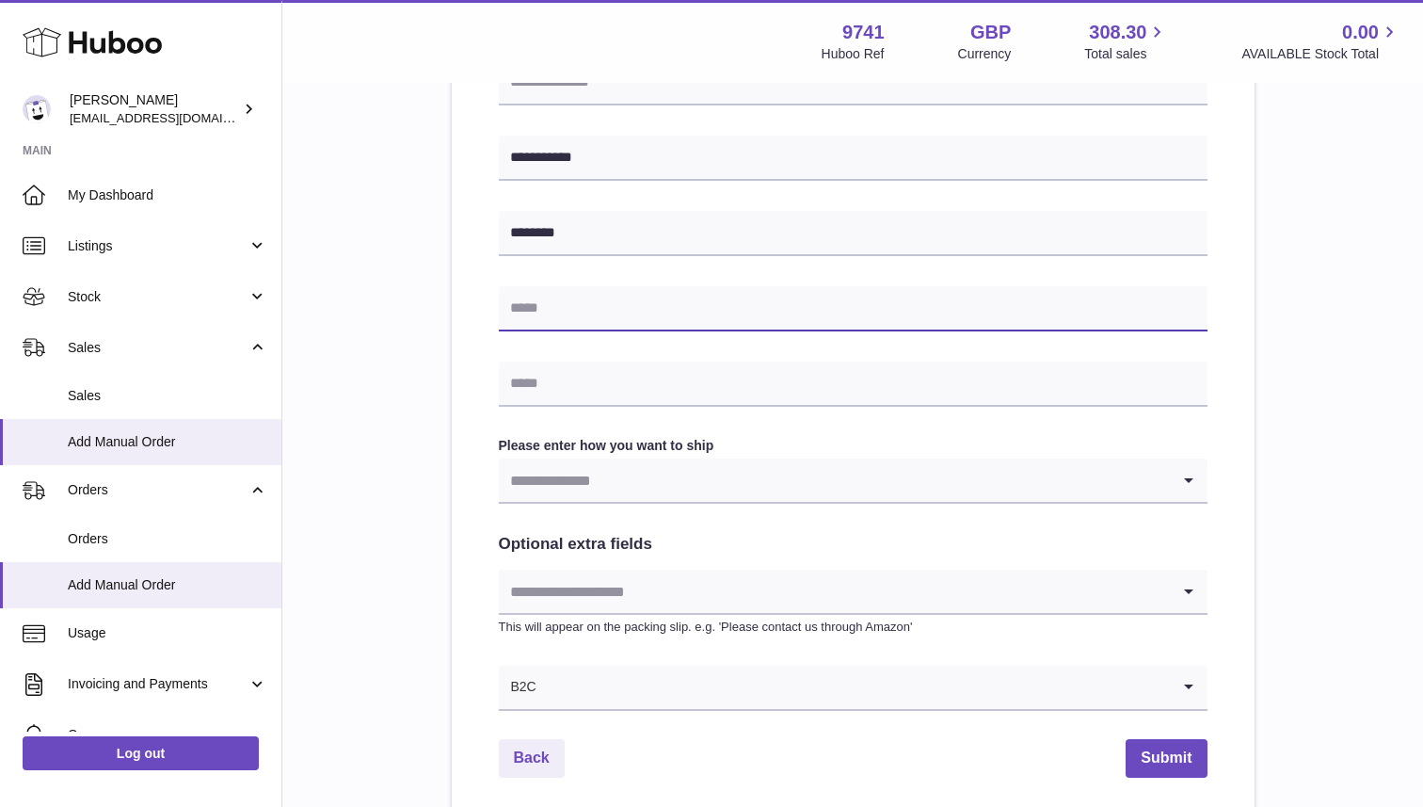
click at [665, 306] on input "text" at bounding box center [853, 308] width 709 height 45
paste input "**********"
type input "**********"
click at [563, 484] on input "Search for option" at bounding box center [834, 479] width 671 height 43
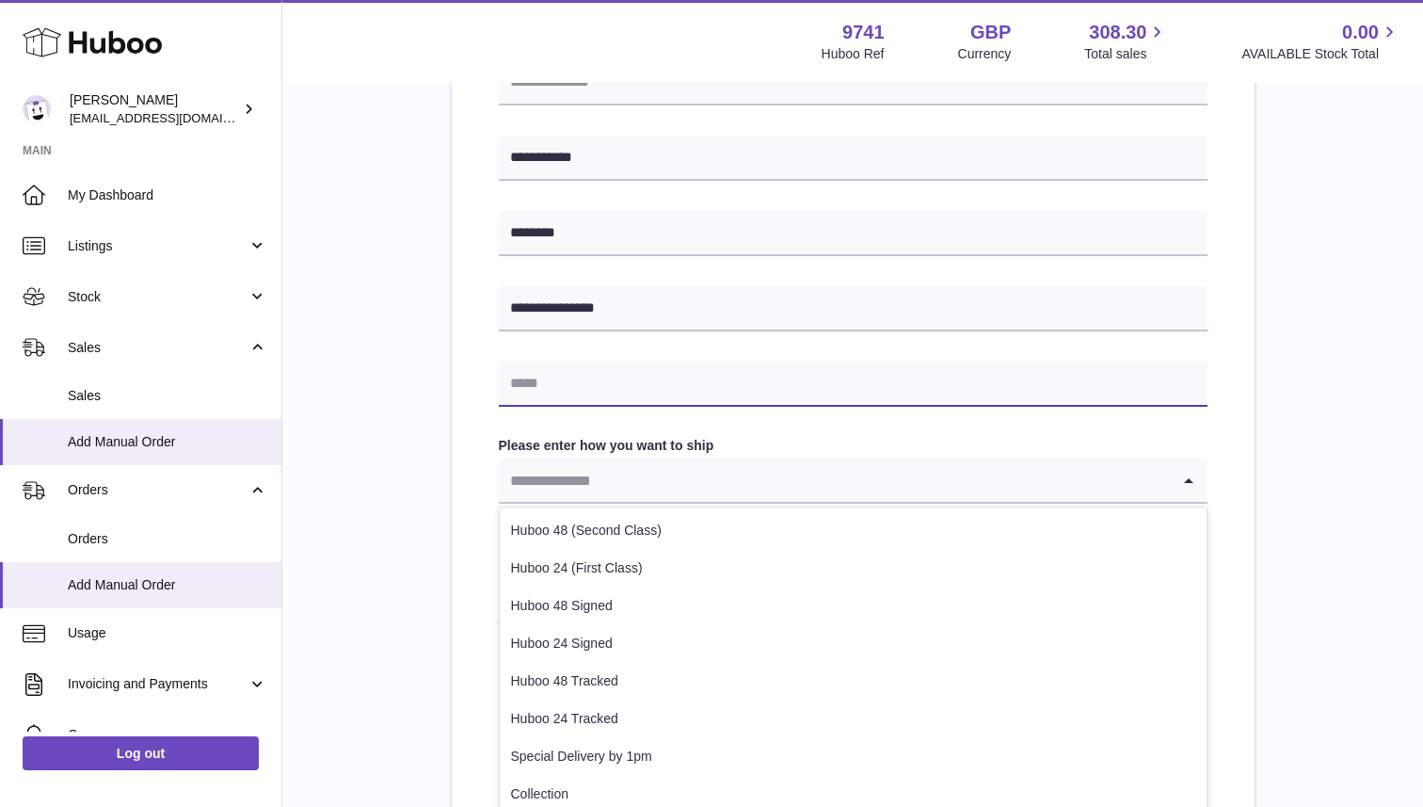
click at [585, 391] on input "text" at bounding box center [853, 383] width 709 height 45
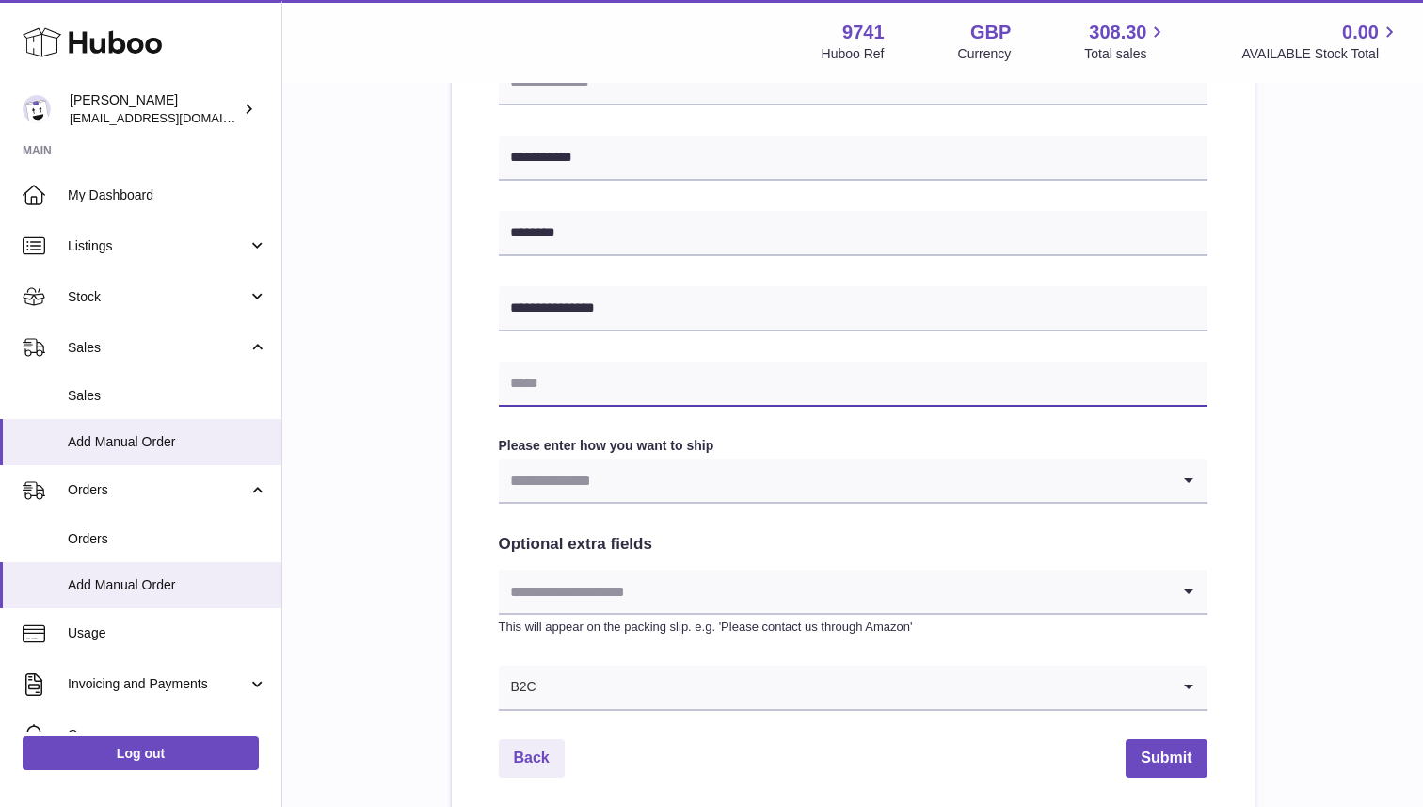
paste input "**********"
type input "**********"
click at [453, 431] on div "**********" at bounding box center [853, 200] width 803 height 1247
click at [583, 491] on input "Search for option" at bounding box center [834, 479] width 671 height 43
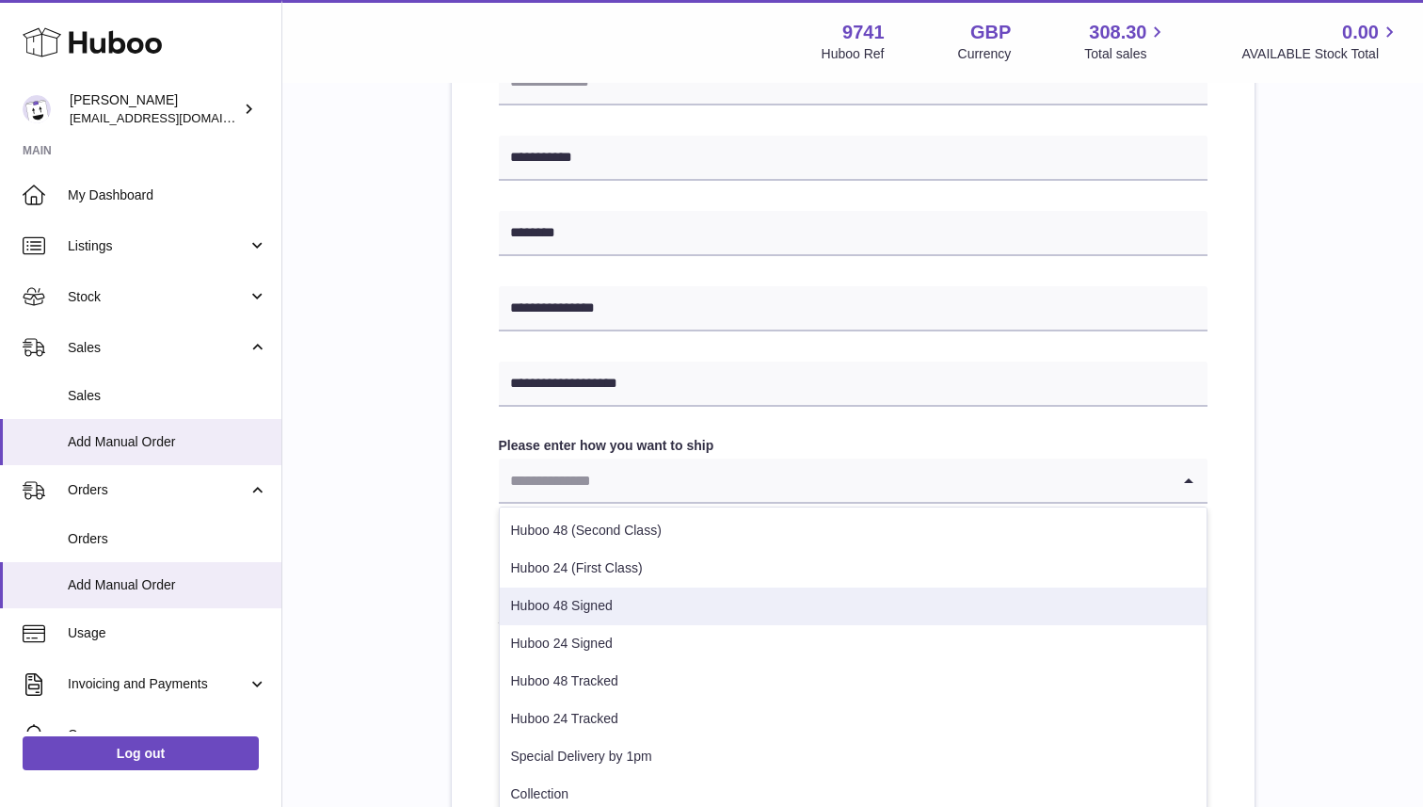
click at [601, 611] on li "Huboo 48 Signed" at bounding box center [853, 606] width 707 height 38
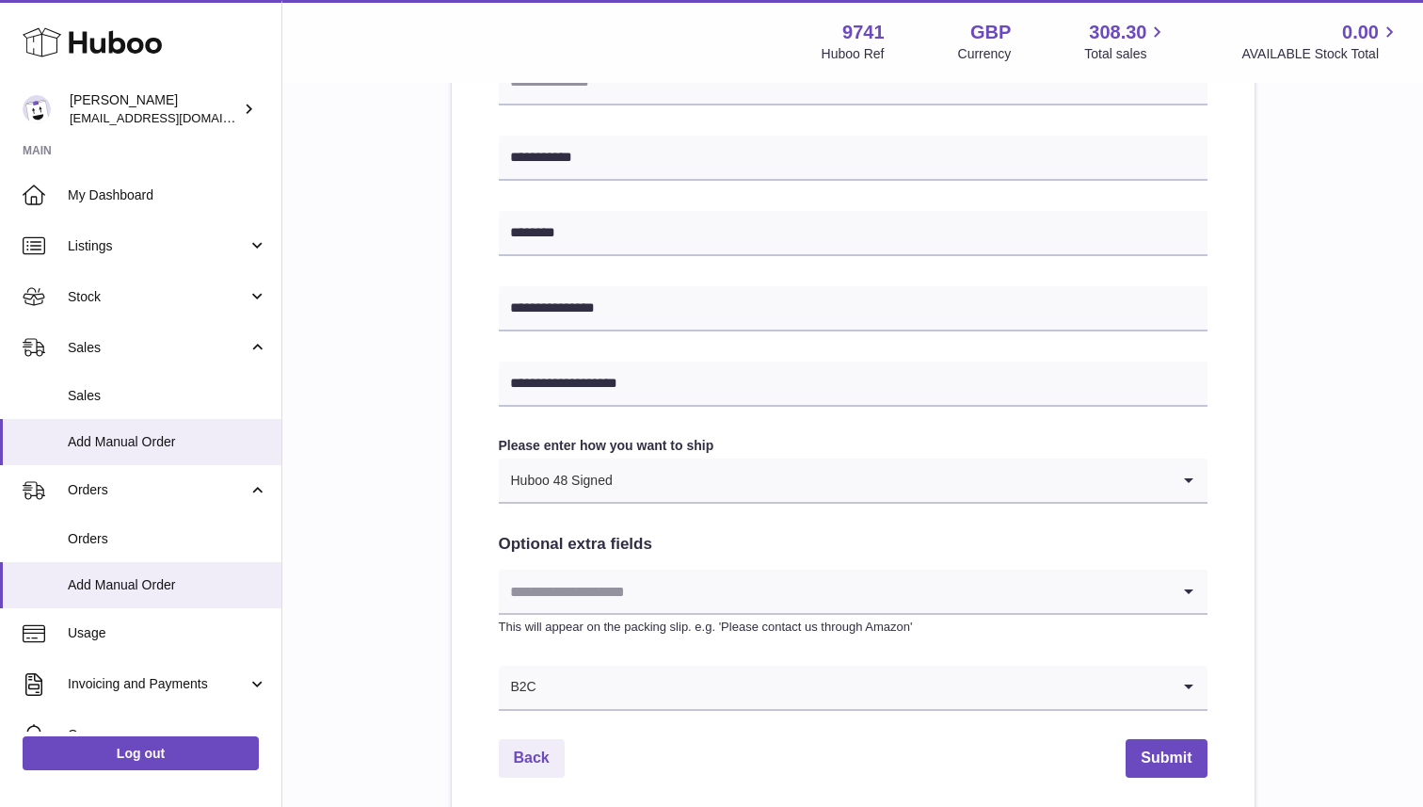
click at [600, 599] on input "Search for option" at bounding box center [834, 590] width 671 height 43
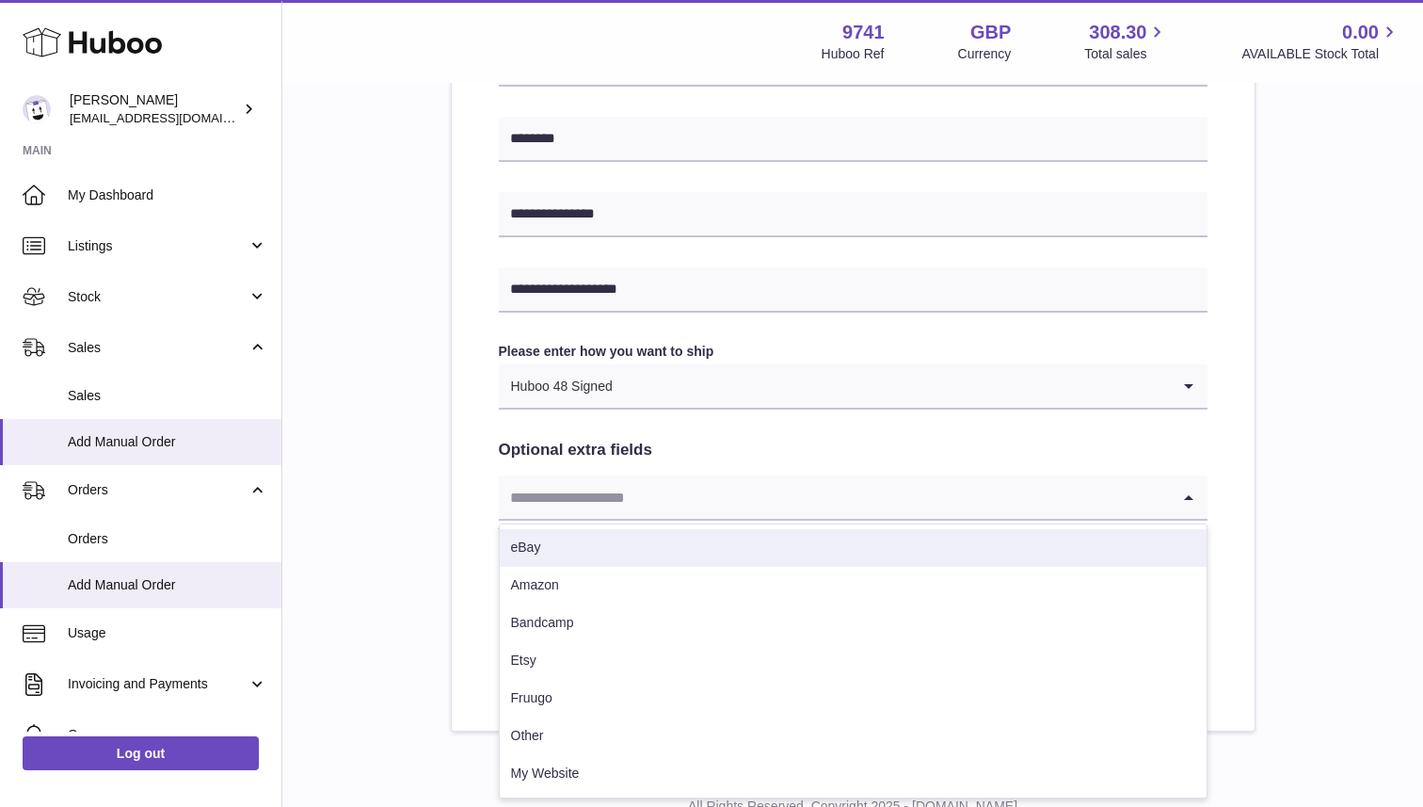
scroll to position [897, 0]
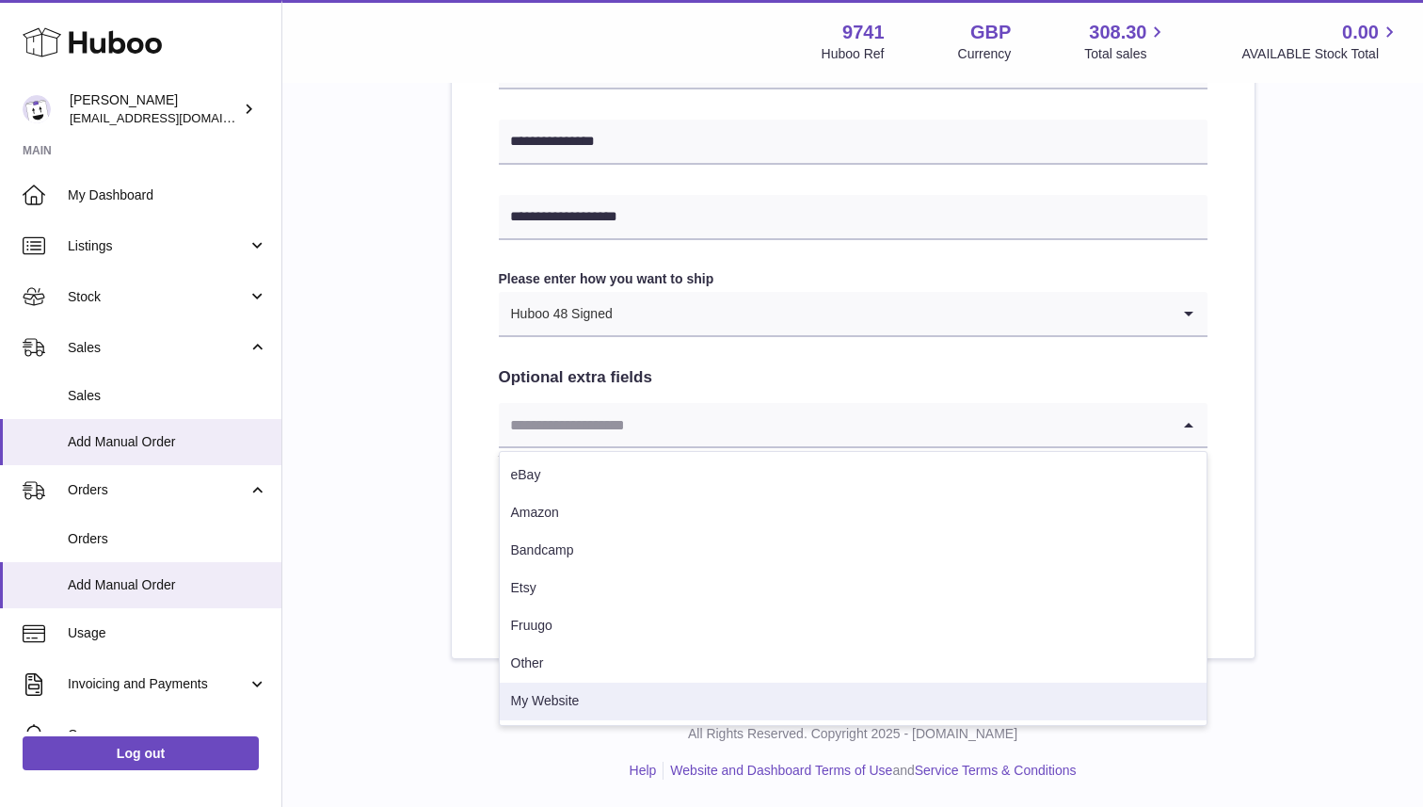
click at [558, 699] on li "My Website" at bounding box center [853, 701] width 707 height 38
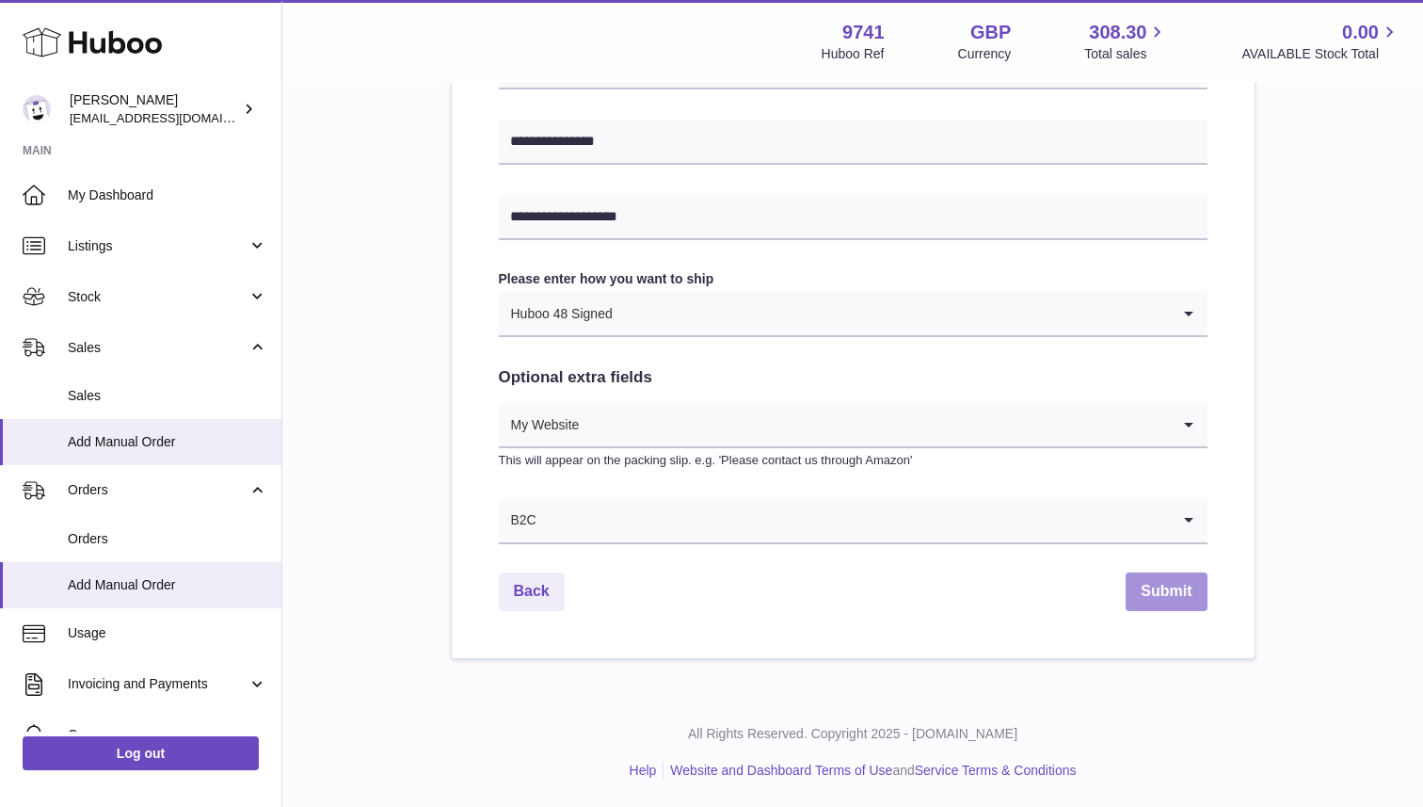
click at [1158, 586] on button "Submit" at bounding box center [1166, 591] width 81 height 39
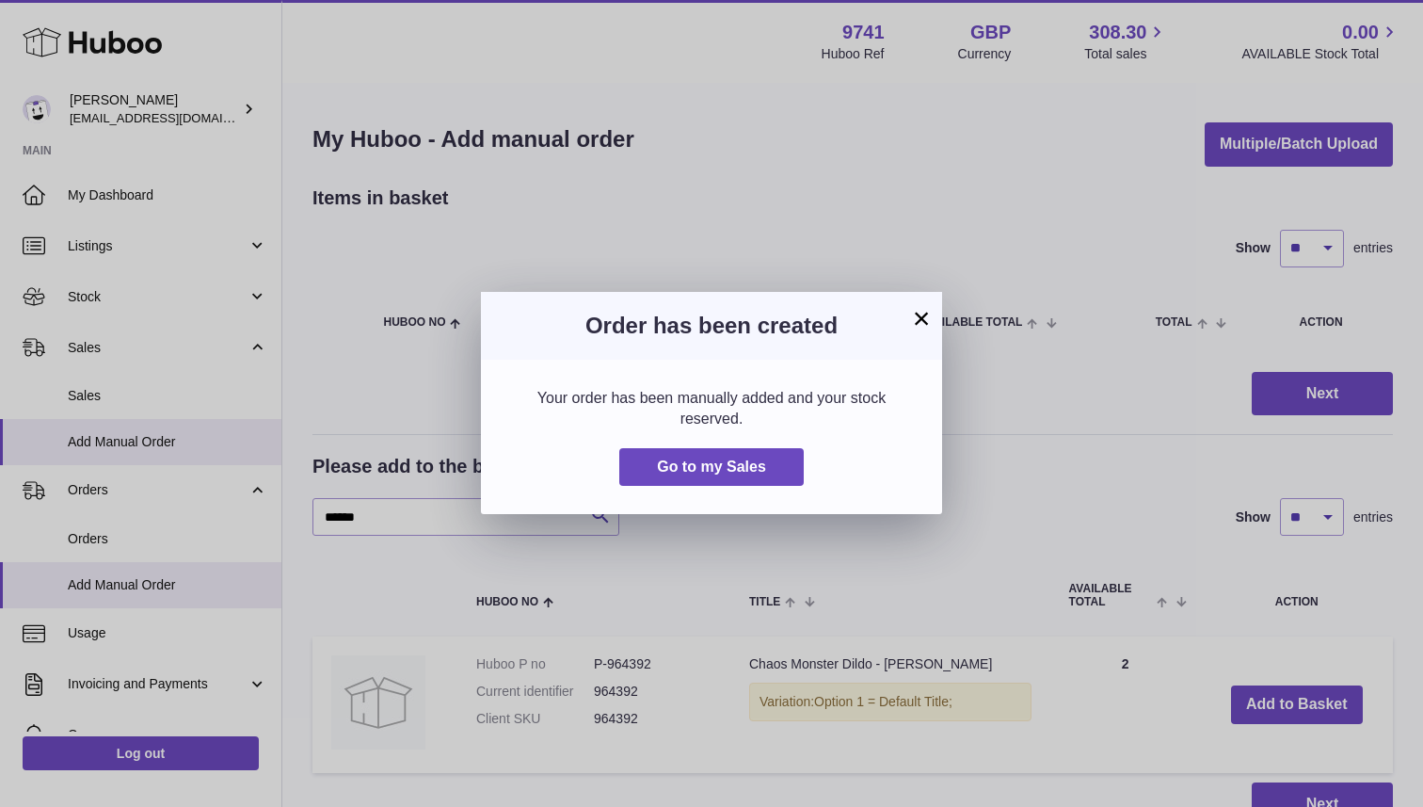
click at [921, 325] on button "×" at bounding box center [921, 318] width 23 height 23
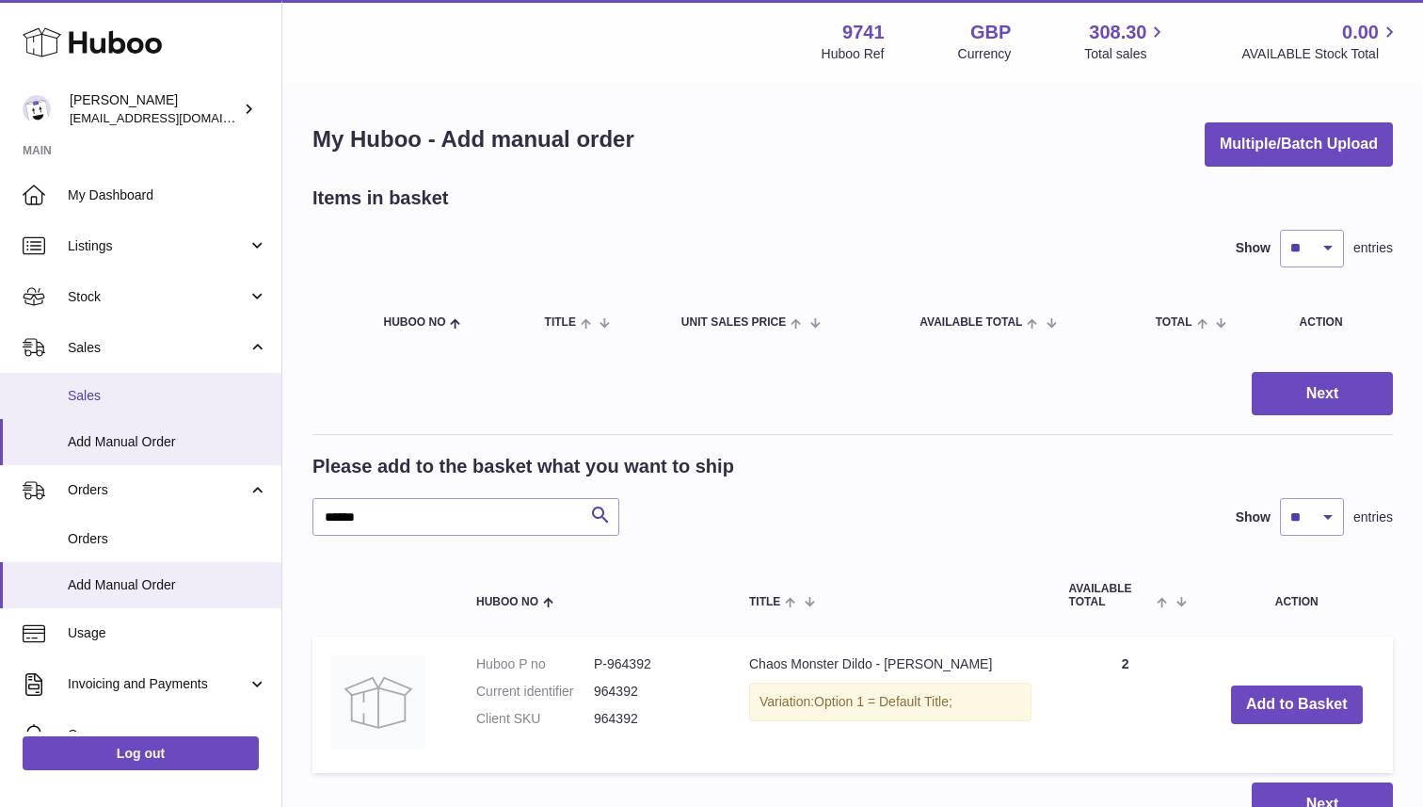
click at [104, 383] on link "Sales" at bounding box center [140, 396] width 281 height 46
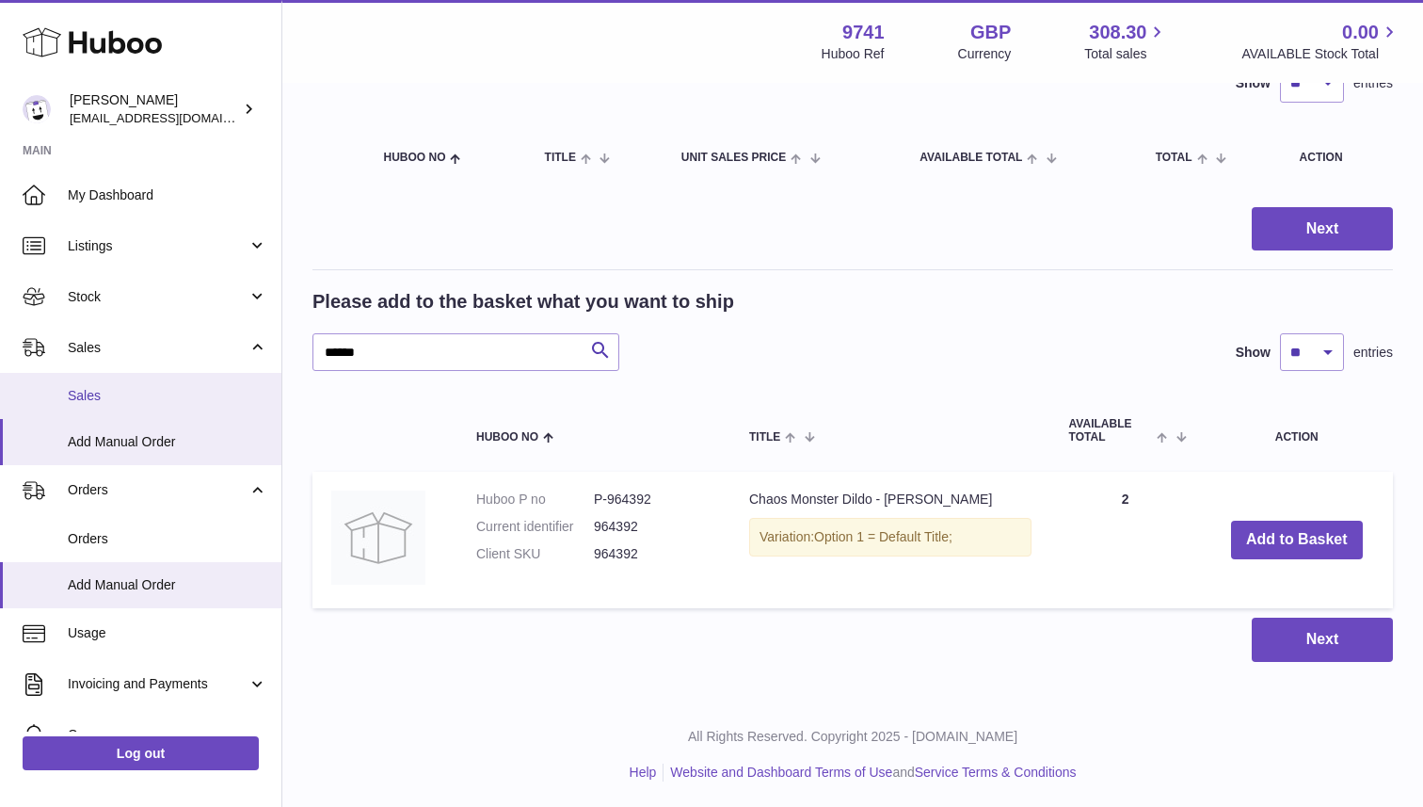
scroll to position [168, 0]
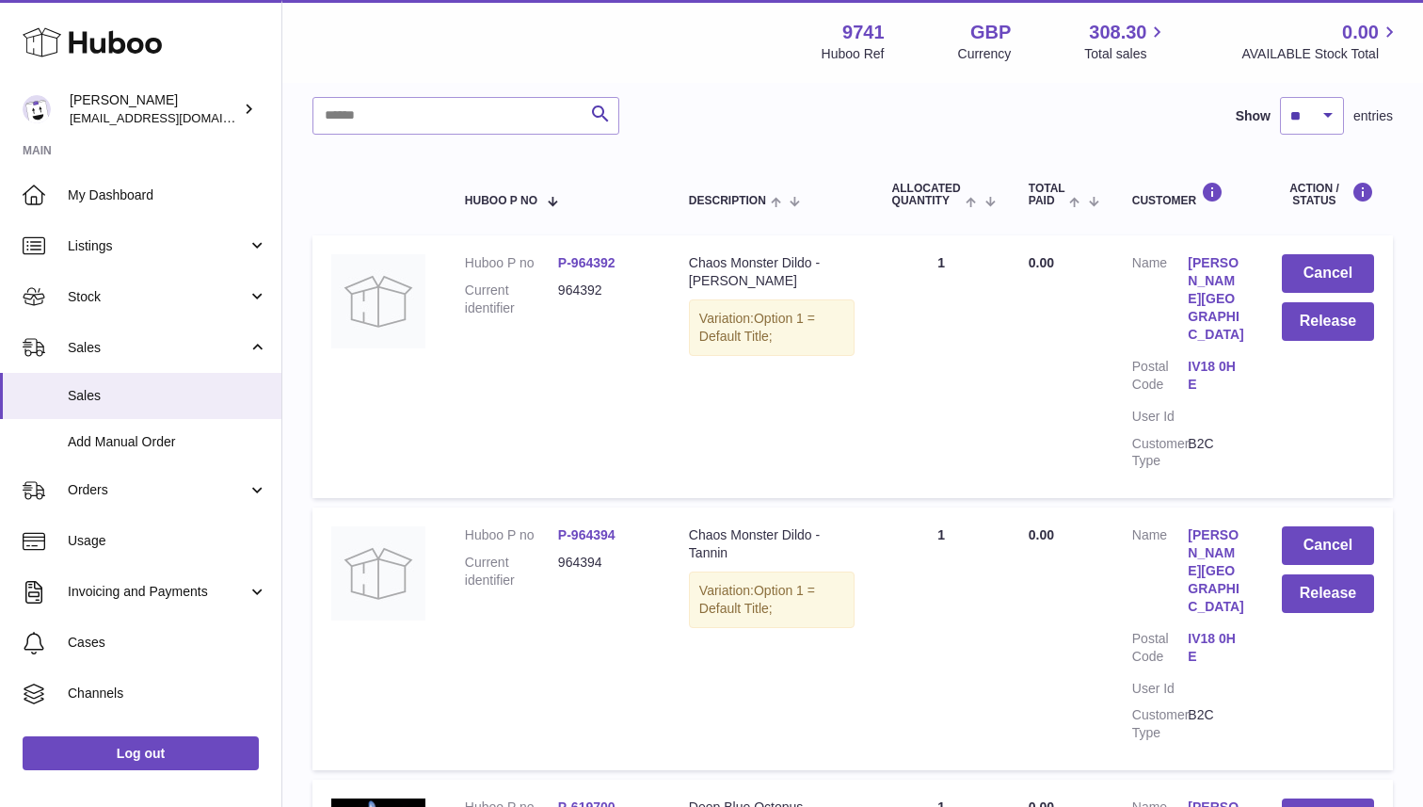
scroll to position [273, 0]
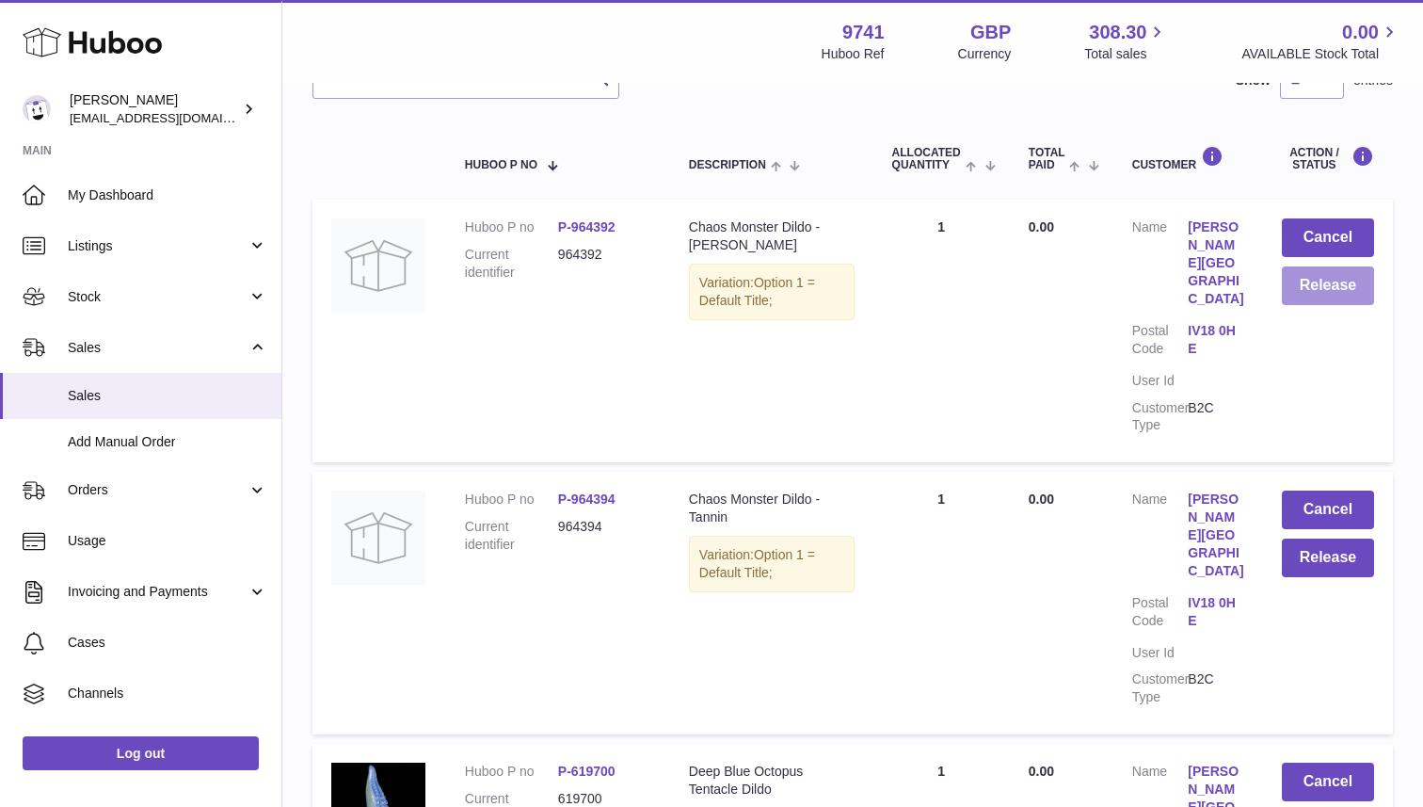
click at [1287, 289] on button "Release" at bounding box center [1328, 285] width 92 height 39
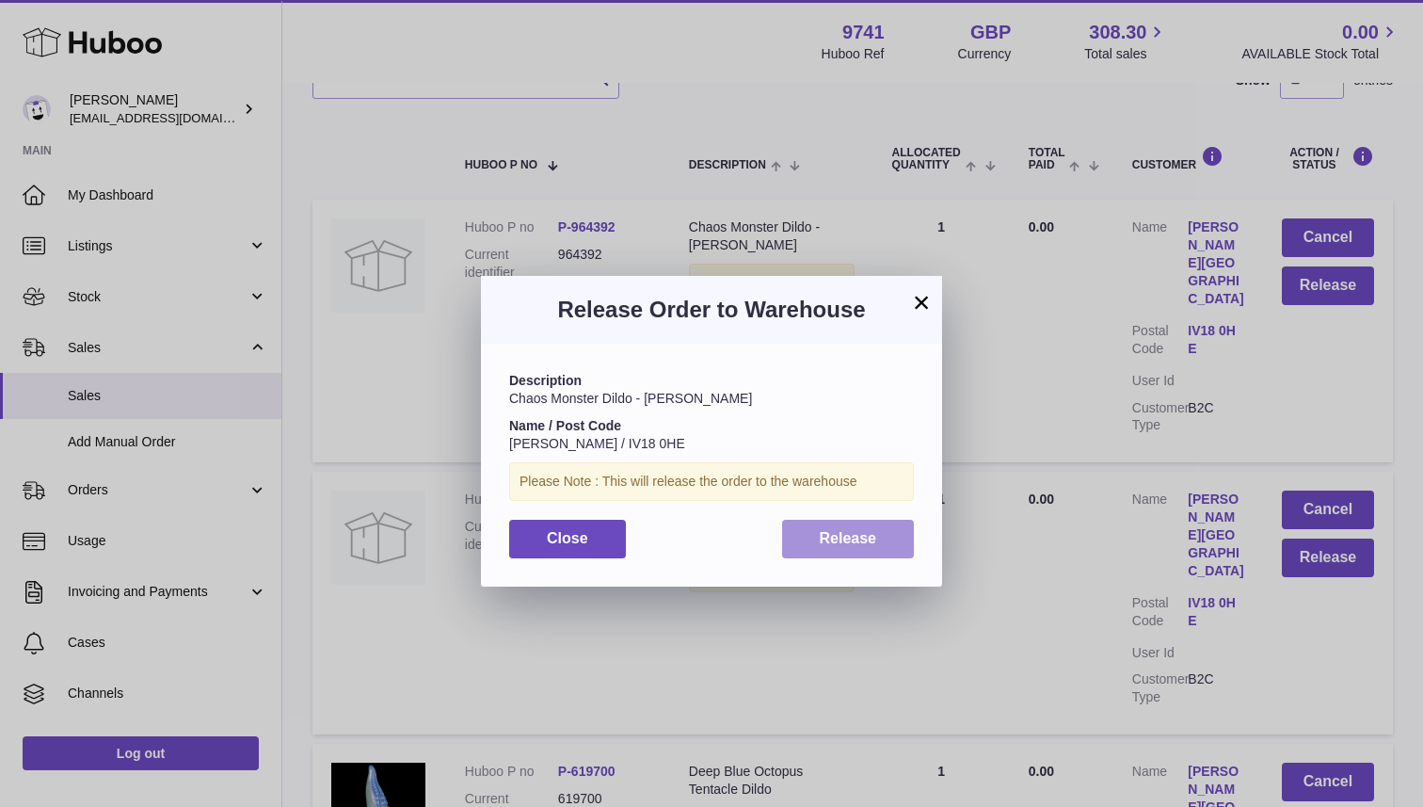
click at [903, 537] on button "Release" at bounding box center [848, 539] width 133 height 39
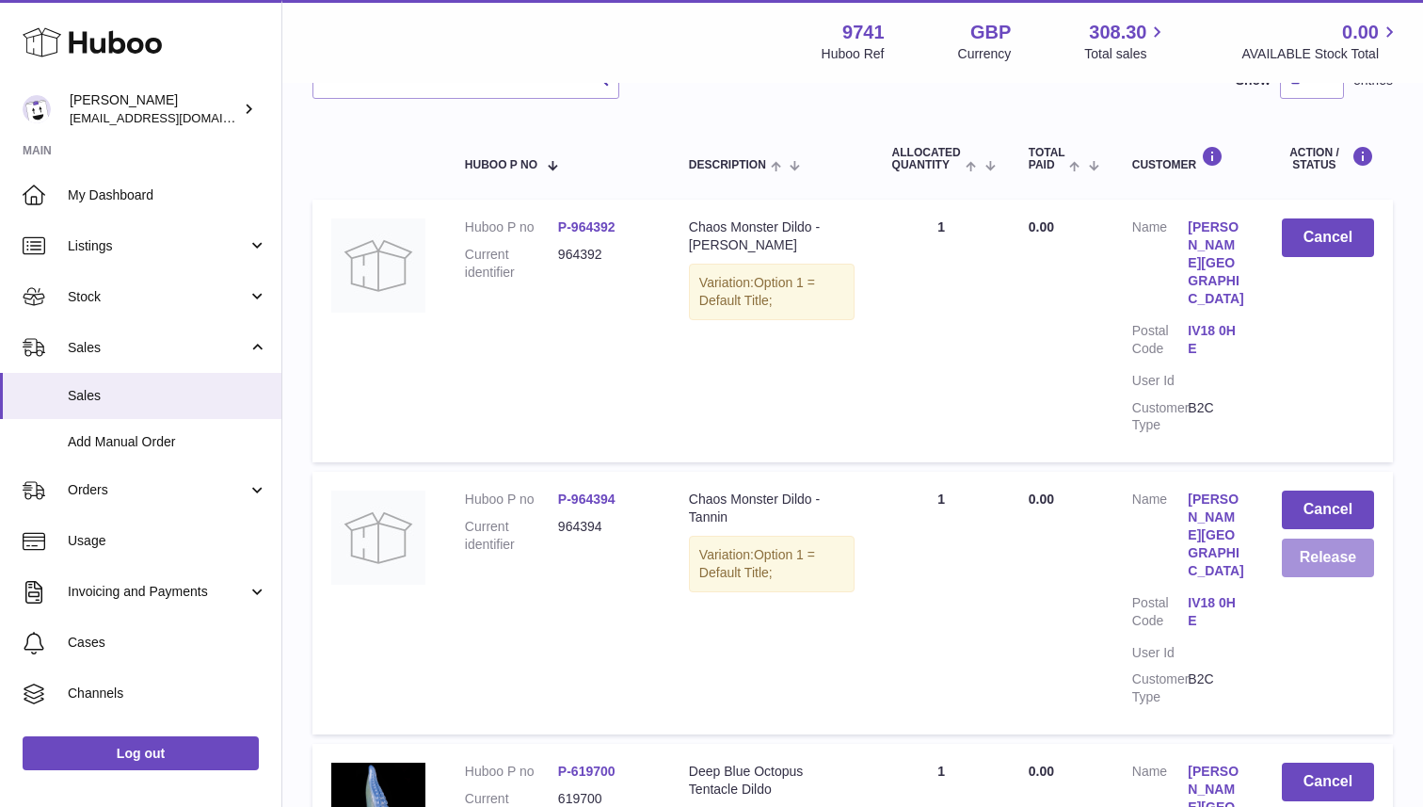
click at [1306, 538] on button "Release" at bounding box center [1328, 557] width 92 height 39
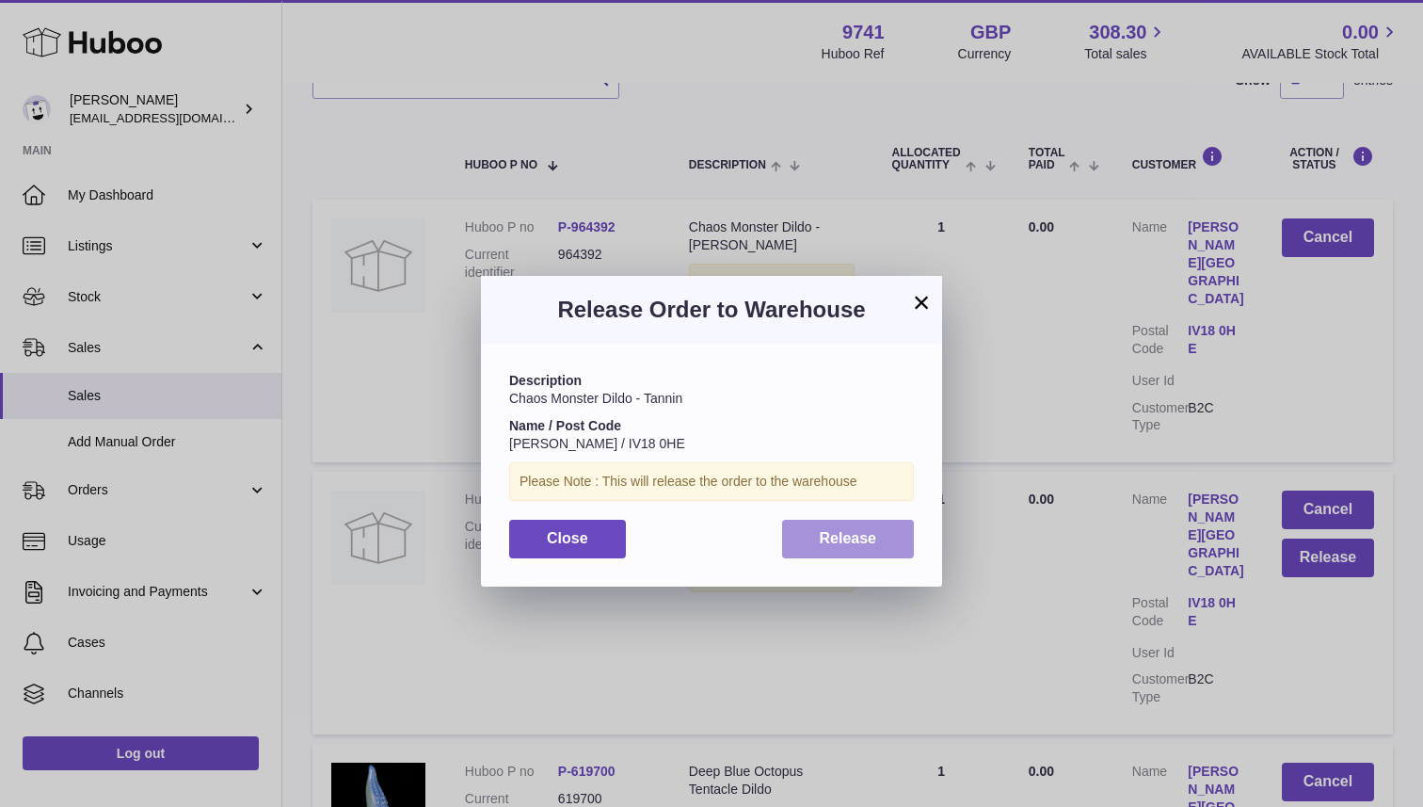
click at [832, 537] on span "Release" at bounding box center [848, 538] width 57 height 16
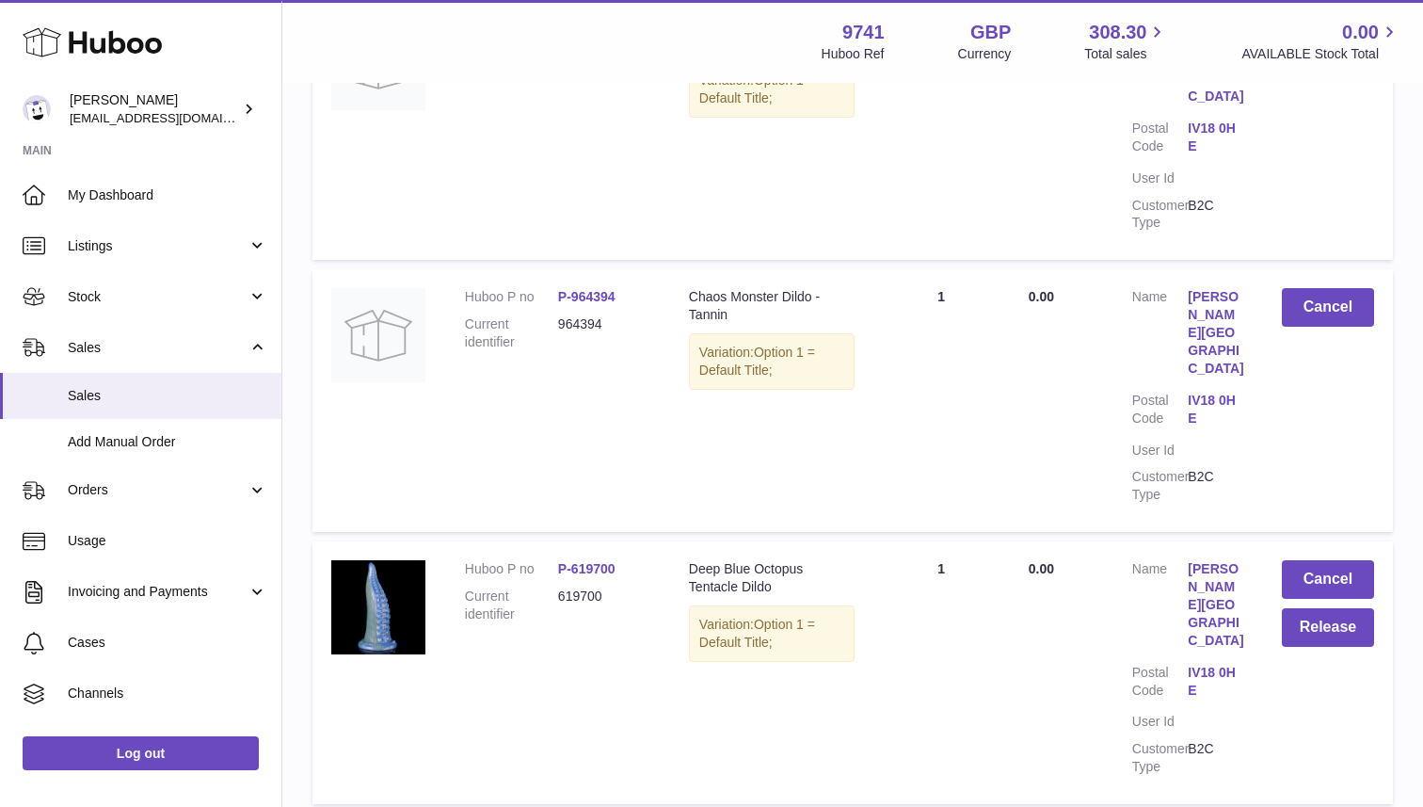
scroll to position [477, 0]
click at [1297, 606] on button "Release" at bounding box center [1328, 625] width 92 height 39
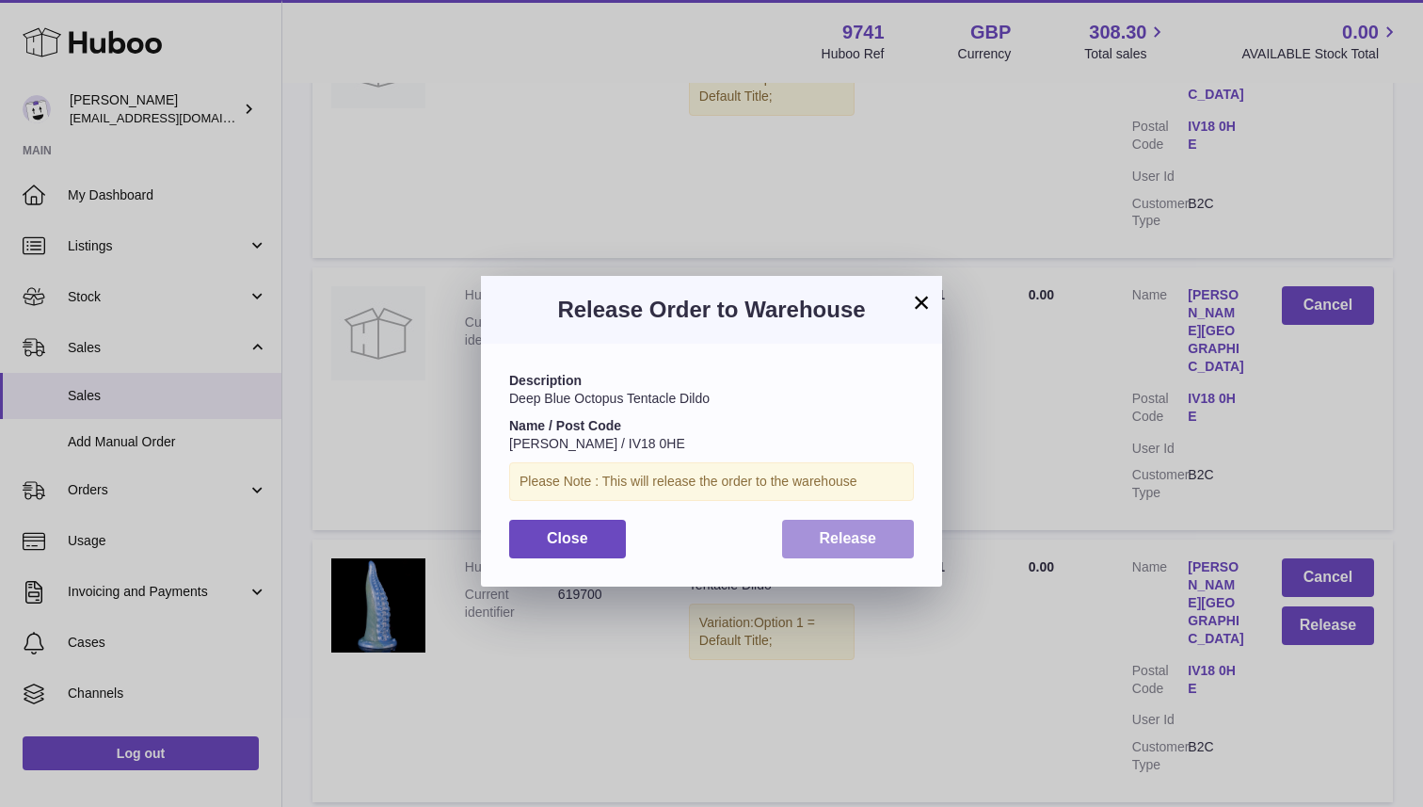
click at [889, 531] on button "Release" at bounding box center [848, 539] width 133 height 39
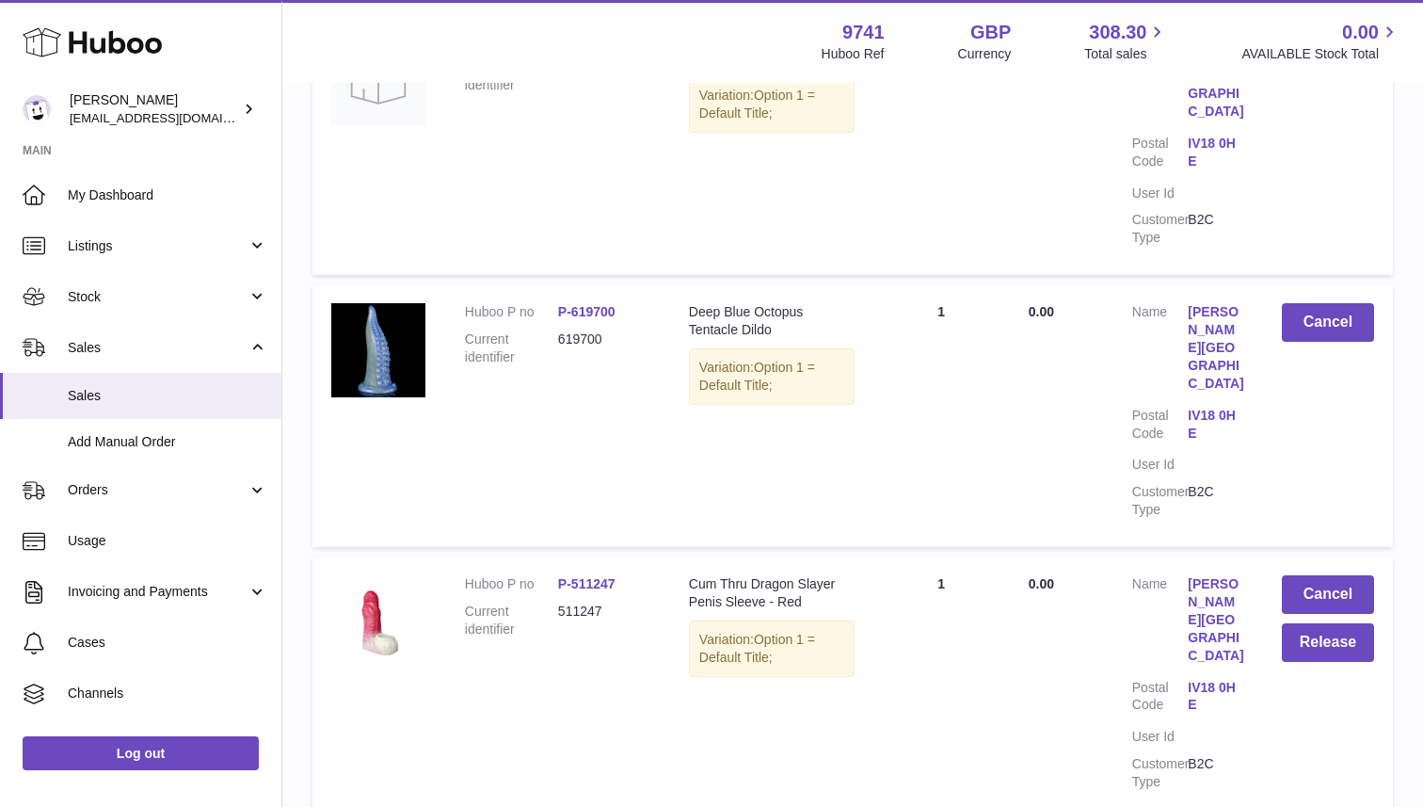
scroll to position [749, 0]
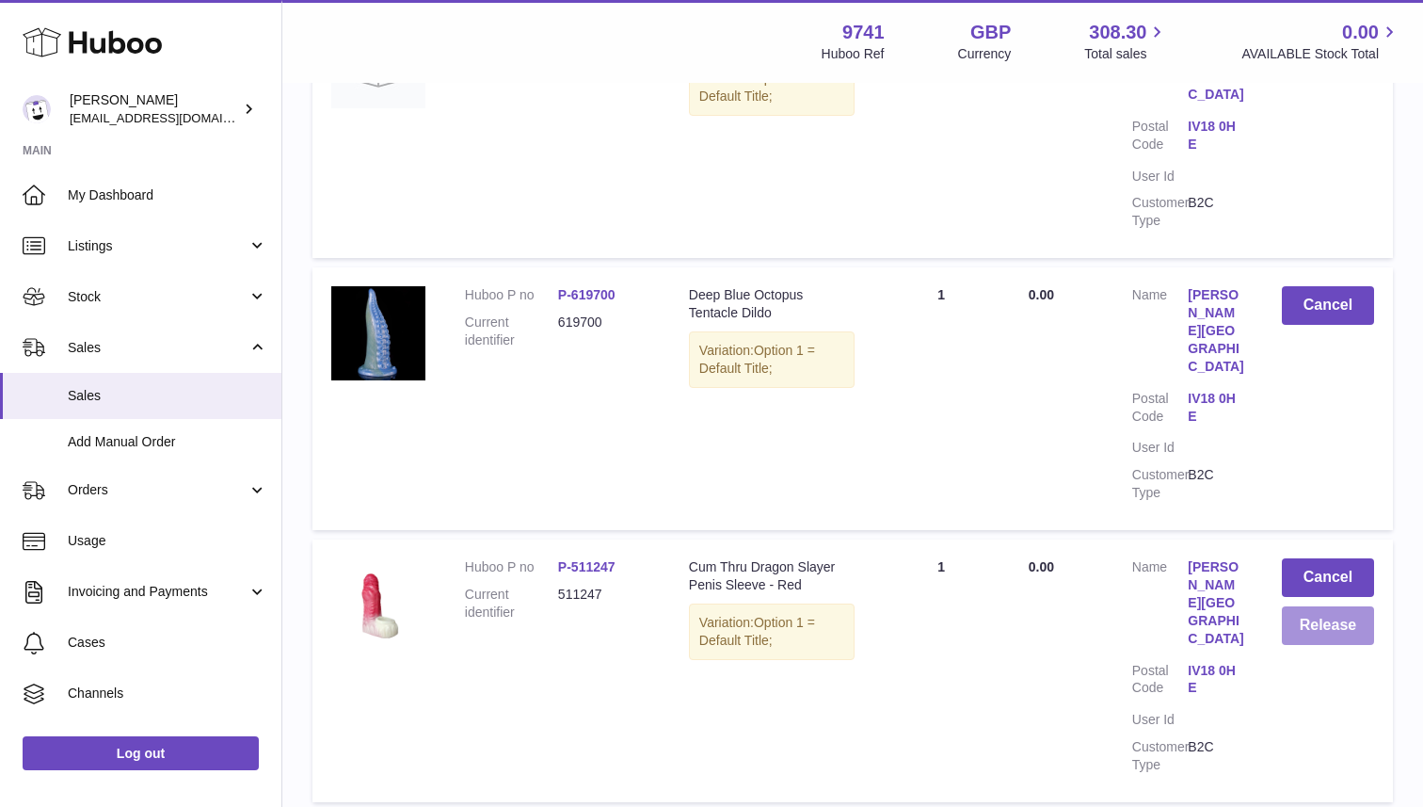
click at [1288, 606] on button "Release" at bounding box center [1328, 625] width 92 height 39
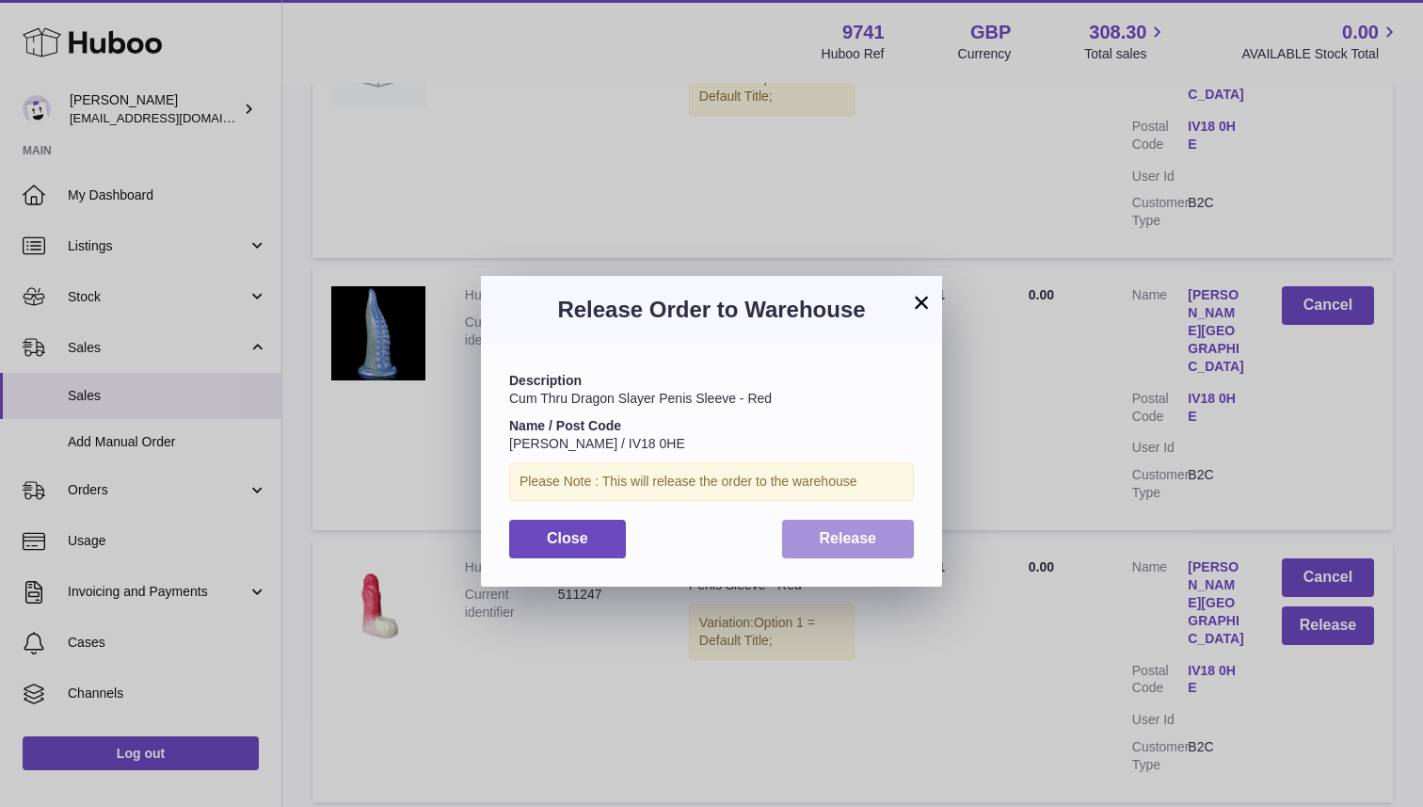
click at [817, 538] on button "Release" at bounding box center [848, 539] width 133 height 39
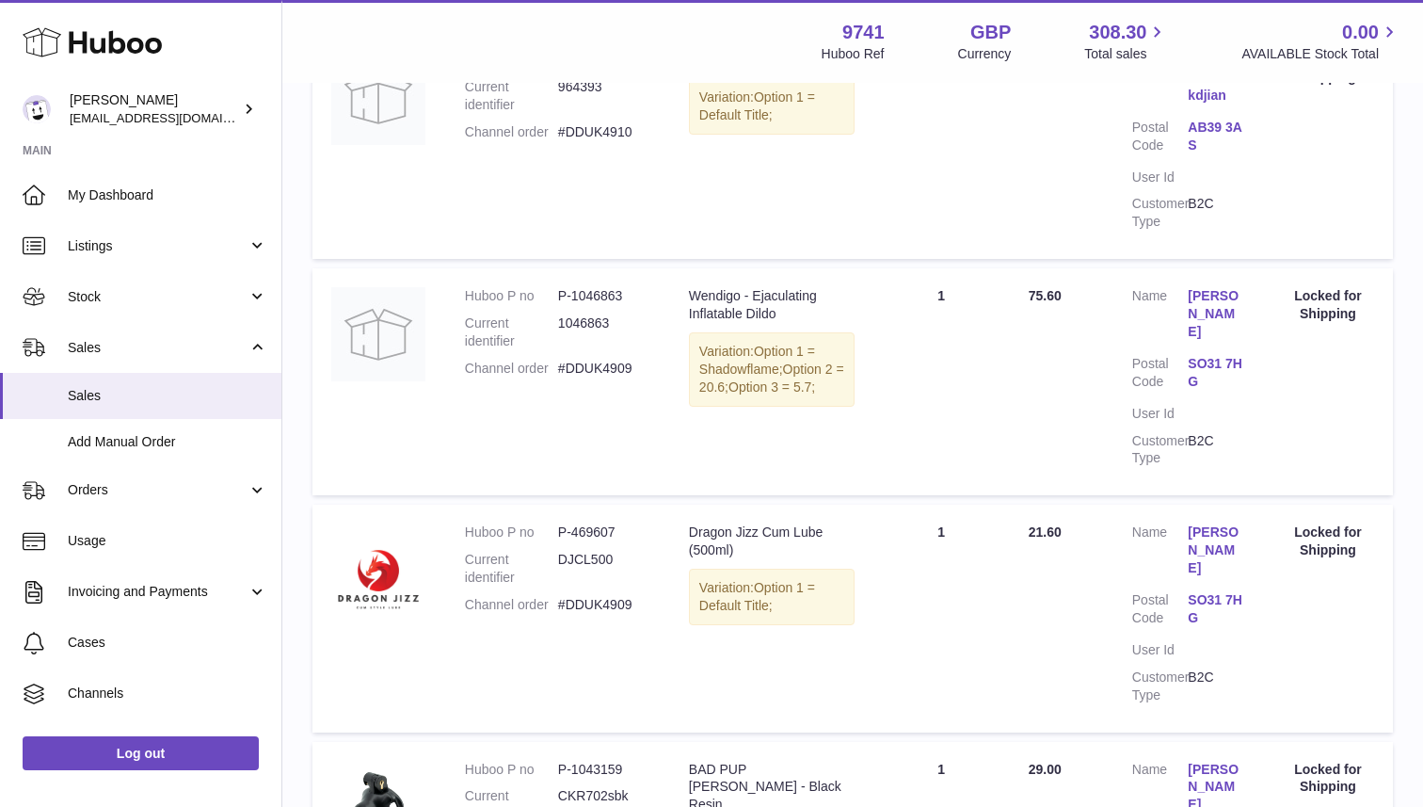
scroll to position [1919, 0]
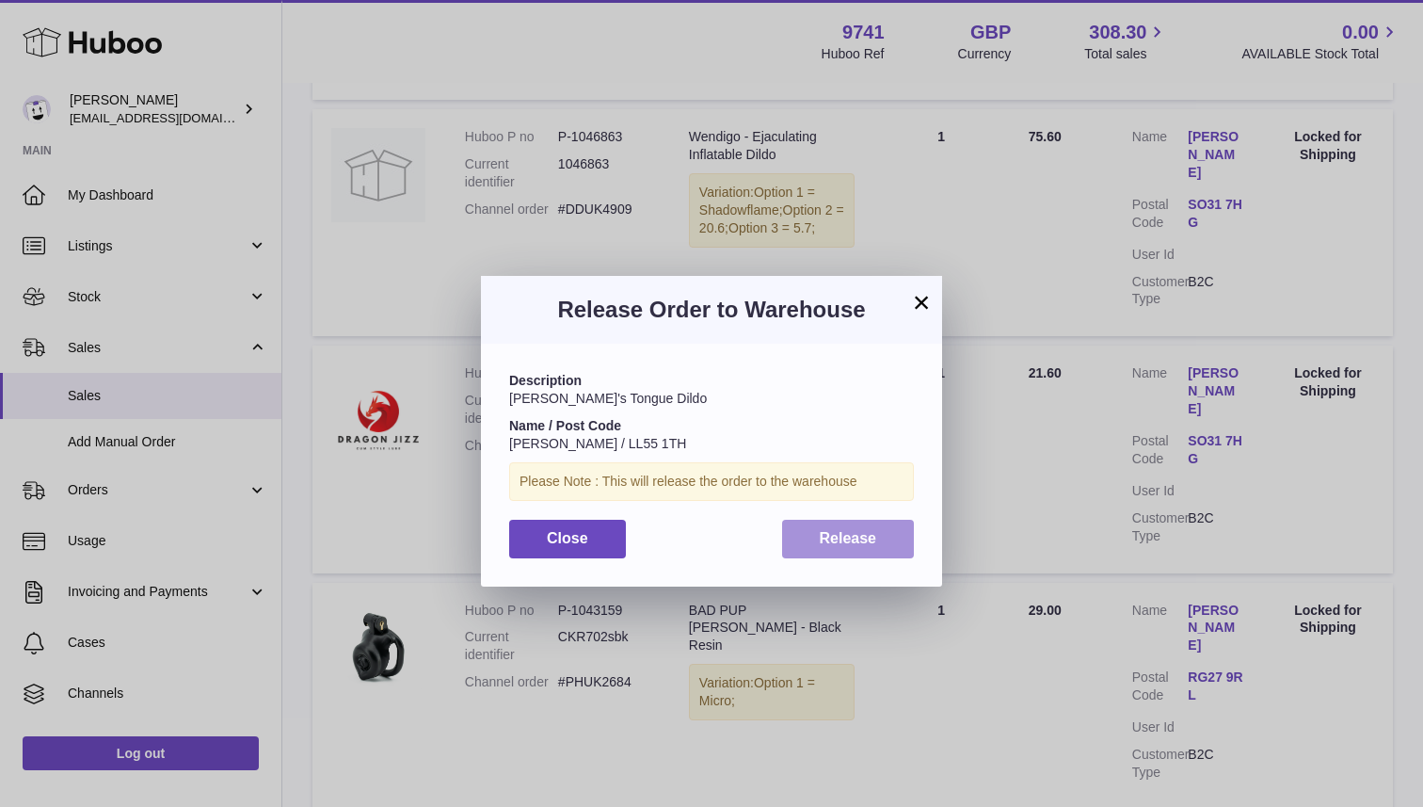
click at [889, 536] on button "Release" at bounding box center [848, 539] width 133 height 39
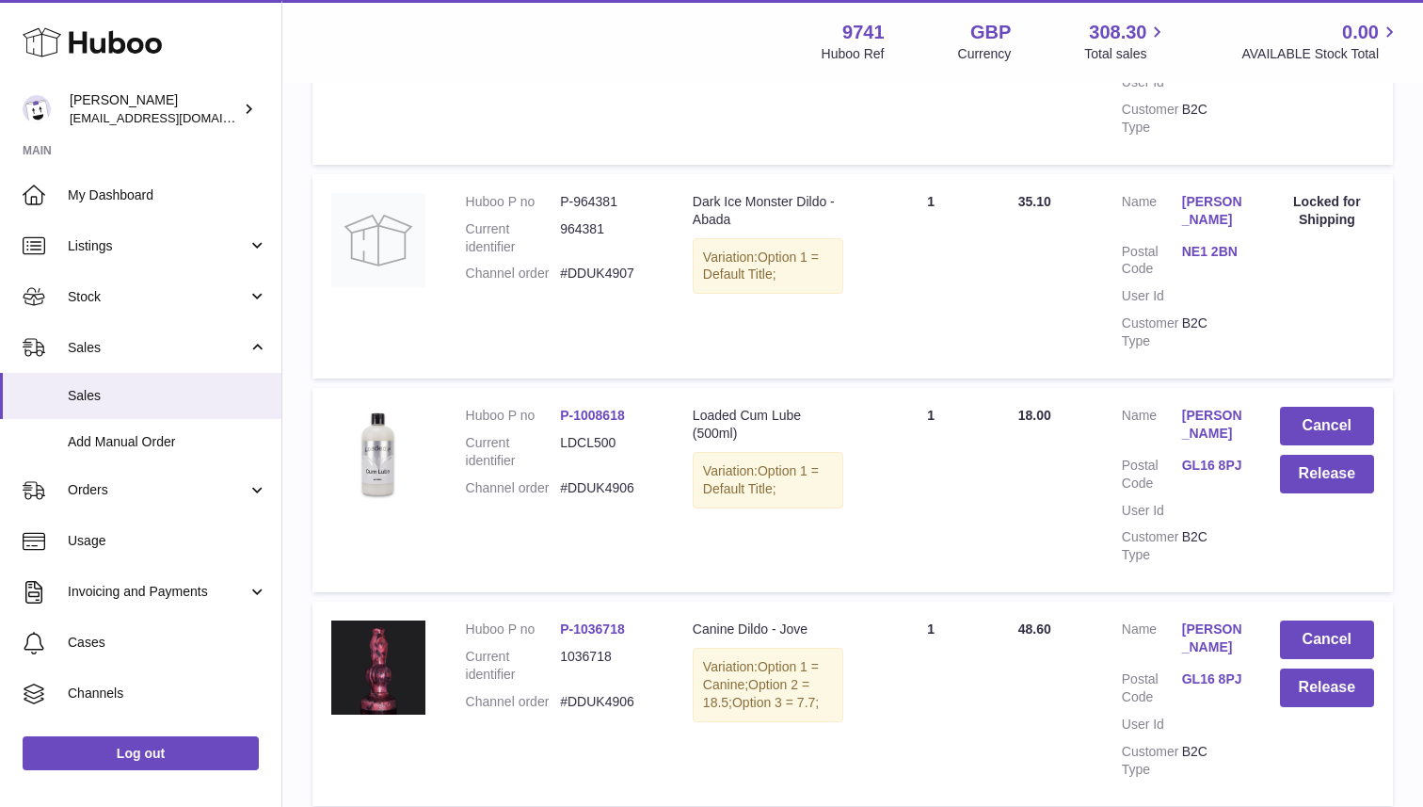
scroll to position [1352, 0]
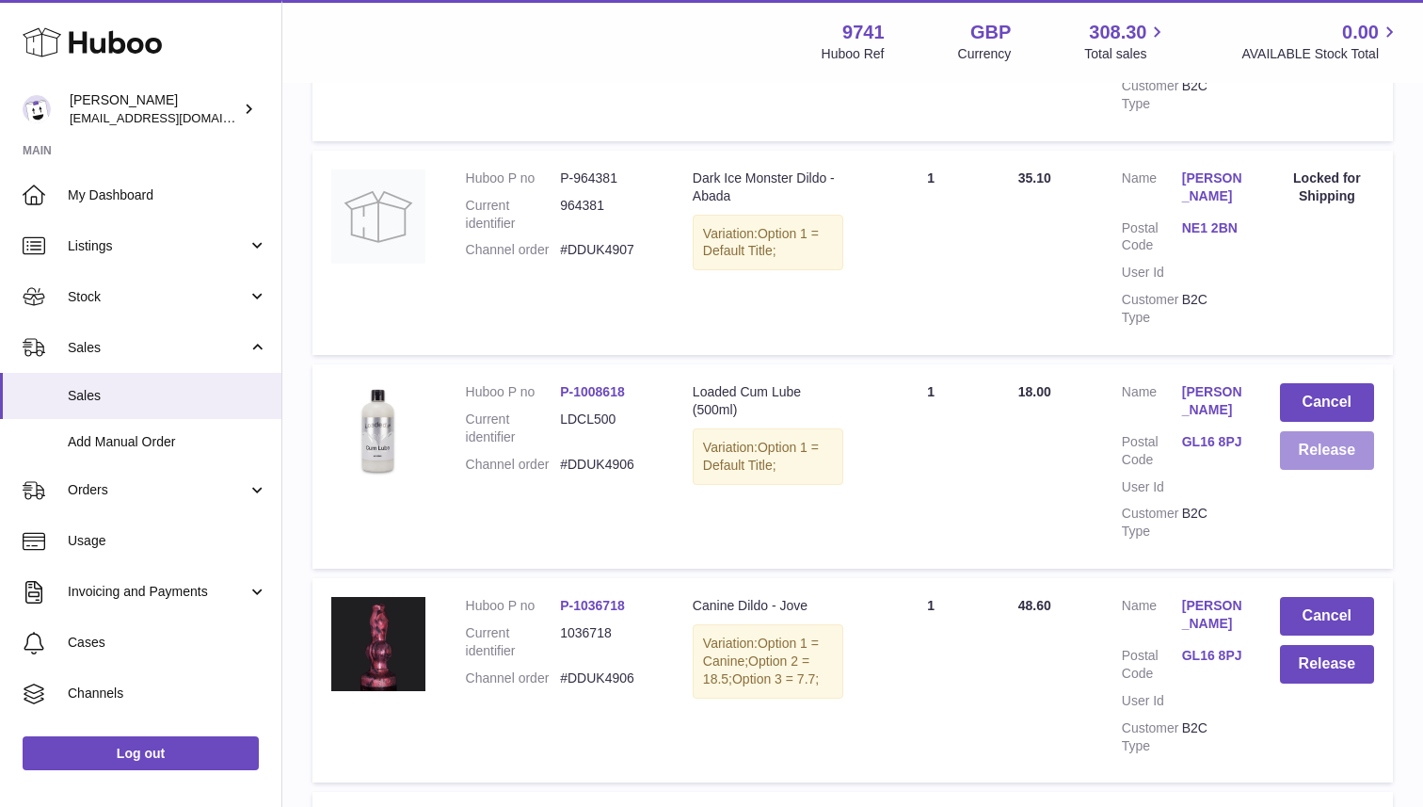
click at [1320, 431] on button "Release" at bounding box center [1327, 450] width 94 height 39
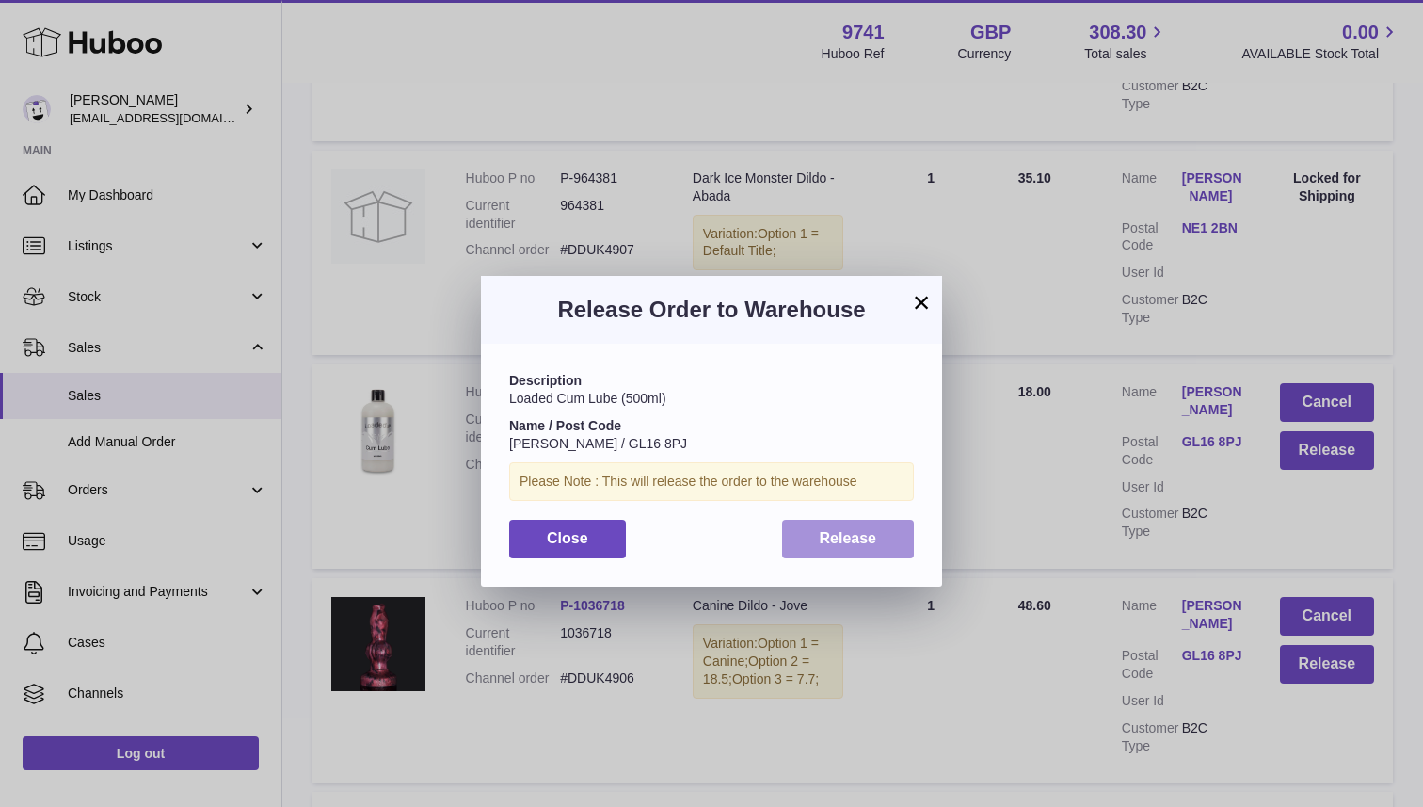
click at [877, 551] on button "Release" at bounding box center [848, 539] width 133 height 39
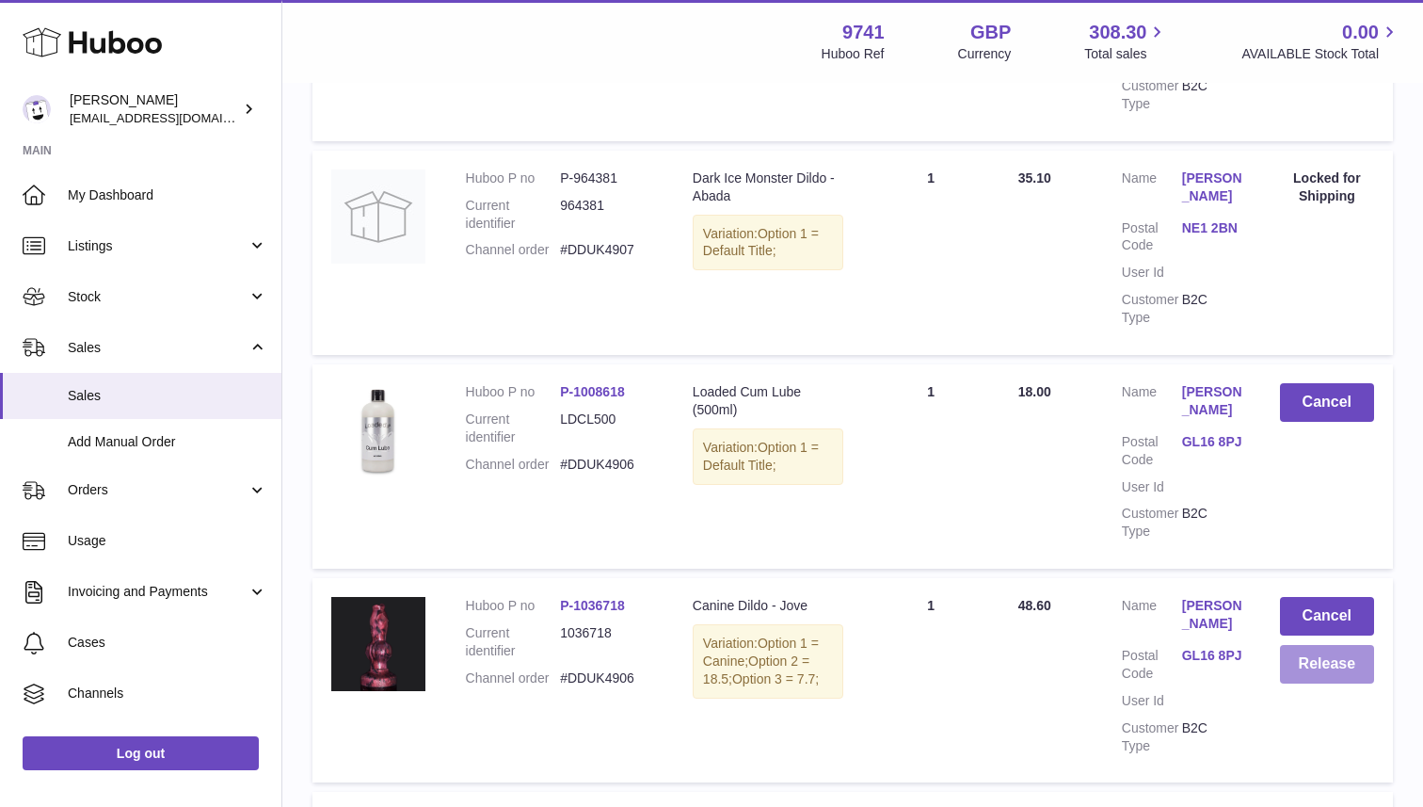
click at [1329, 645] on button "Release" at bounding box center [1327, 664] width 94 height 39
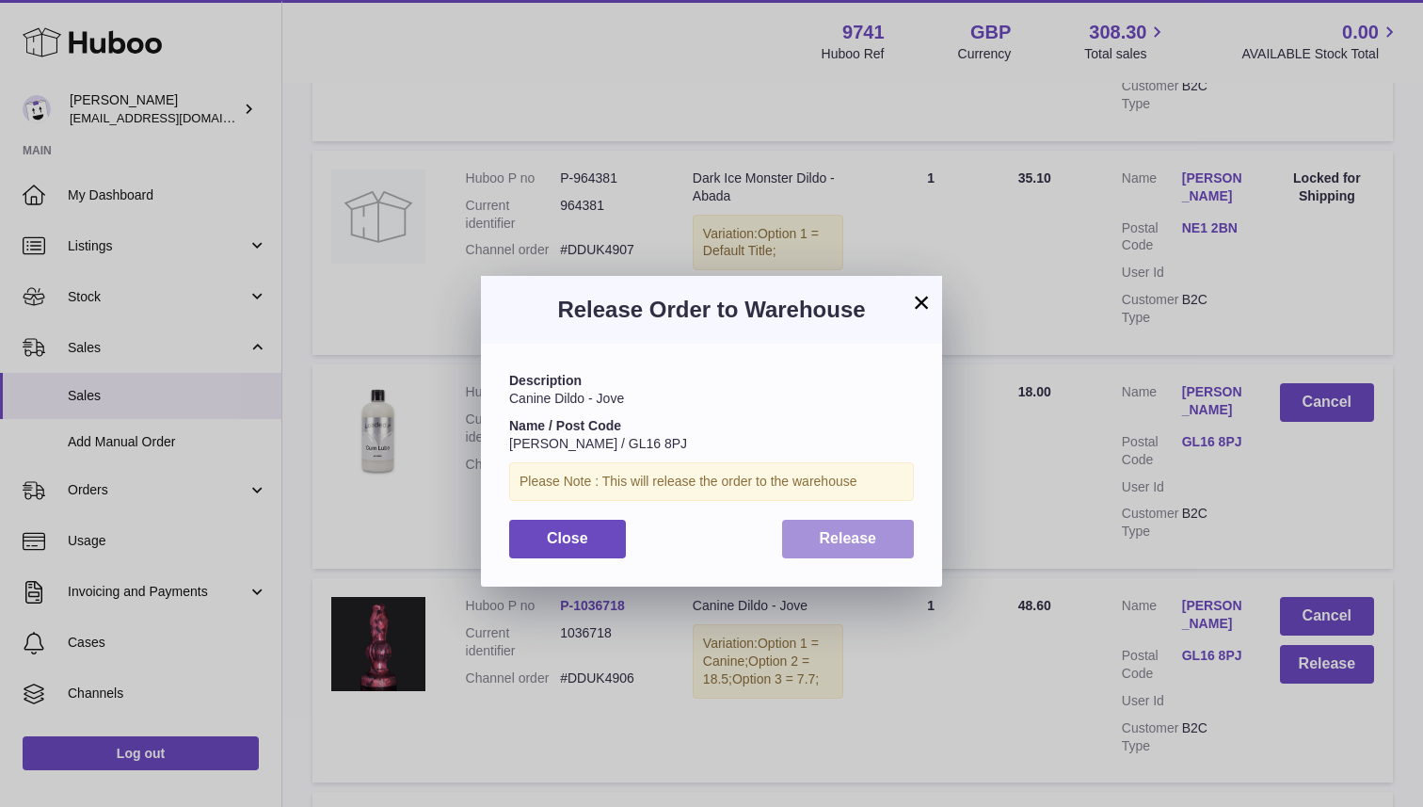
click at [870, 543] on span "Release" at bounding box center [848, 538] width 57 height 16
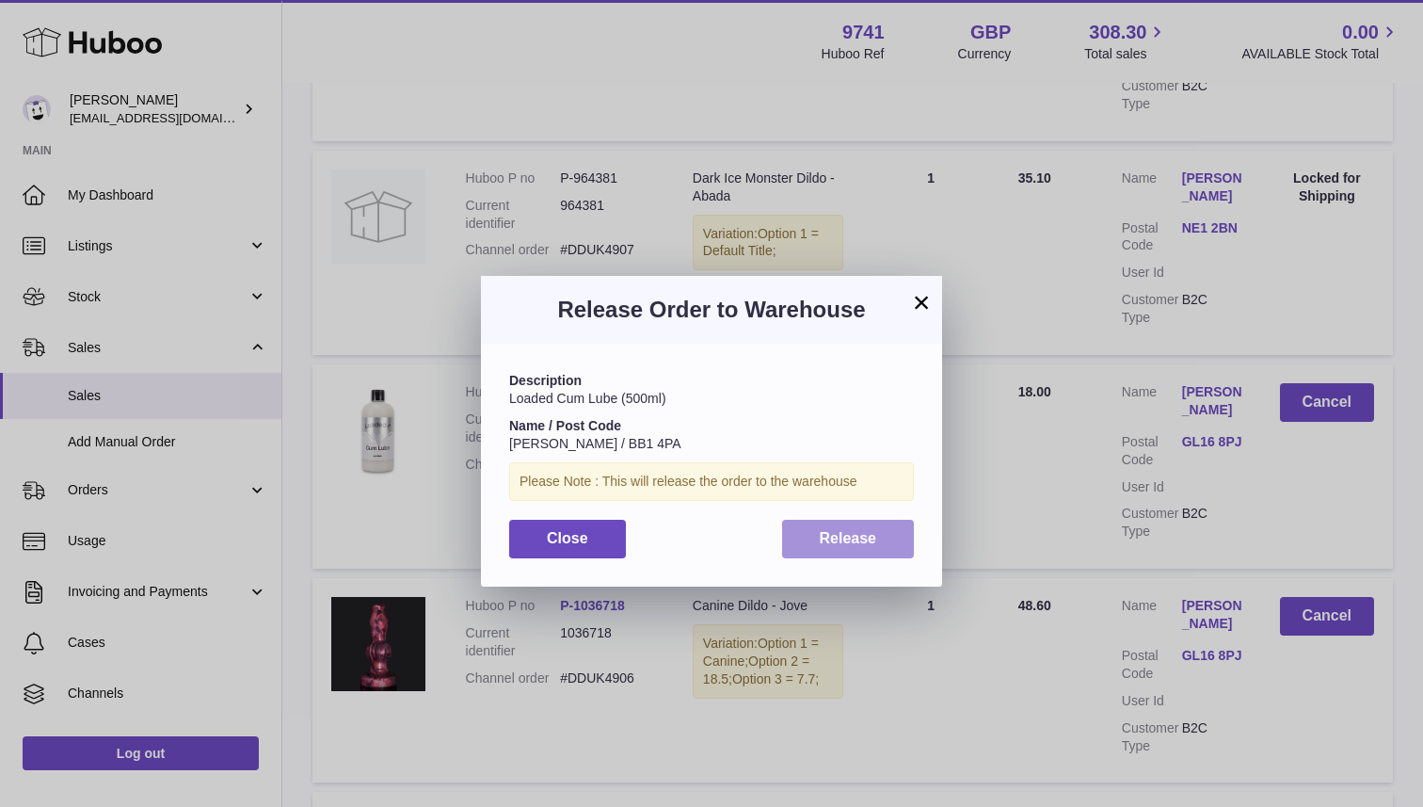
click at [844, 538] on span "Release" at bounding box center [848, 538] width 57 height 16
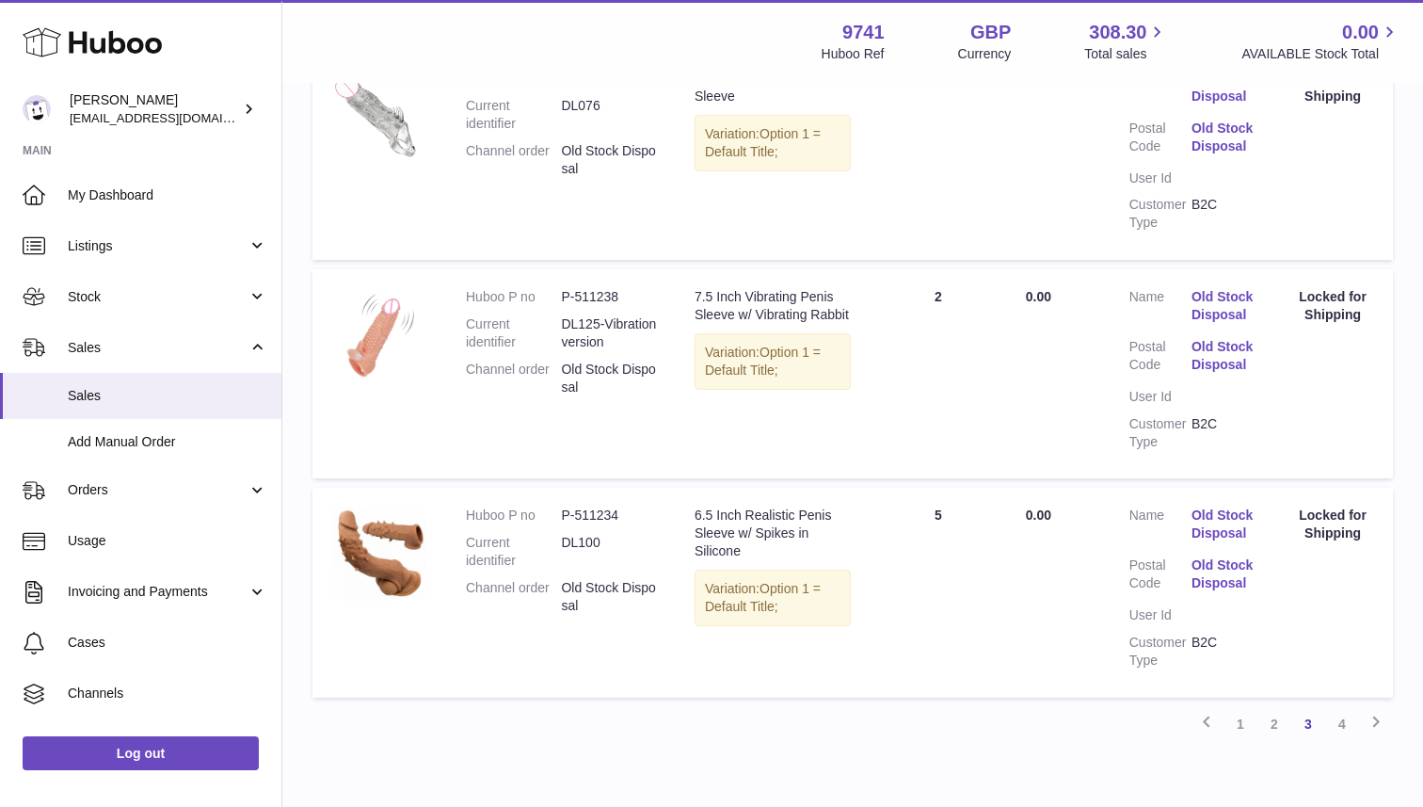
scroll to position [2049, 0]
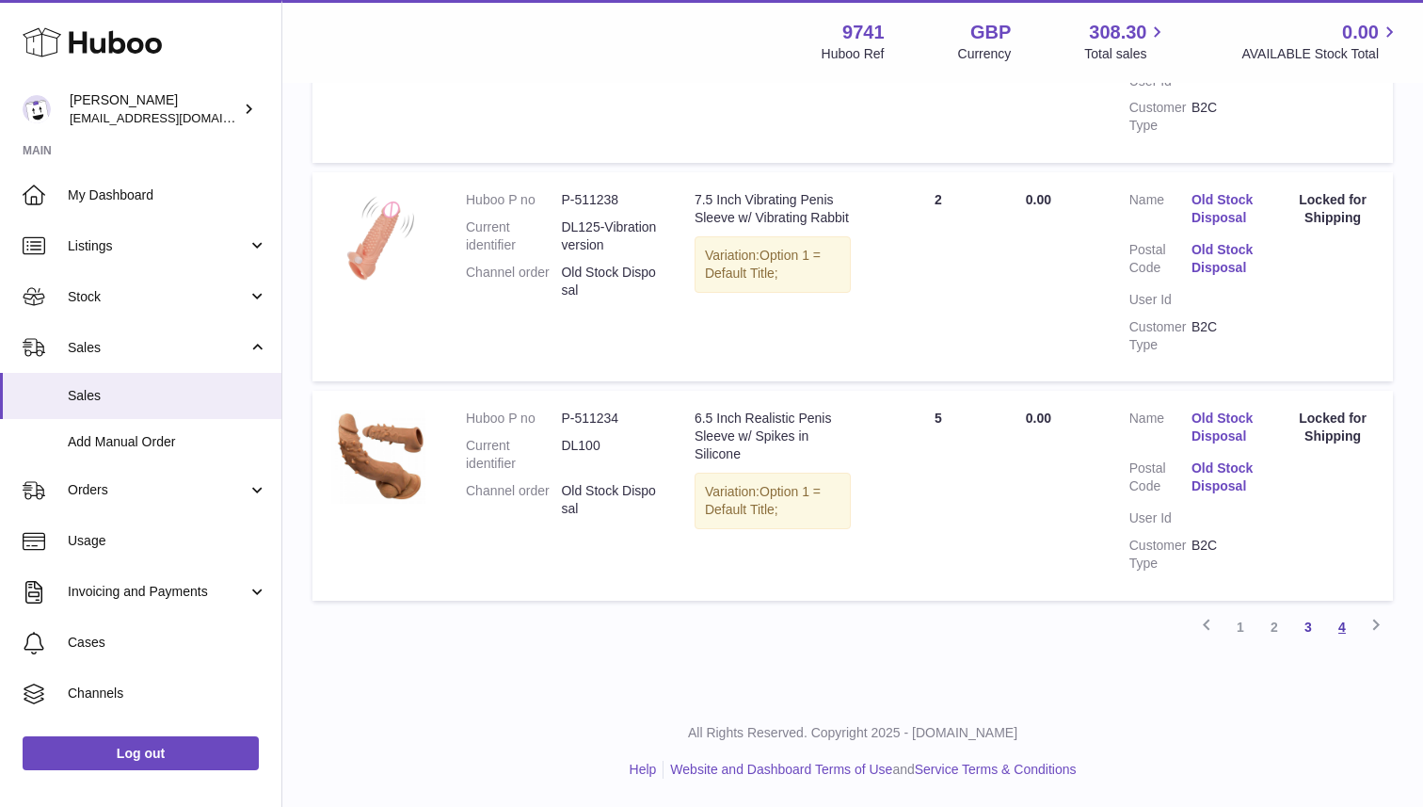
click at [1341, 638] on link "4" at bounding box center [1342, 627] width 34 height 34
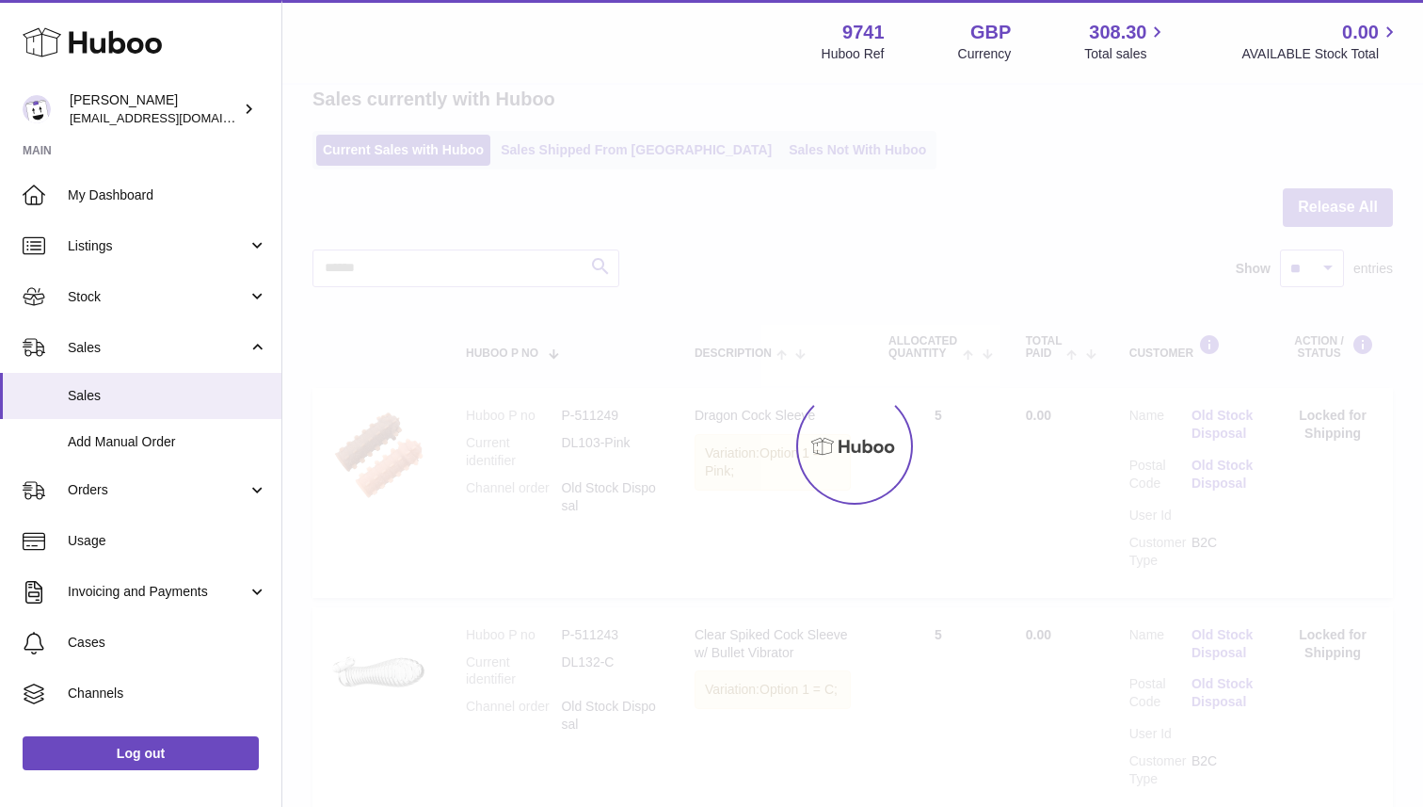
scroll to position [82, 0]
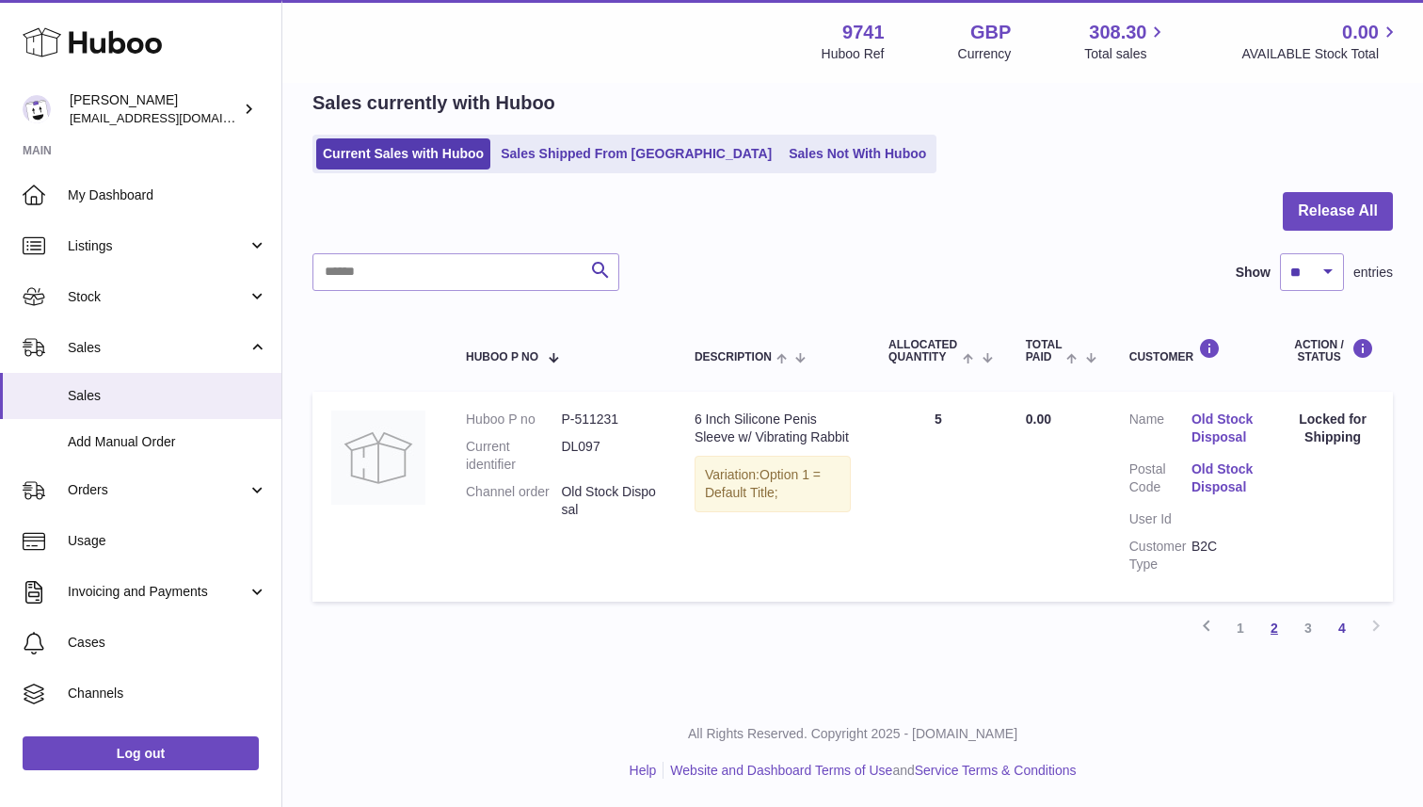
click at [1278, 625] on link "2" at bounding box center [1275, 628] width 34 height 34
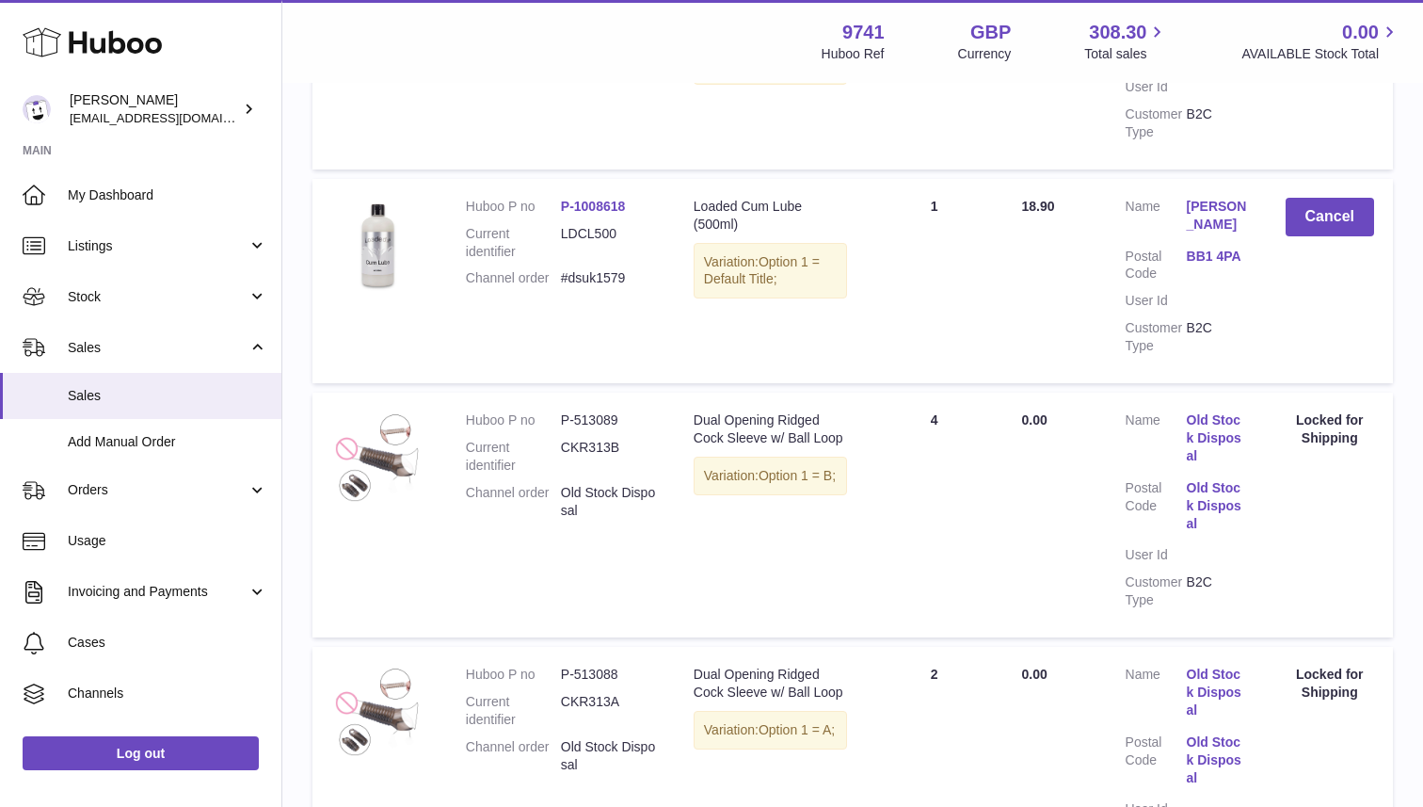
scroll to position [2138, 0]
